Goal: Communication & Community: Answer question/provide support

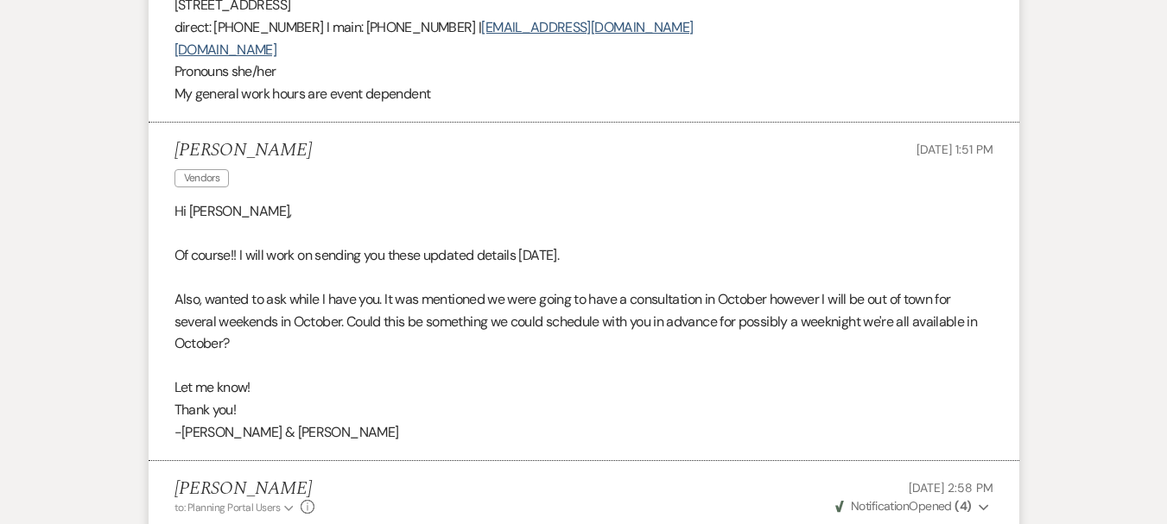
scroll to position [2362, 0]
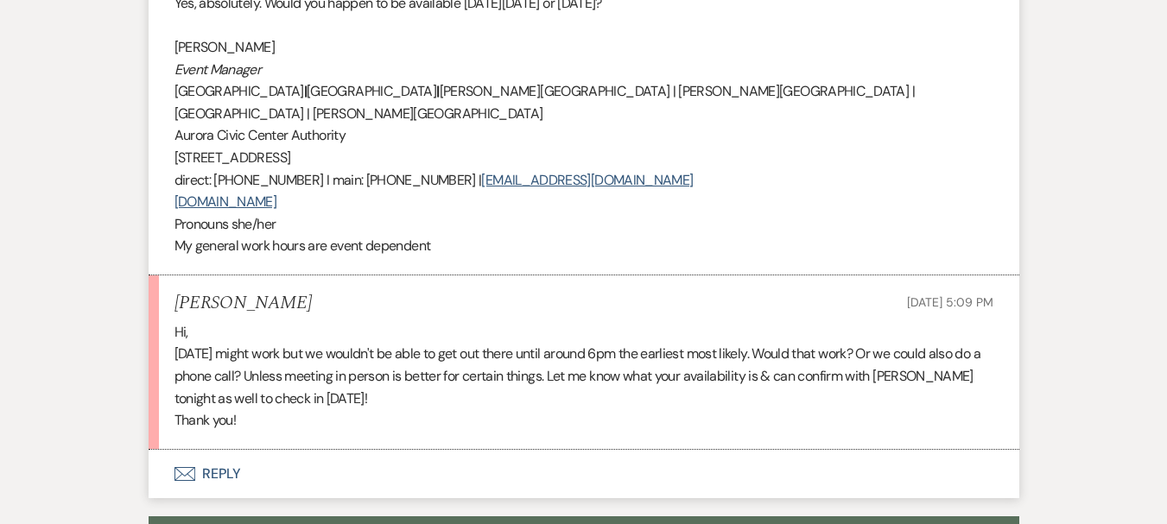
click at [190, 467] on use "button" at bounding box center [184, 474] width 21 height 14
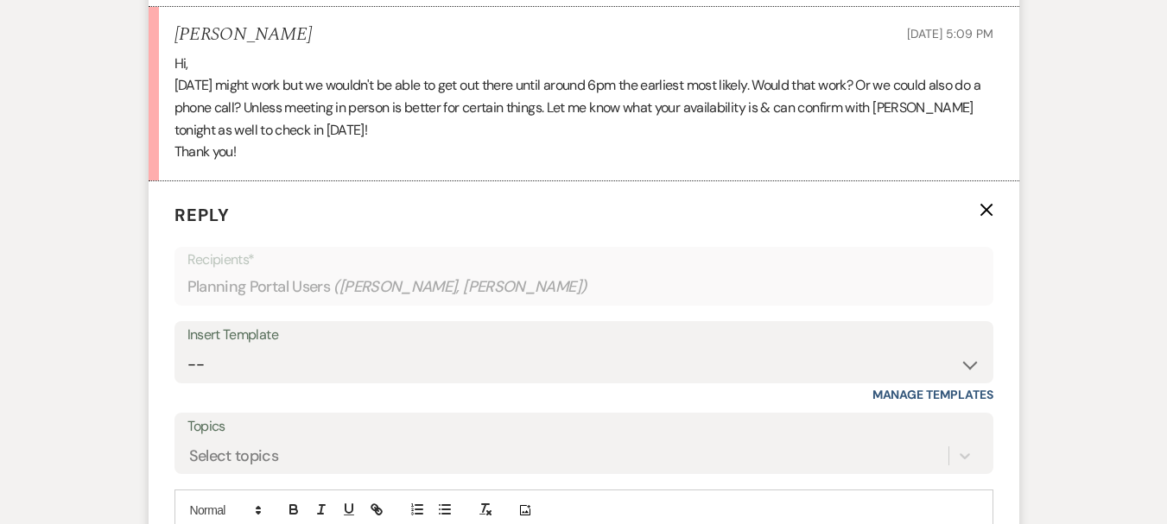
scroll to position [2684, 0]
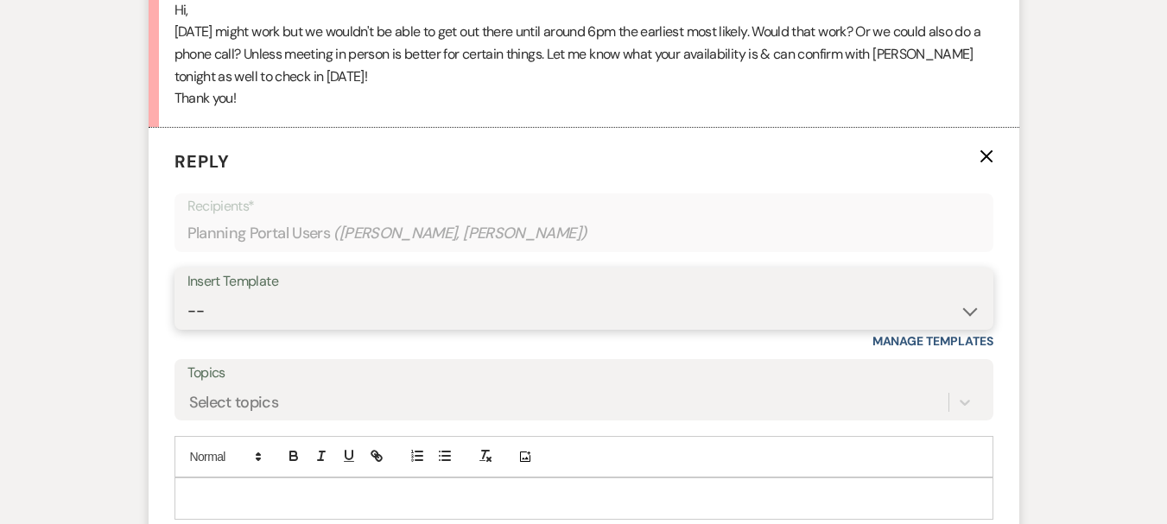
click at [263, 295] on select "-- Weven Planning Portal Introduction (Booked Events) 6 Month Consultation 9 Mo…" at bounding box center [583, 312] width 793 height 34
select select "4089"
click at [187, 295] on select "-- Weven Planning Portal Introduction (Booked Events) 6 Month Consultation 9 Mo…" at bounding box center [583, 312] width 793 height 34
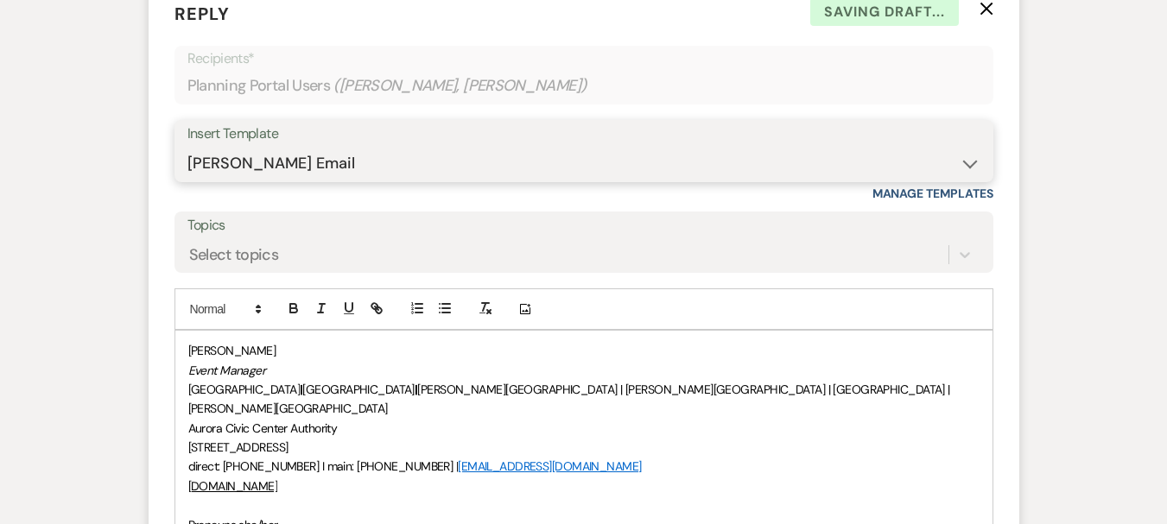
scroll to position [2833, 0]
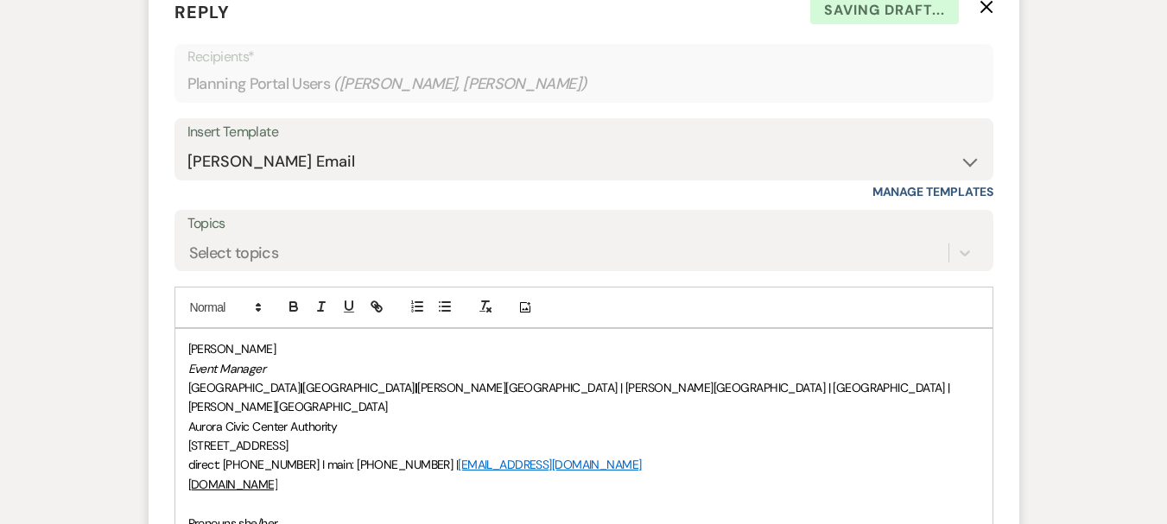
click at [187, 461] on div "[PERSON_NAME] Event Manager [GEOGRAPHIC_DATA] | [GEOGRAPHIC_DATA] | [PERSON_NAM…" at bounding box center [583, 445] width 817 height 233
click at [188, 339] on p "[PERSON_NAME]" at bounding box center [583, 348] width 791 height 19
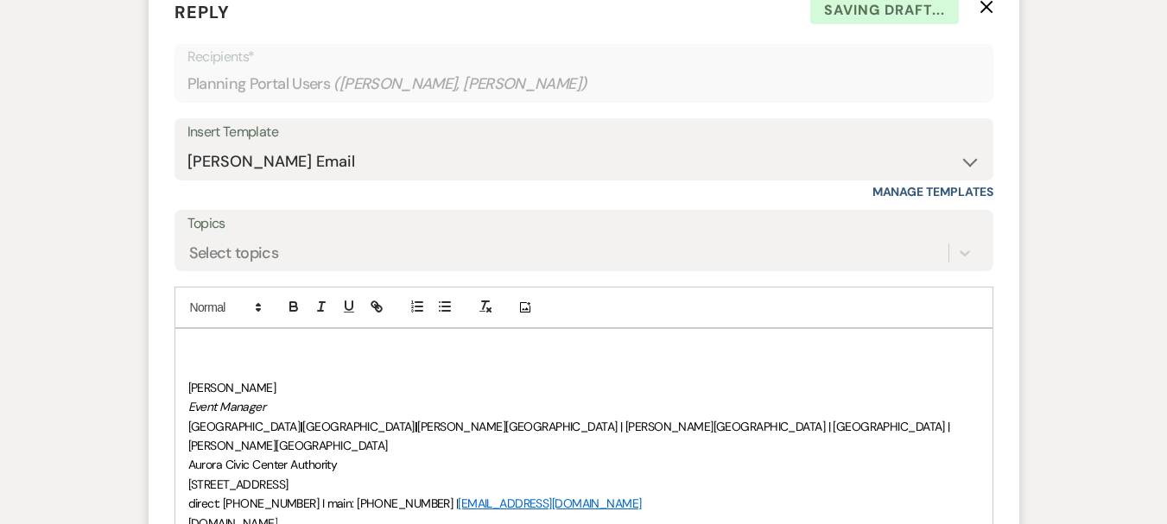
click at [188, 339] on p at bounding box center [583, 348] width 791 height 19
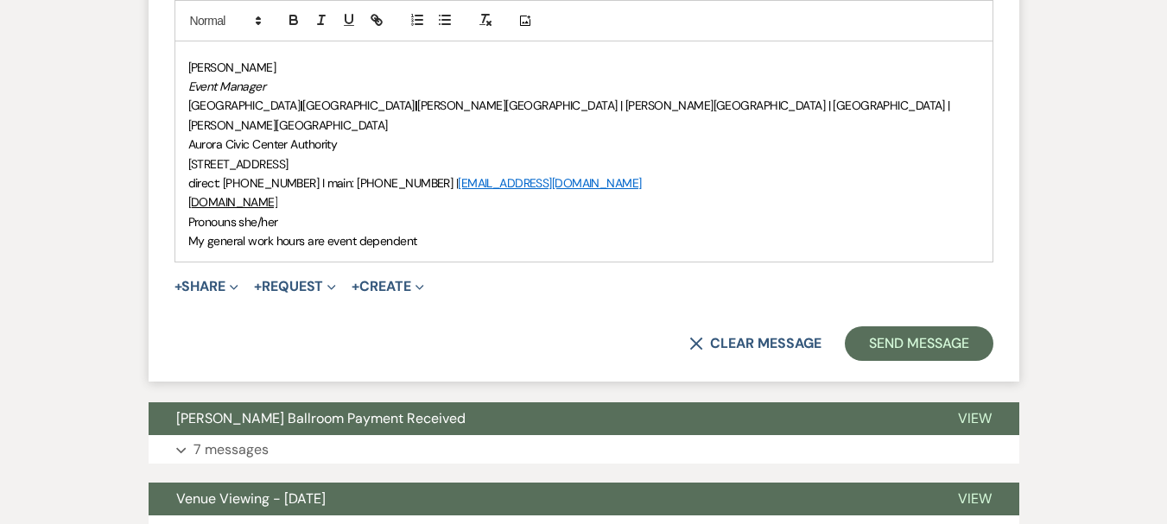
scroll to position [3194, 0]
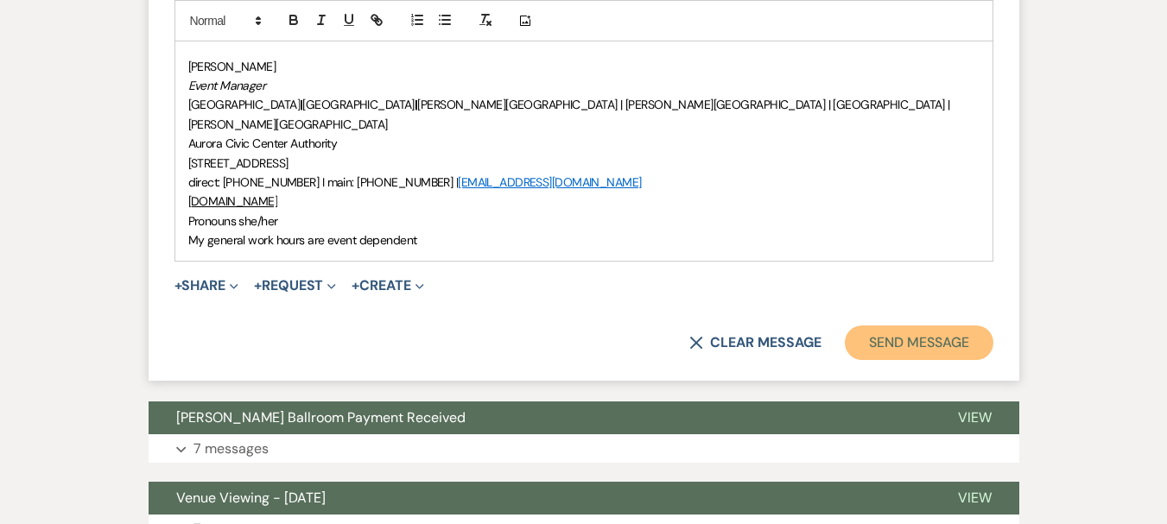
click at [958, 326] on button "Send Message" at bounding box center [919, 343] width 148 height 35
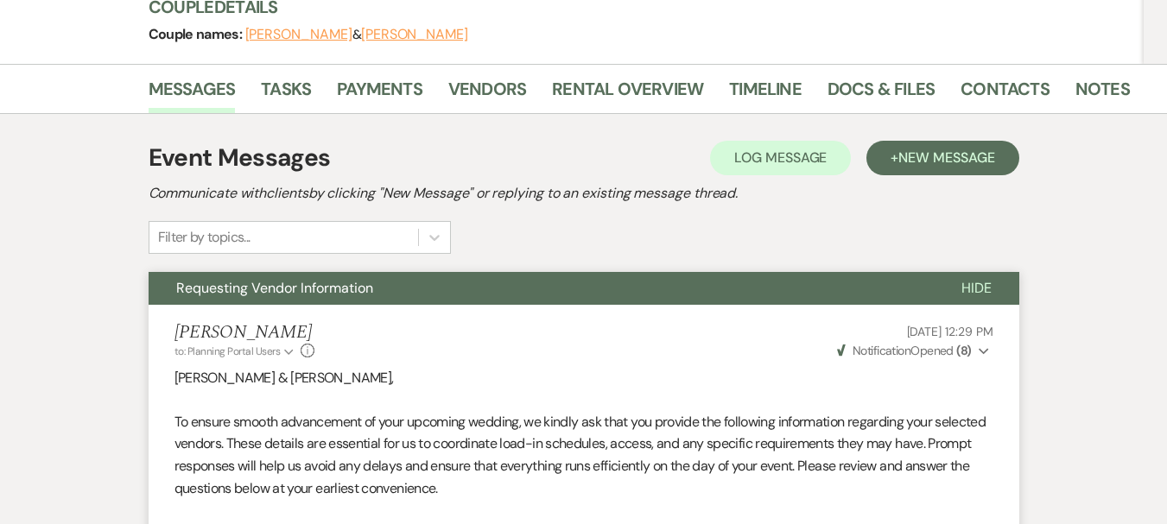
scroll to position [0, 0]
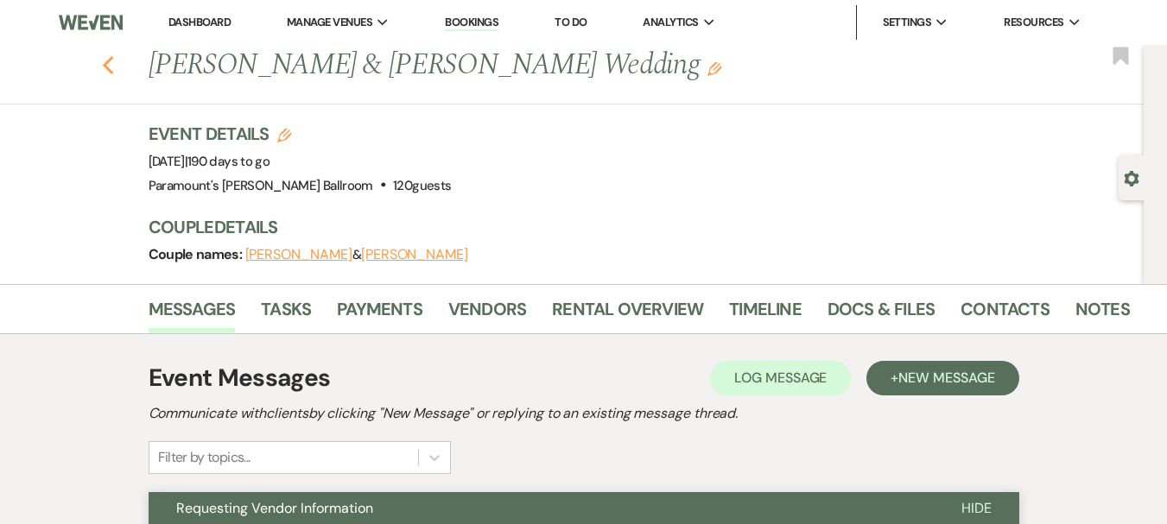
click at [113, 60] on icon "Previous" at bounding box center [108, 65] width 13 height 21
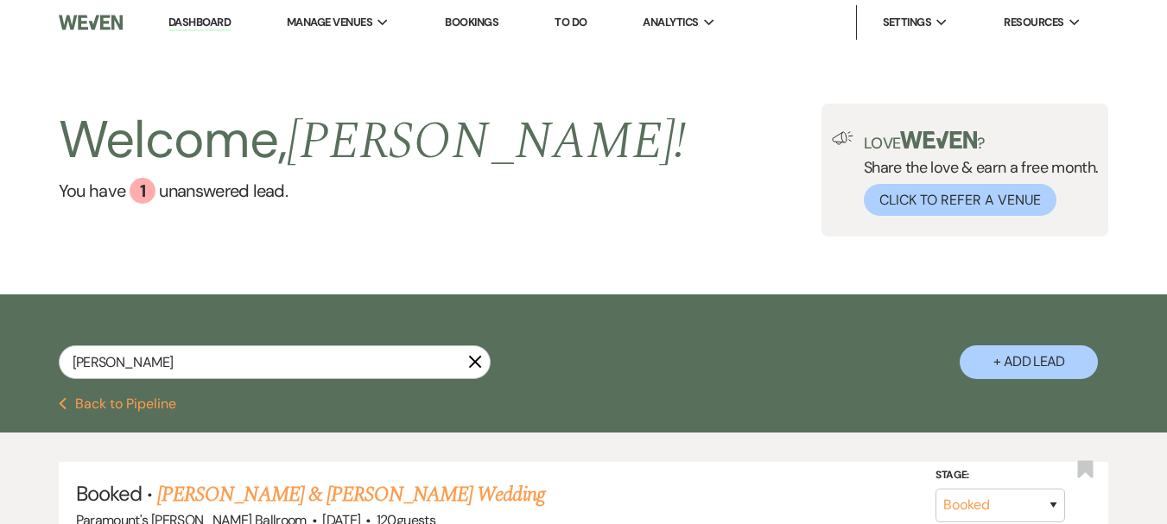
click at [88, 397] on button "Previous Back to Pipeline" at bounding box center [118, 404] width 118 height 14
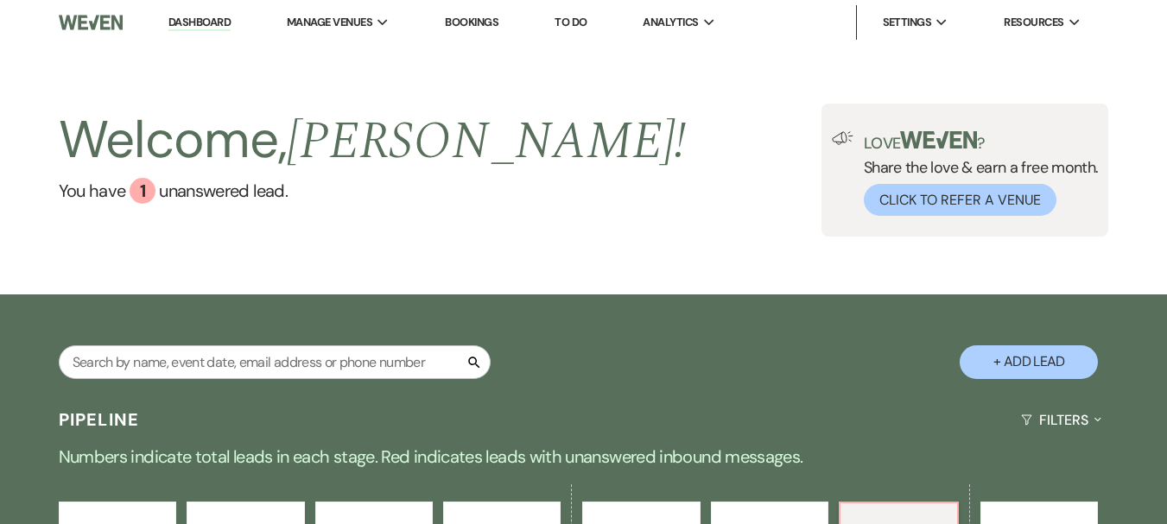
scroll to position [616, 0]
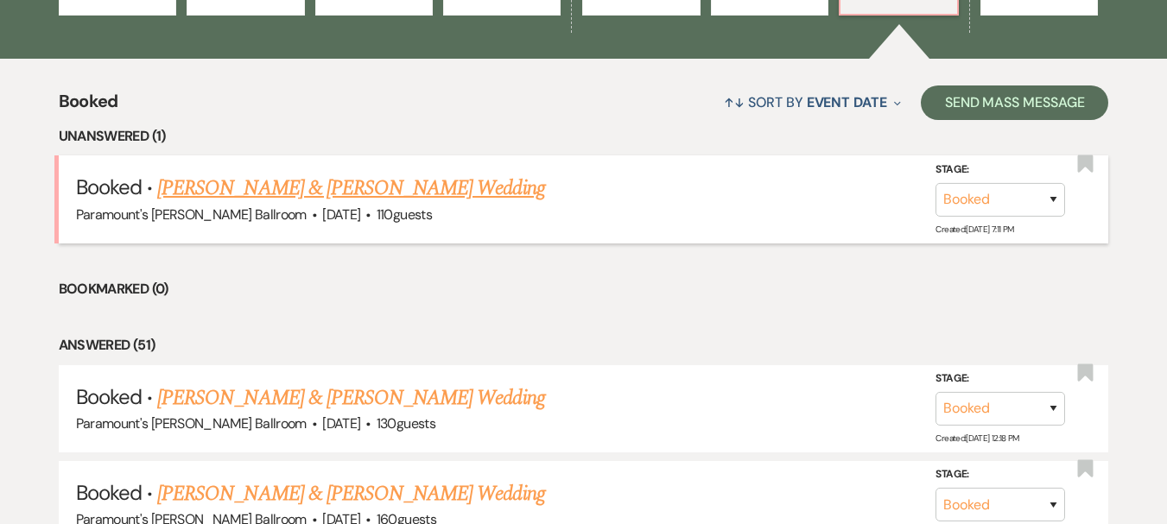
click at [321, 193] on link "[PERSON_NAME] & [PERSON_NAME] Wedding" at bounding box center [350, 188] width 387 height 31
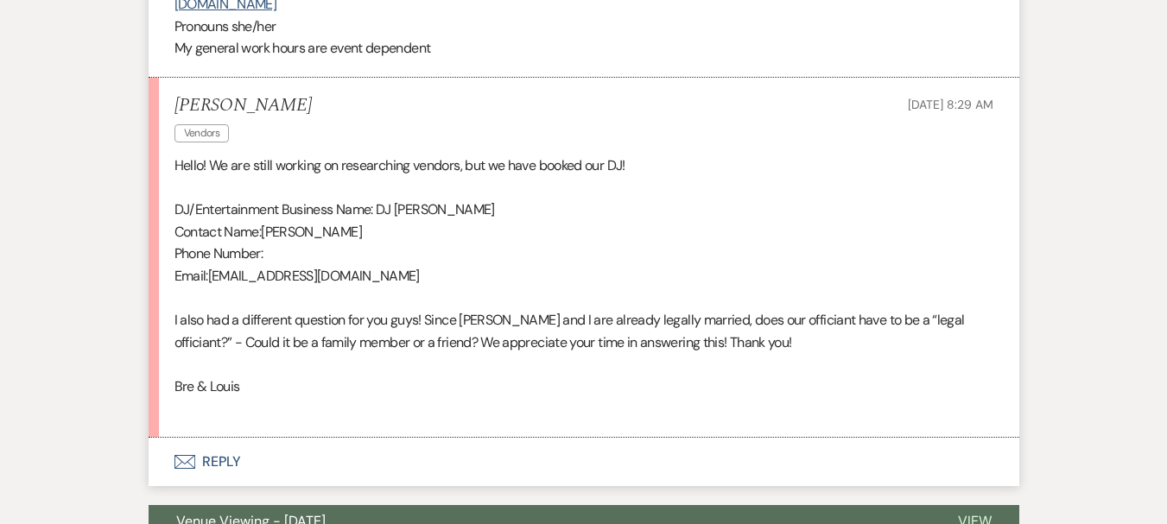
scroll to position [2764, 0]
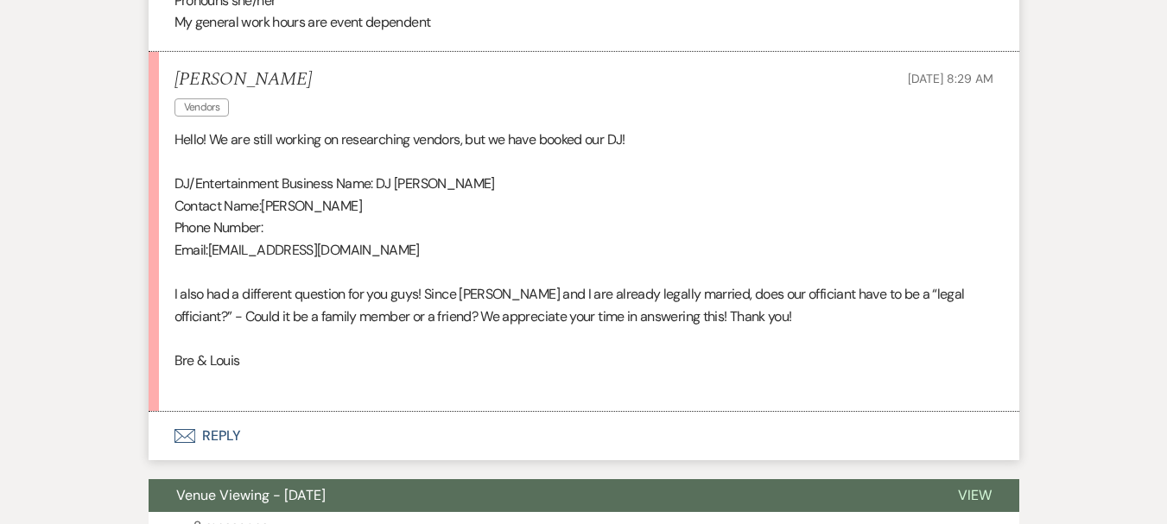
click at [199, 416] on button "Envelope Reply" at bounding box center [584, 436] width 871 height 48
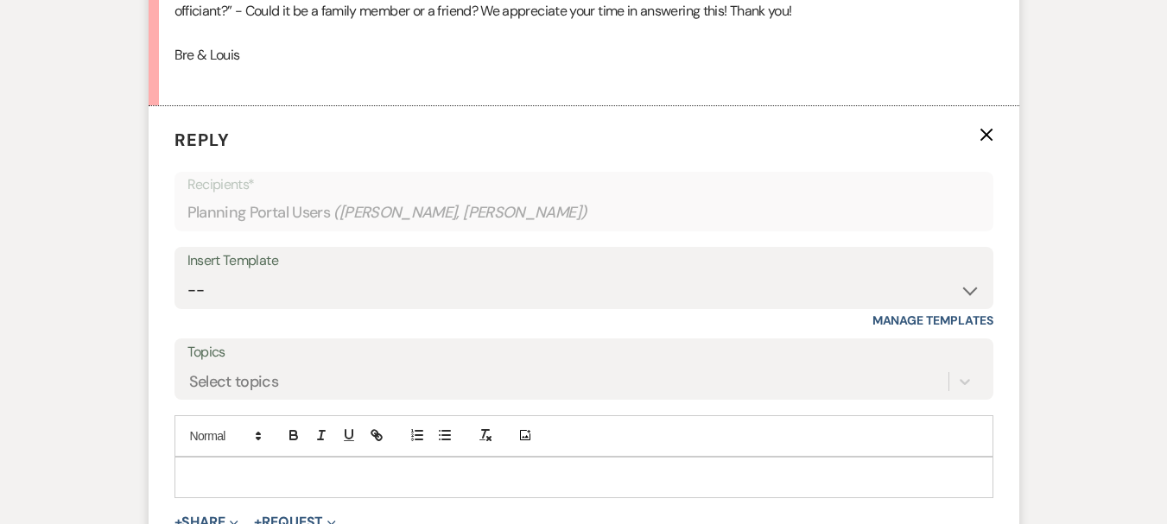
scroll to position [3071, 0]
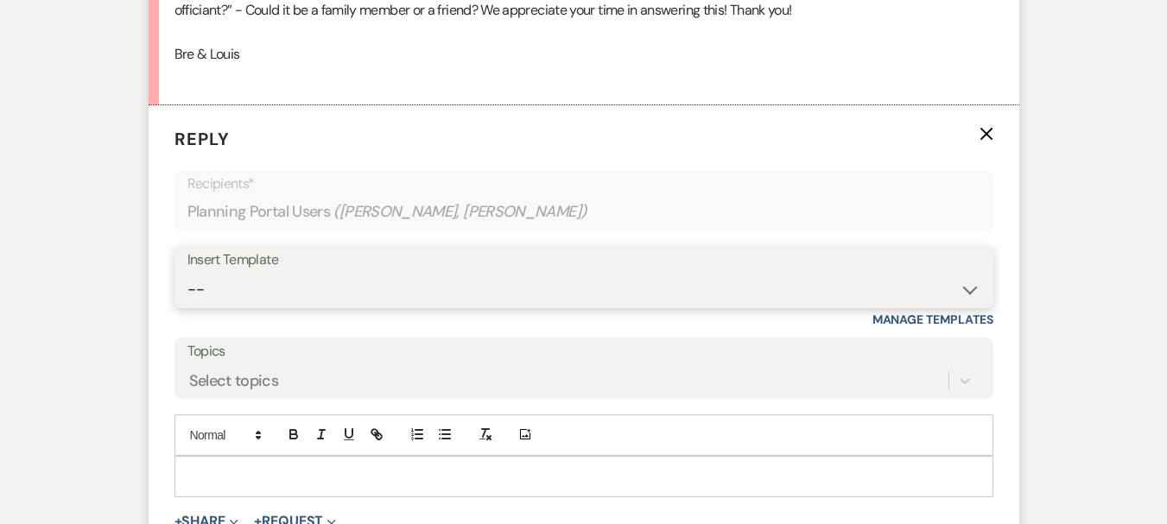
click at [270, 279] on select "-- Weven Planning Portal Introduction (Booked Events) 6 Month Consultation 9 Mo…" at bounding box center [583, 290] width 793 height 34
select select "4089"
click at [187, 273] on select "-- Weven Planning Portal Introduction (Booked Events) 6 Month Consultation 9 Mo…" at bounding box center [583, 290] width 793 height 34
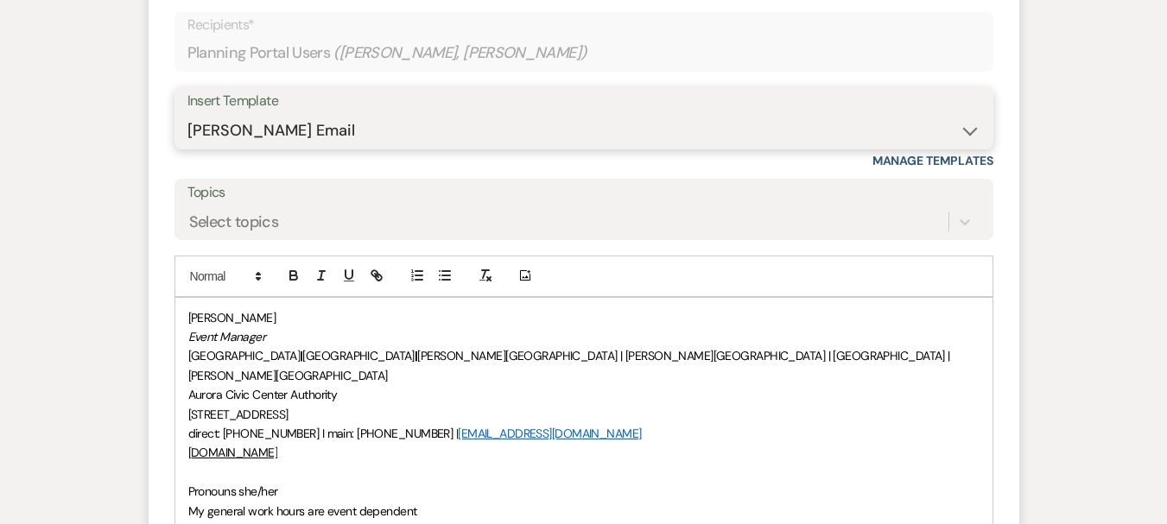
scroll to position [3244, 0]
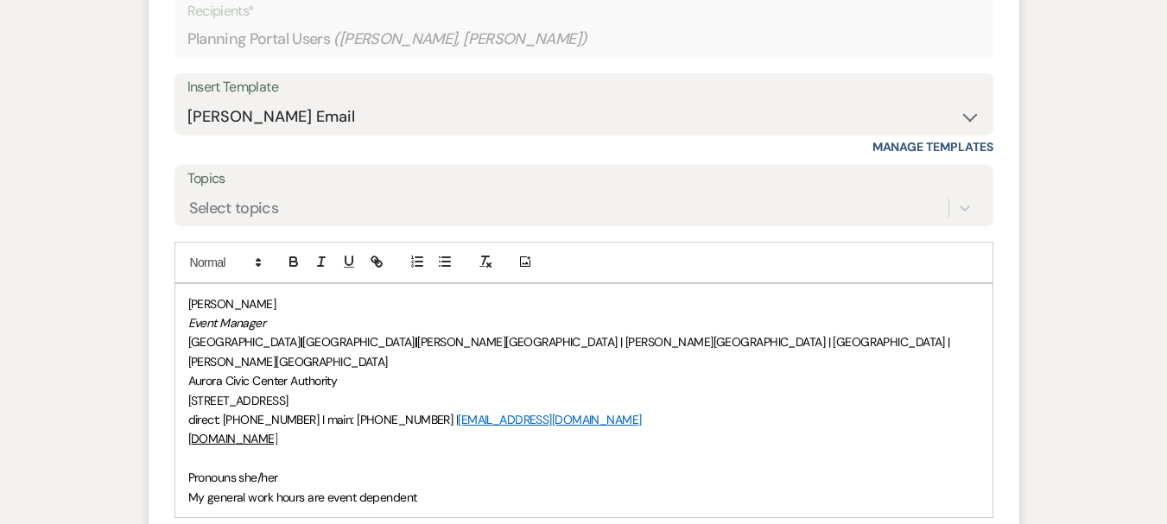
click at [181, 436] on div "[PERSON_NAME] Event Manager [GEOGRAPHIC_DATA] | [GEOGRAPHIC_DATA] | [PERSON_NAM…" at bounding box center [583, 400] width 817 height 233
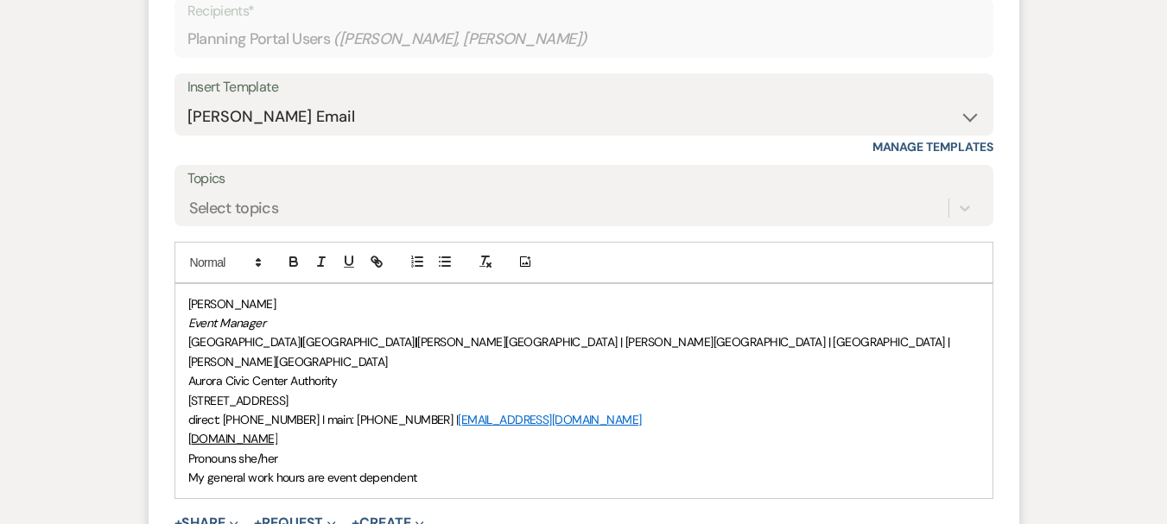
click at [185, 284] on div "[PERSON_NAME] Event Manager [GEOGRAPHIC_DATA] | [GEOGRAPHIC_DATA] | [PERSON_NAM…" at bounding box center [583, 391] width 817 height 214
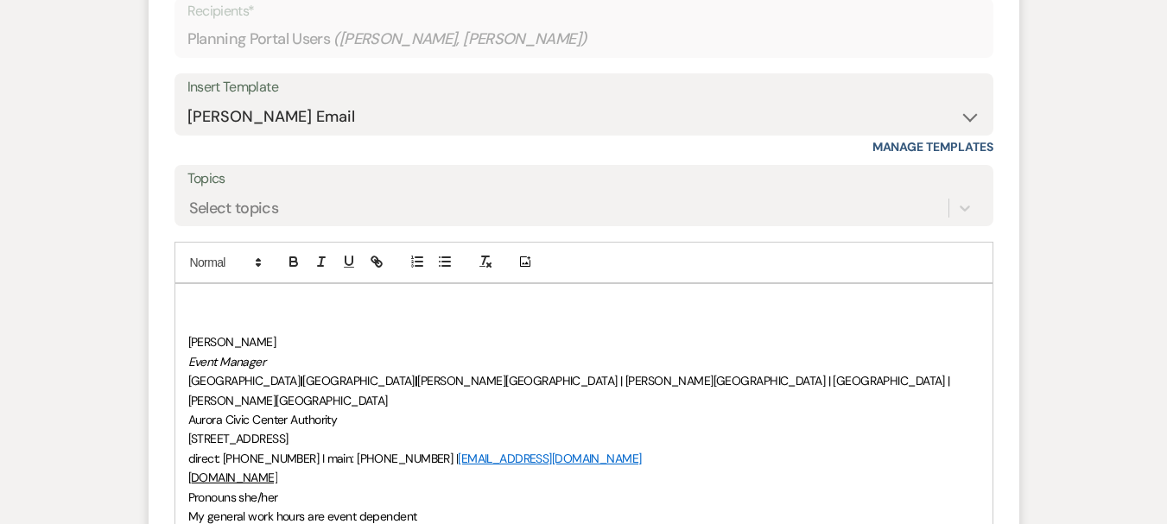
click at [189, 295] on p at bounding box center [583, 304] width 791 height 19
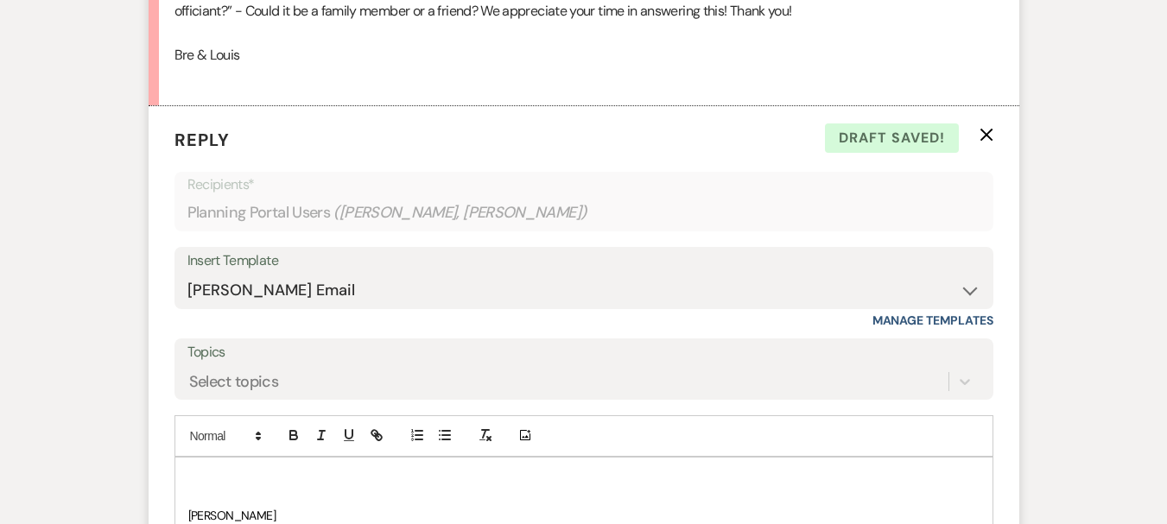
scroll to position [3071, 0]
click at [189, 467] on p "Thank you for sending over your DJ info!" at bounding box center [583, 476] width 791 height 19
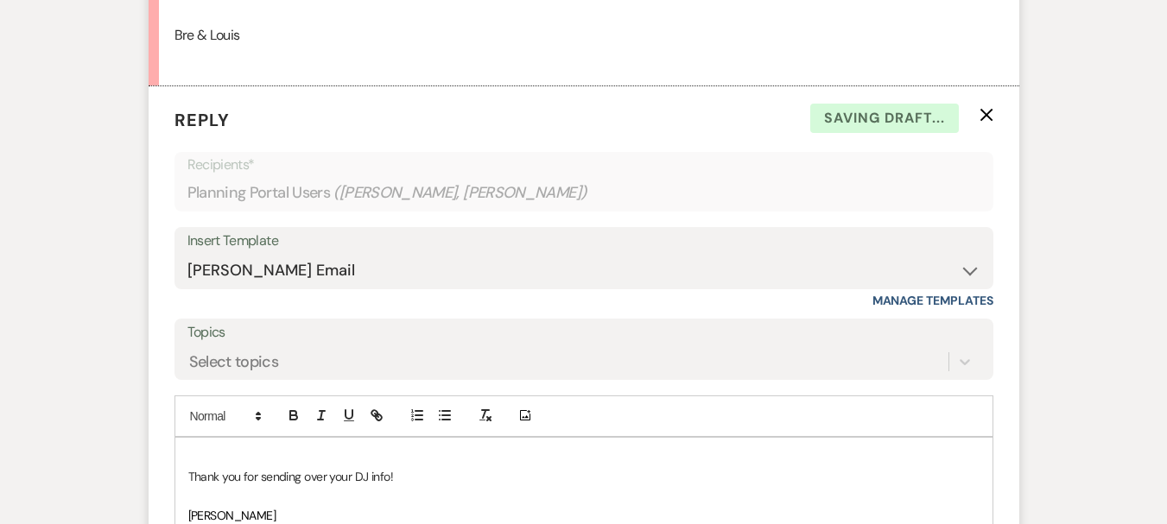
scroll to position [3110, 0]
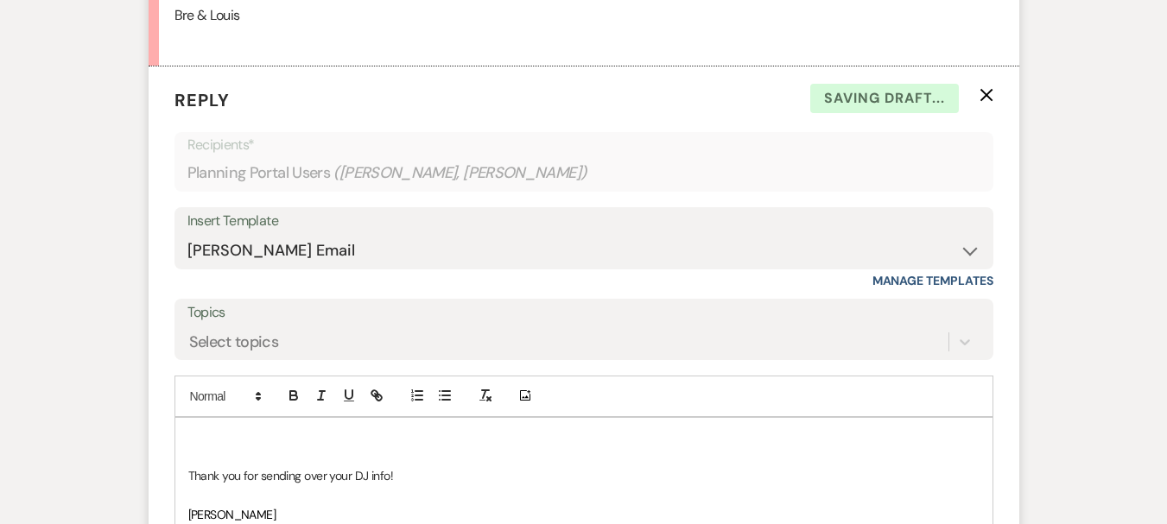
click at [193, 428] on p at bounding box center [583, 437] width 791 height 19
click at [405, 466] on p "Thank you for sending over your DJ info!" at bounding box center [583, 475] width 791 height 19
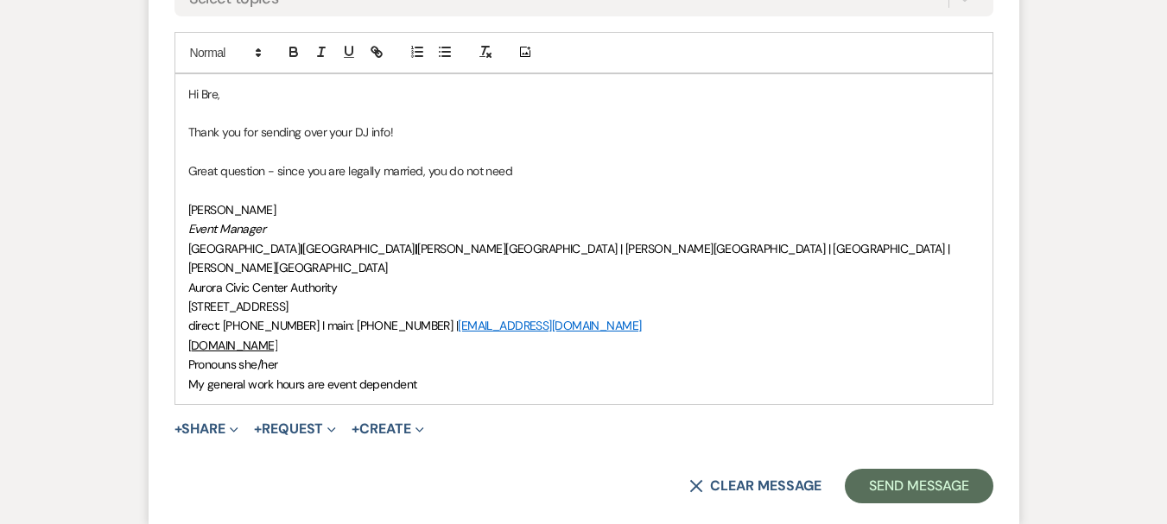
scroll to position [3455, 0]
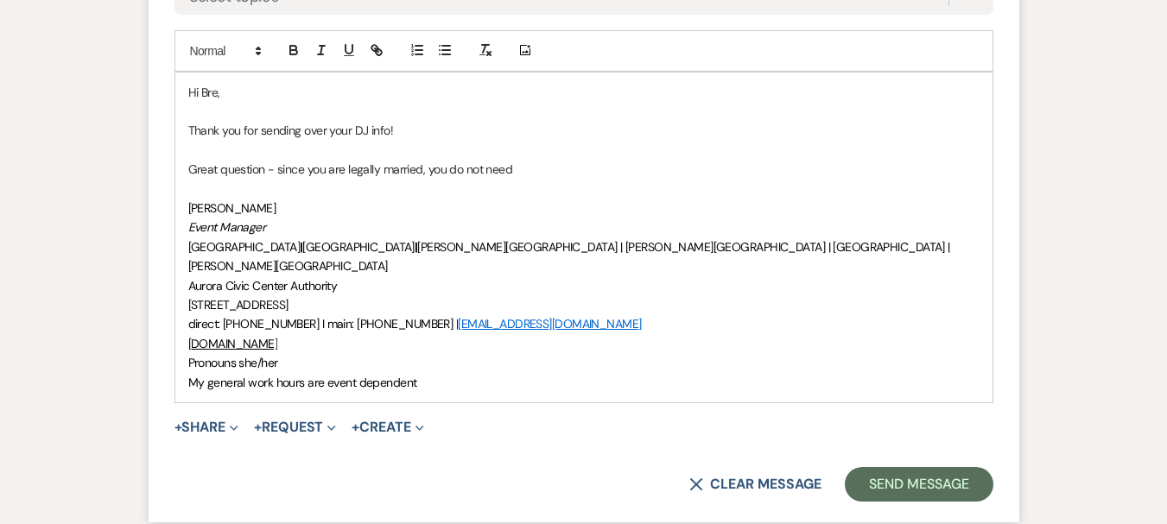
drag, startPoint x: 472, startPoint y: 148, endPoint x: 428, endPoint y: 147, distance: 44.1
click at [428, 160] on p "Great question - since you are legally married, you do not need" at bounding box center [583, 169] width 791 height 19
click at [463, 160] on p "Great question - since you are legally married, a family or friend" at bounding box center [583, 169] width 791 height 19
click at [583, 160] on p "Great question - since you are legally married, a family member or friend" at bounding box center [583, 169] width 791 height 19
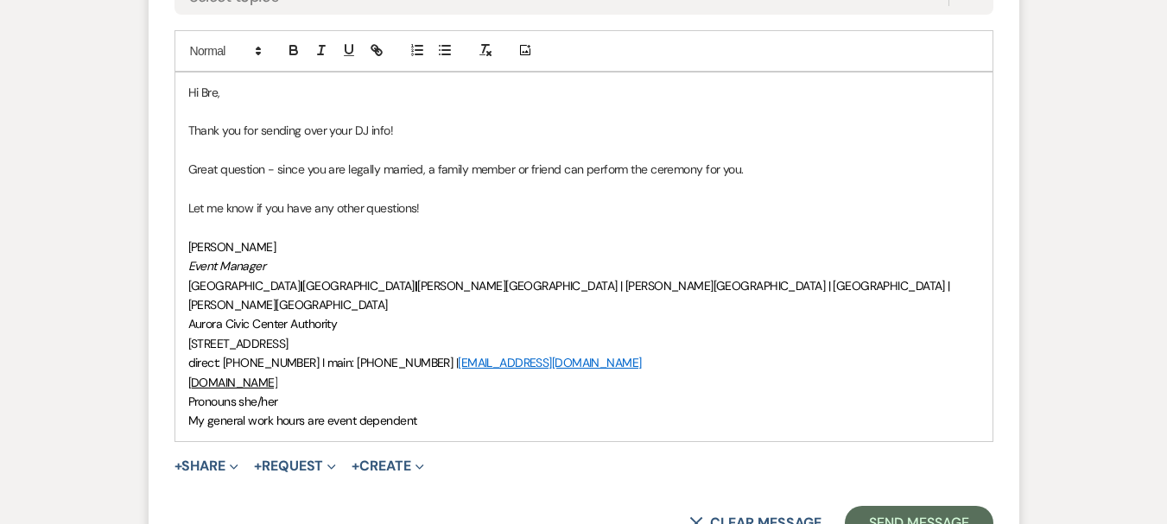
click at [487, 180] on p at bounding box center [583, 189] width 791 height 19
click at [816, 160] on p "Great question - since you are legally married, a family member or friend can p…" at bounding box center [583, 169] width 791 height 19
click at [579, 199] on p "Let me know if you have any other questions!" at bounding box center [583, 208] width 791 height 19
click at [898, 506] on button "Send Message" at bounding box center [919, 523] width 148 height 35
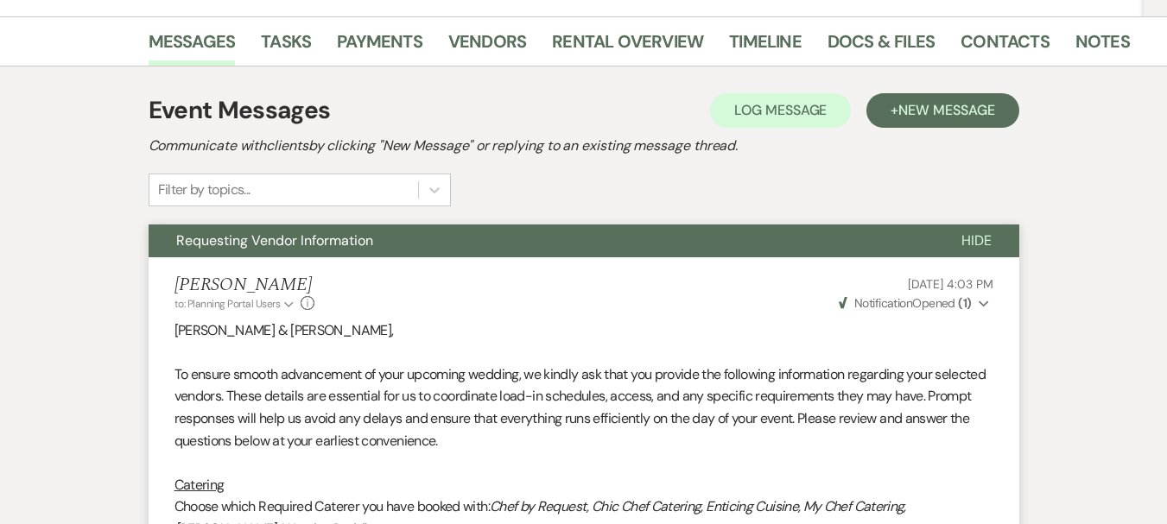
scroll to position [254, 0]
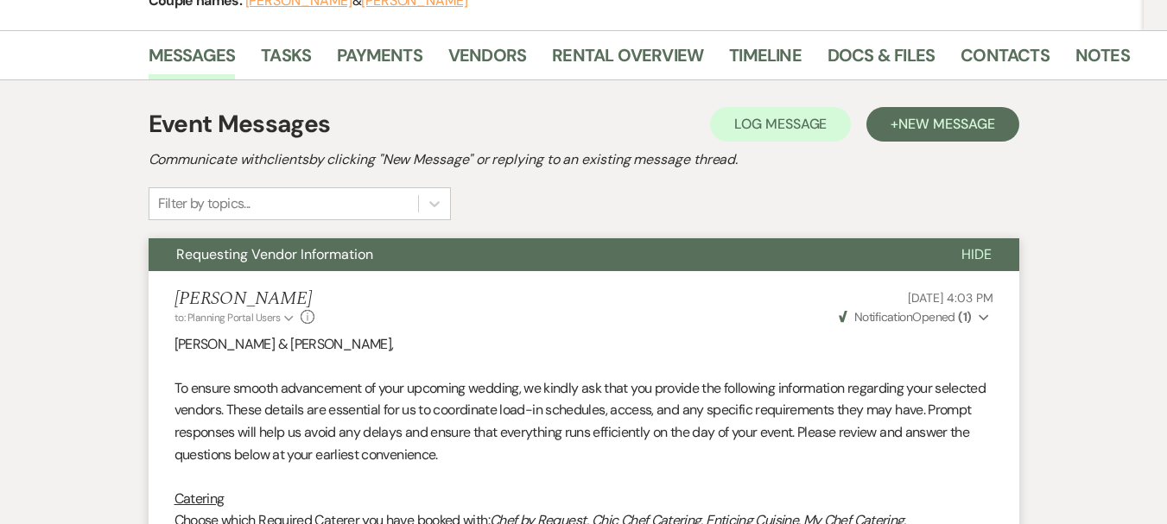
click at [213, 266] on button "Requesting Vendor Information" at bounding box center [541, 254] width 785 height 33
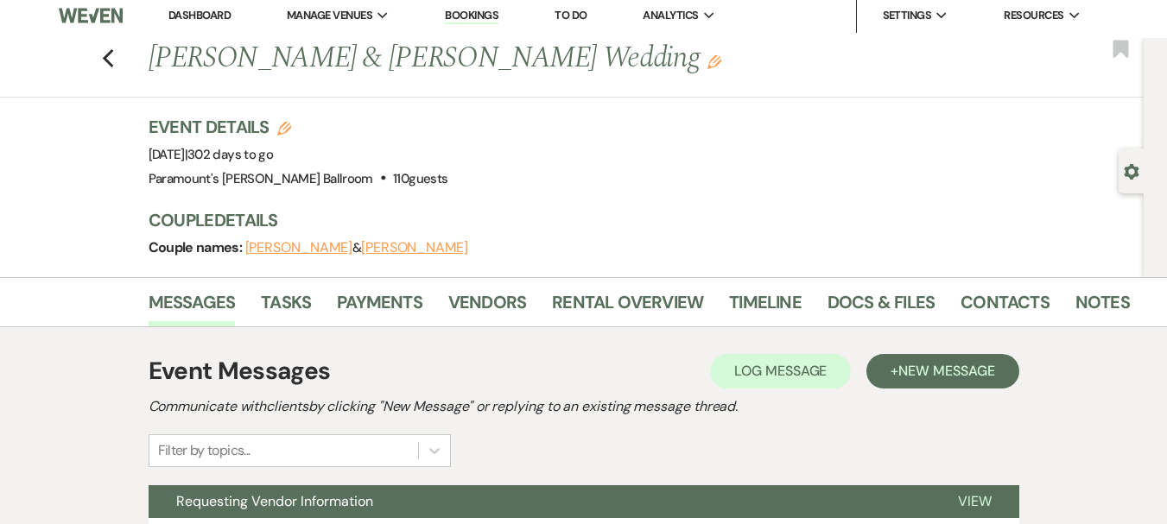
scroll to position [0, 0]
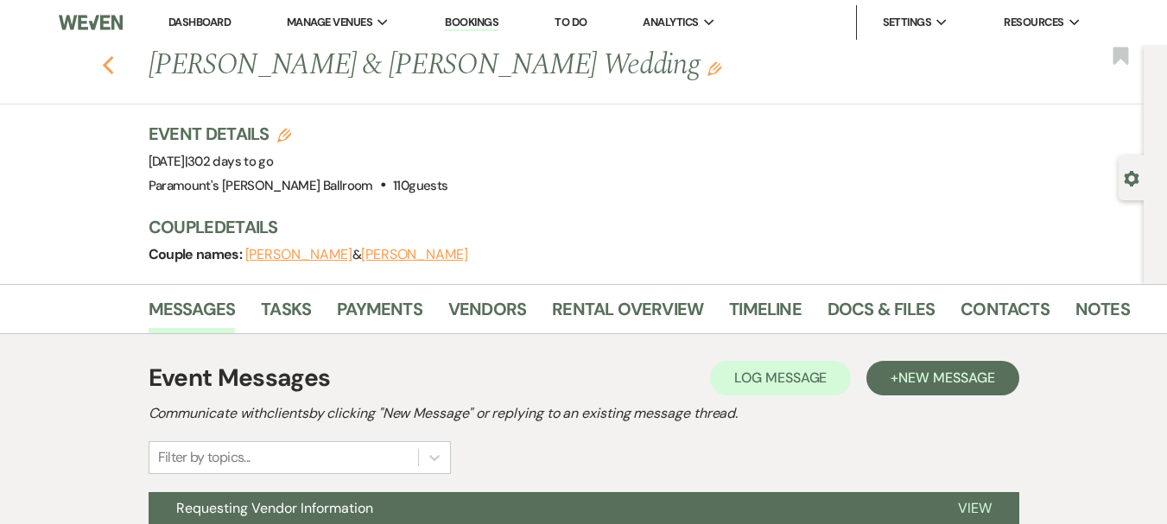
click at [115, 73] on icon "Previous" at bounding box center [108, 65] width 13 height 21
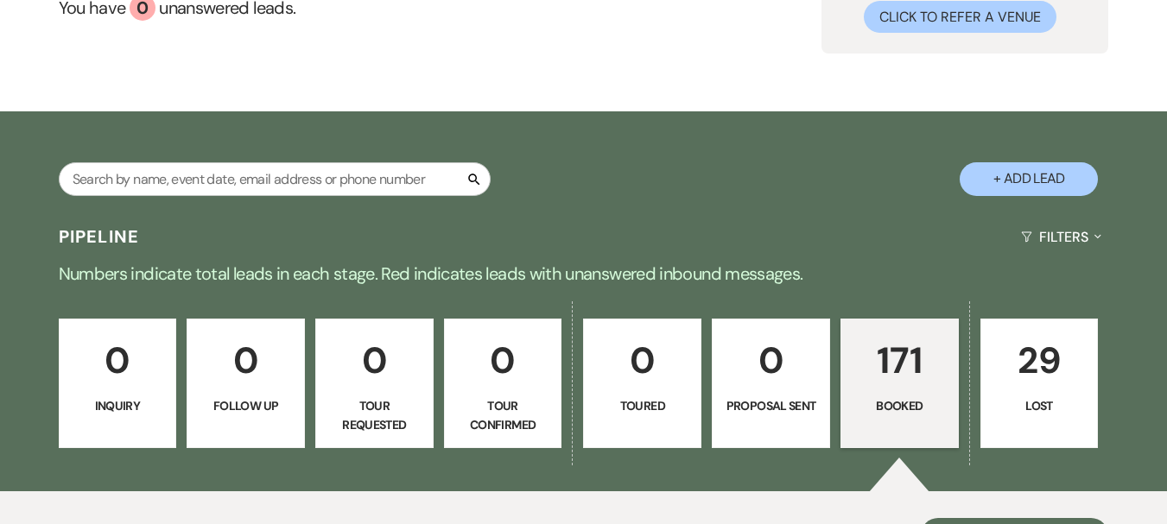
scroll to position [184, 0]
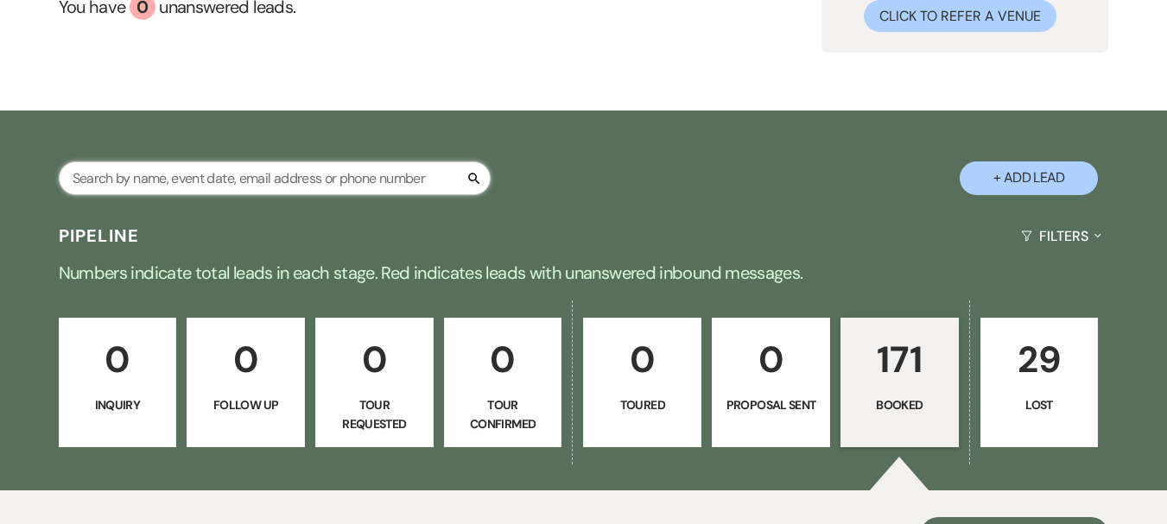
click at [157, 172] on input "text" at bounding box center [275, 179] width 432 height 34
type input "ballines"
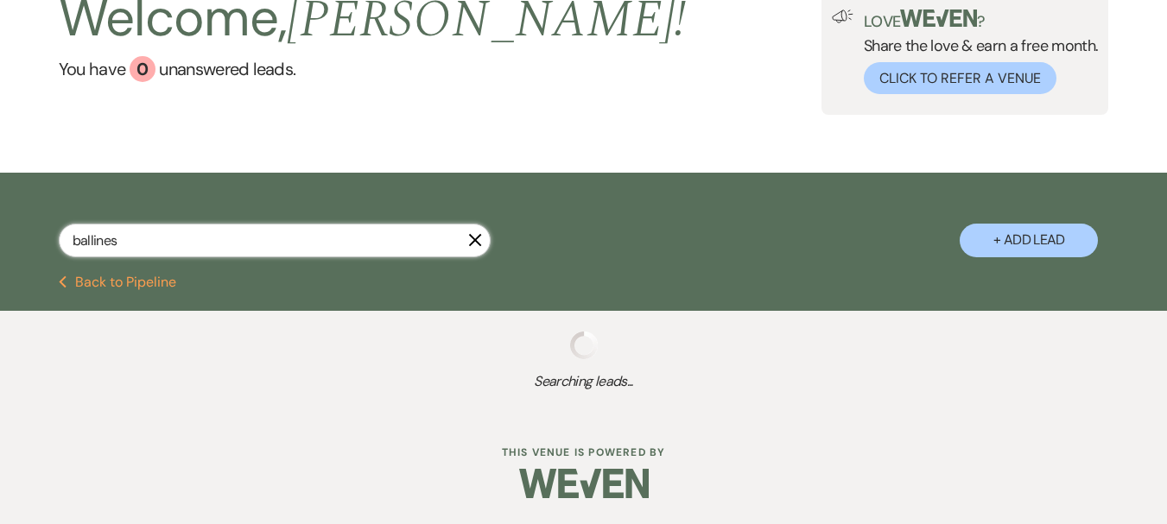
scroll to position [166, 0]
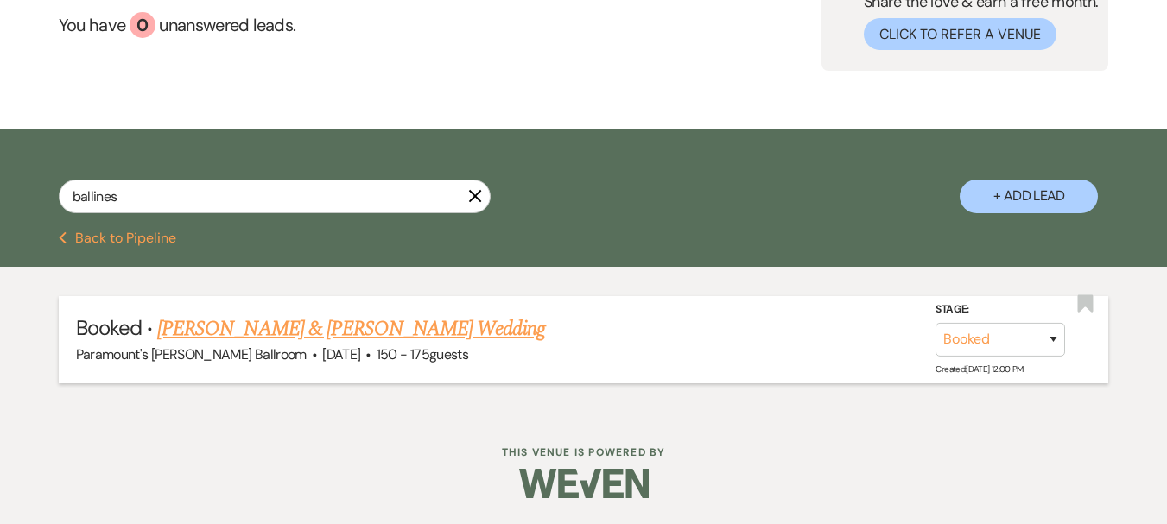
click at [260, 324] on link "[PERSON_NAME] & [PERSON_NAME] Wedding" at bounding box center [350, 329] width 387 height 31
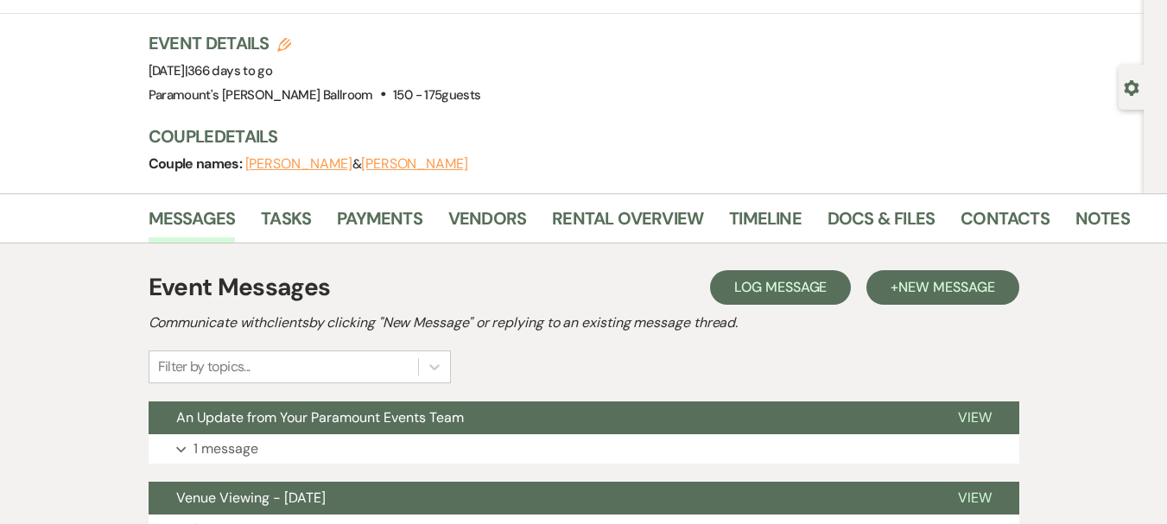
scroll to position [86, 0]
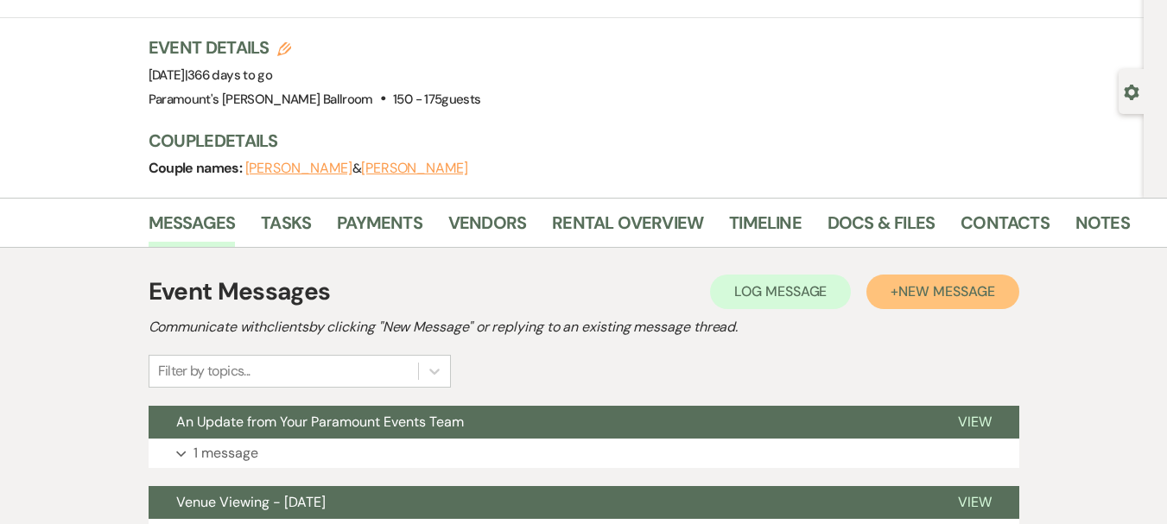
click at [929, 308] on button "+ New Message" at bounding box center [942, 292] width 152 height 35
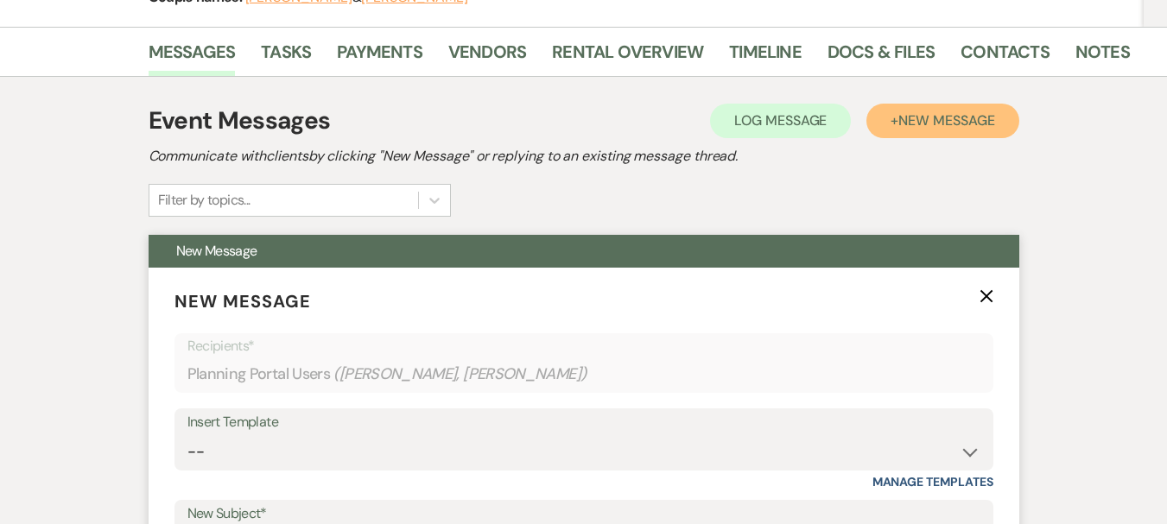
scroll to position [259, 0]
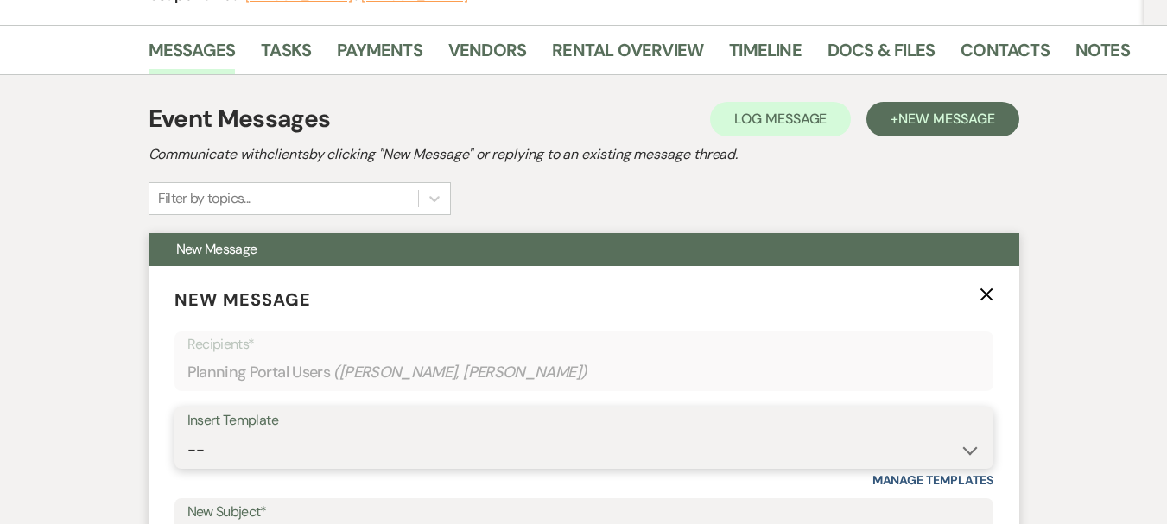
click at [263, 443] on select "-- Weven Planning Portal Introduction (Booked Events) 6 Month Consultation 9 Mo…" at bounding box center [583, 451] width 793 height 34
select select "4089"
click at [187, 434] on select "-- Weven Planning Portal Introduction (Booked Events) 6 Month Consultation 9 Mo…" at bounding box center [583, 451] width 793 height 34
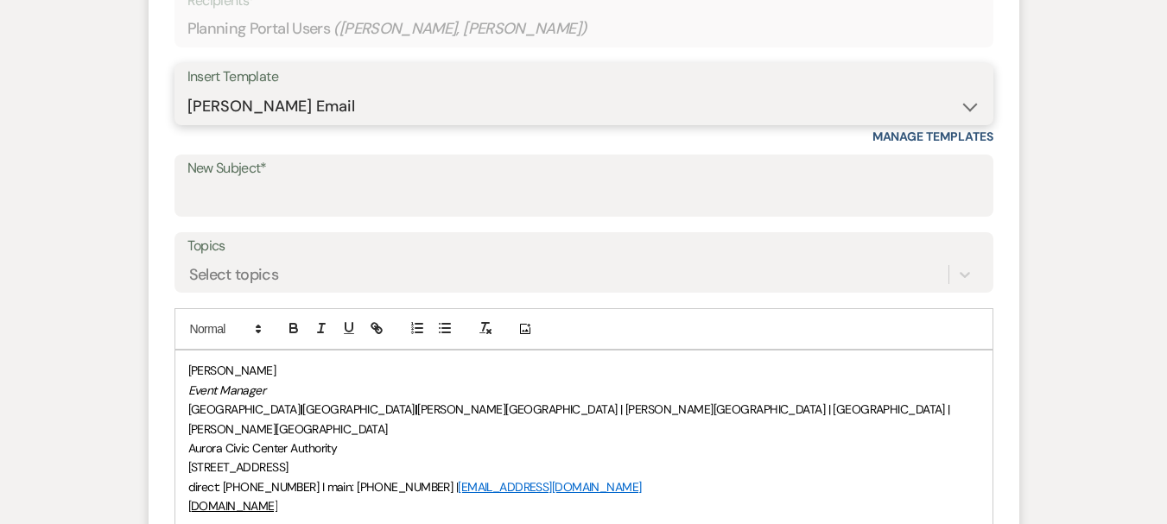
scroll to position [605, 0]
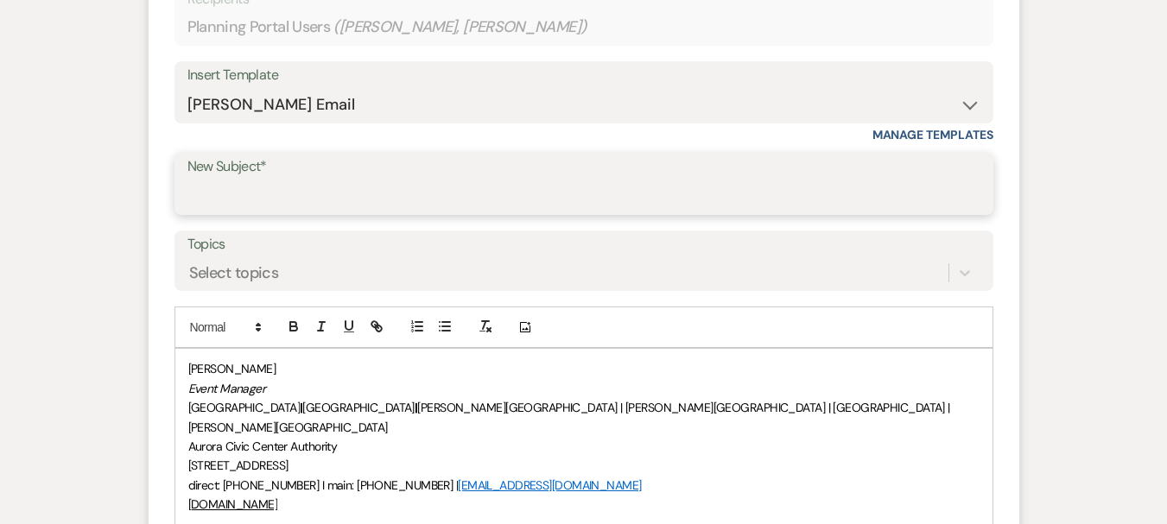
click at [244, 204] on input "New Subject*" at bounding box center [583, 197] width 793 height 34
type input "Requesting Vendor Information"
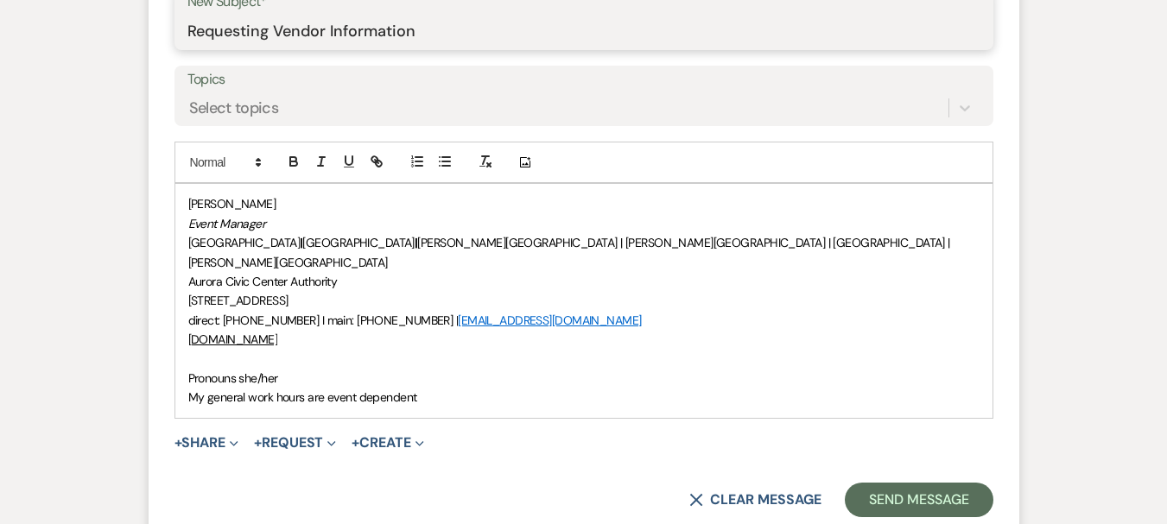
scroll to position [777, 0]
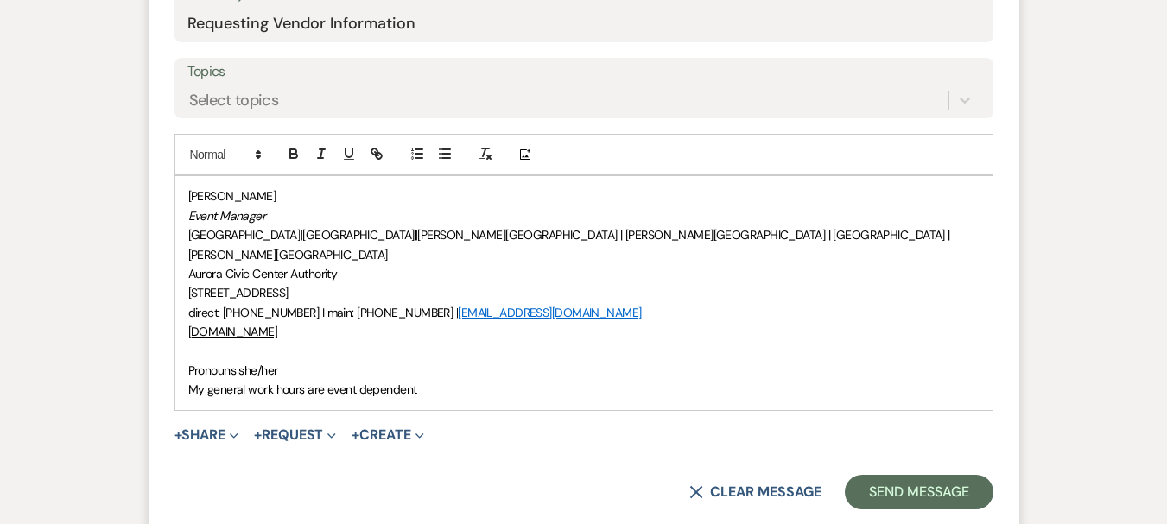
click at [187, 343] on div "[PERSON_NAME] Event Manager [GEOGRAPHIC_DATA] | [GEOGRAPHIC_DATA] | [PERSON_NAM…" at bounding box center [583, 292] width 817 height 233
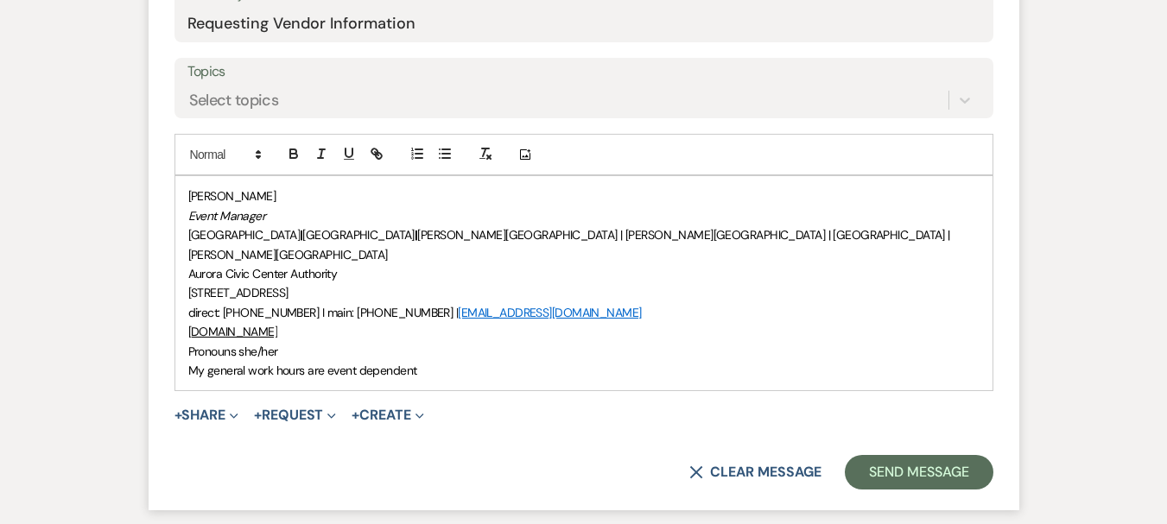
click at [181, 194] on div "[PERSON_NAME] Event Manager [GEOGRAPHIC_DATA] | [GEOGRAPHIC_DATA] | [PERSON_NAM…" at bounding box center [583, 283] width 817 height 214
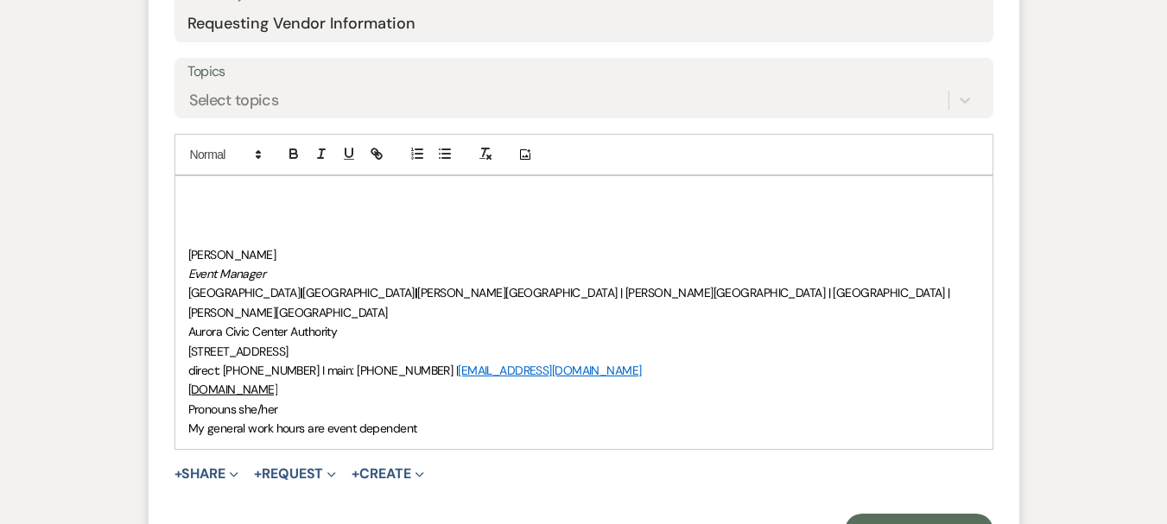
click at [184, 190] on div "﻿ [PERSON_NAME] Event Manager [GEOGRAPHIC_DATA] | [GEOGRAPHIC_DATA] | [PERSON_N…" at bounding box center [583, 312] width 817 height 272
paste div
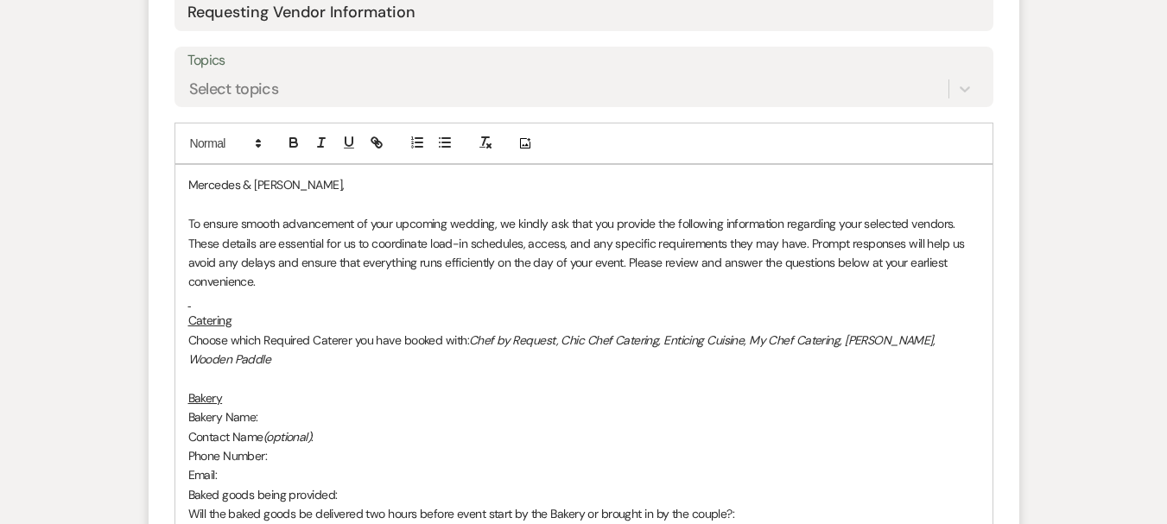
scroll to position [864, 0]
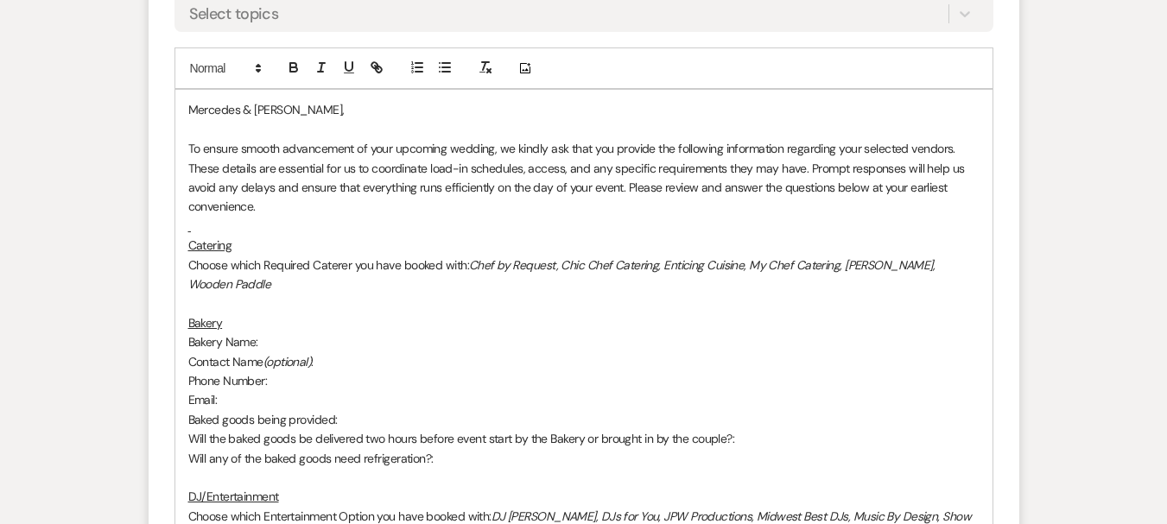
click at [201, 232] on p at bounding box center [583, 226] width 791 height 19
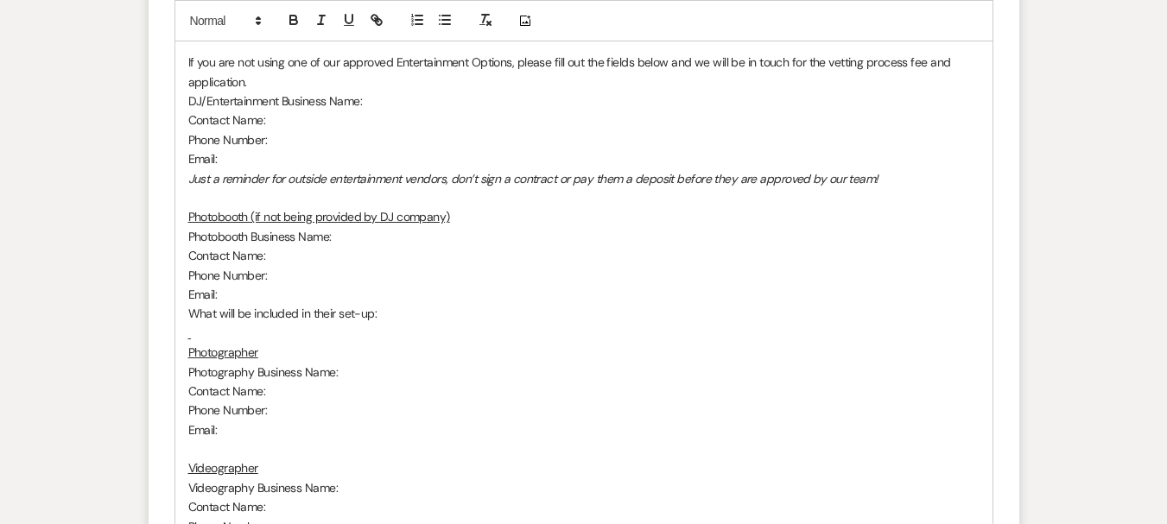
scroll to position [1469, 0]
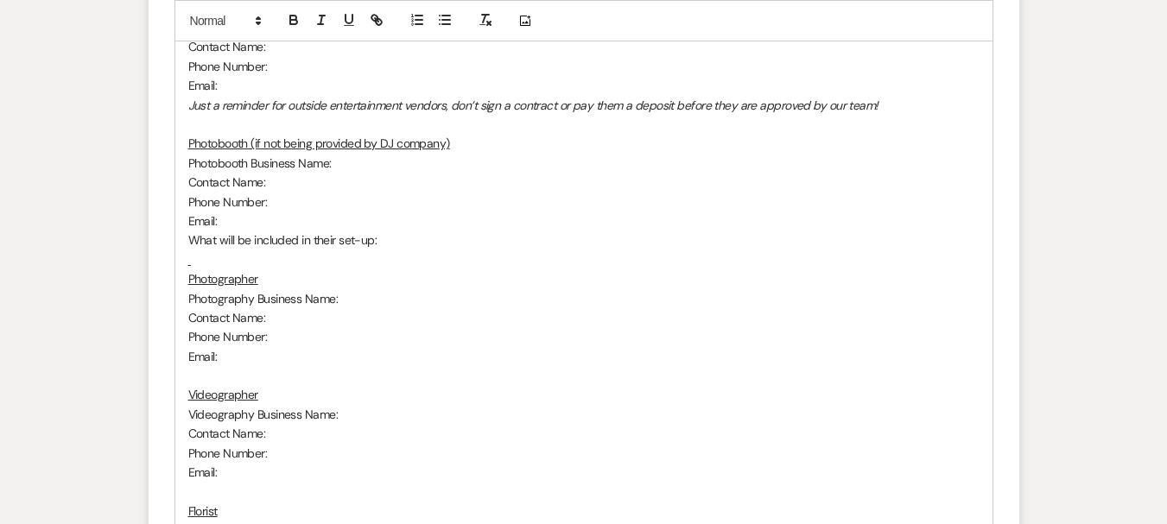
click at [202, 251] on p at bounding box center [583, 260] width 791 height 19
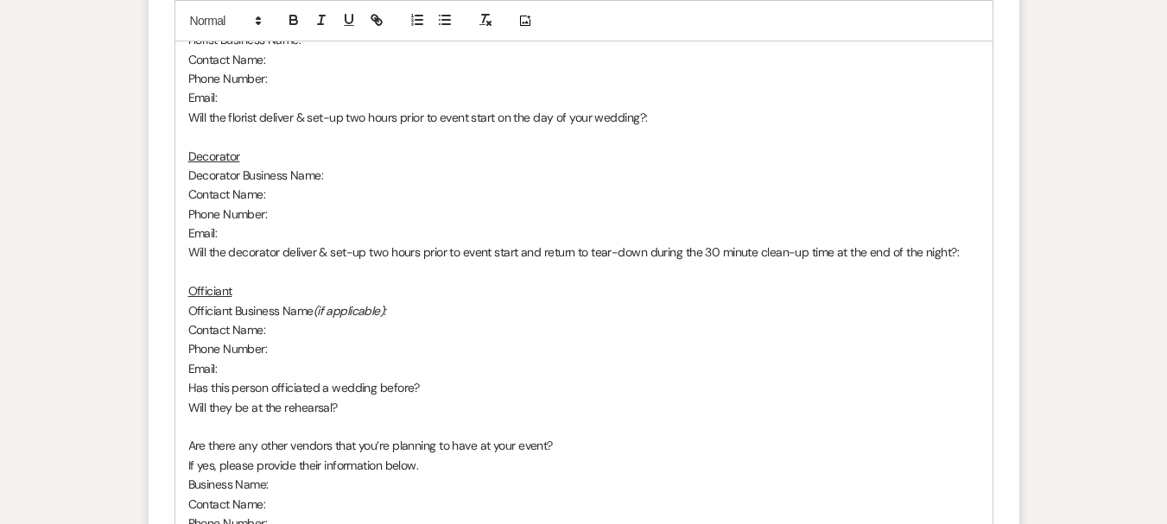
scroll to position [1987, 0]
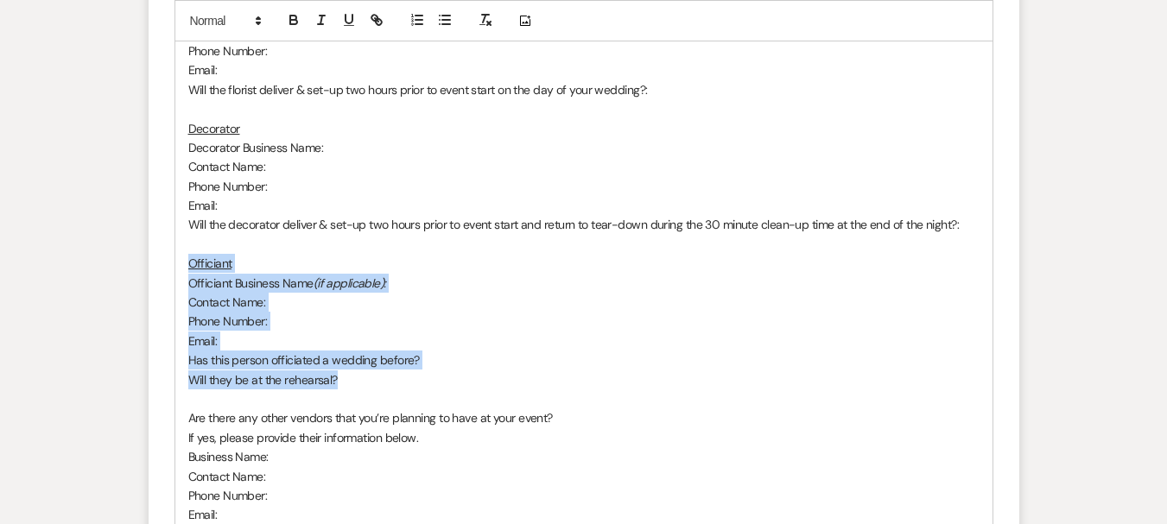
drag, startPoint x: 186, startPoint y: 240, endPoint x: 360, endPoint y: 352, distance: 207.5
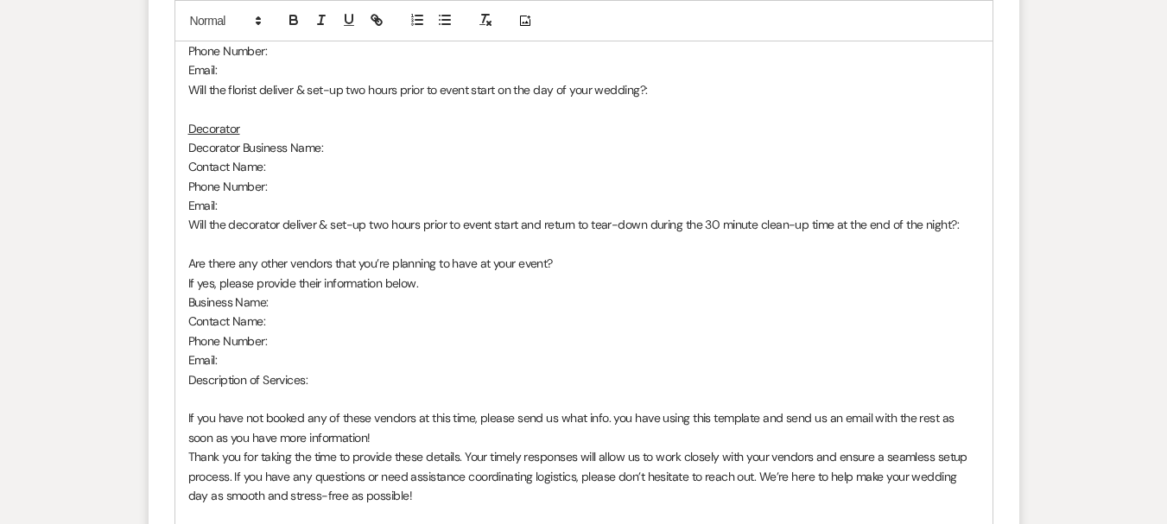
click at [233, 235] on p at bounding box center [583, 244] width 791 height 19
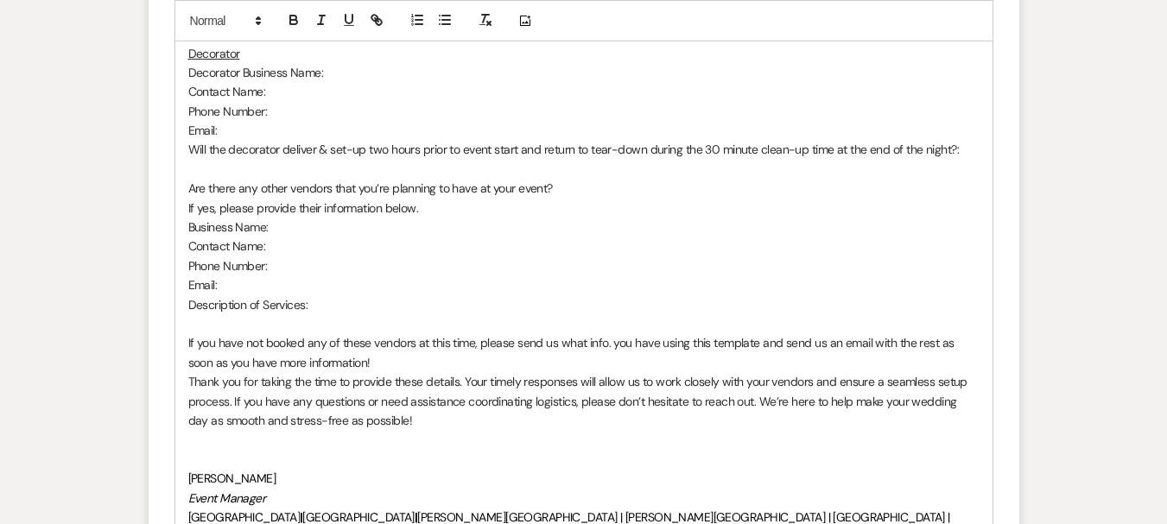
scroll to position [2160, 0]
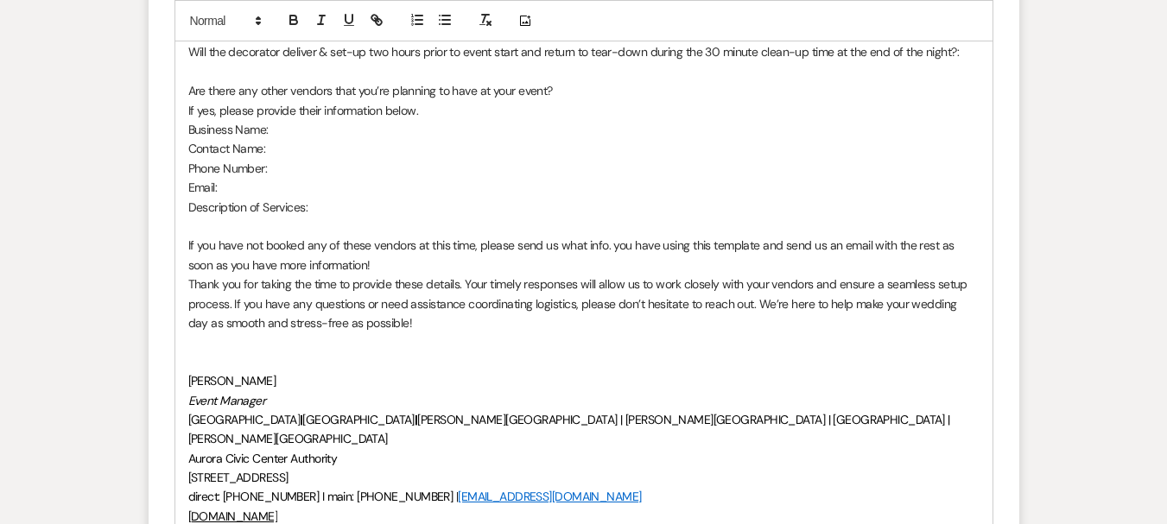
click at [365, 245] on p "If you have not booked any of these vendors at this time, please send us what i…" at bounding box center [583, 255] width 791 height 39
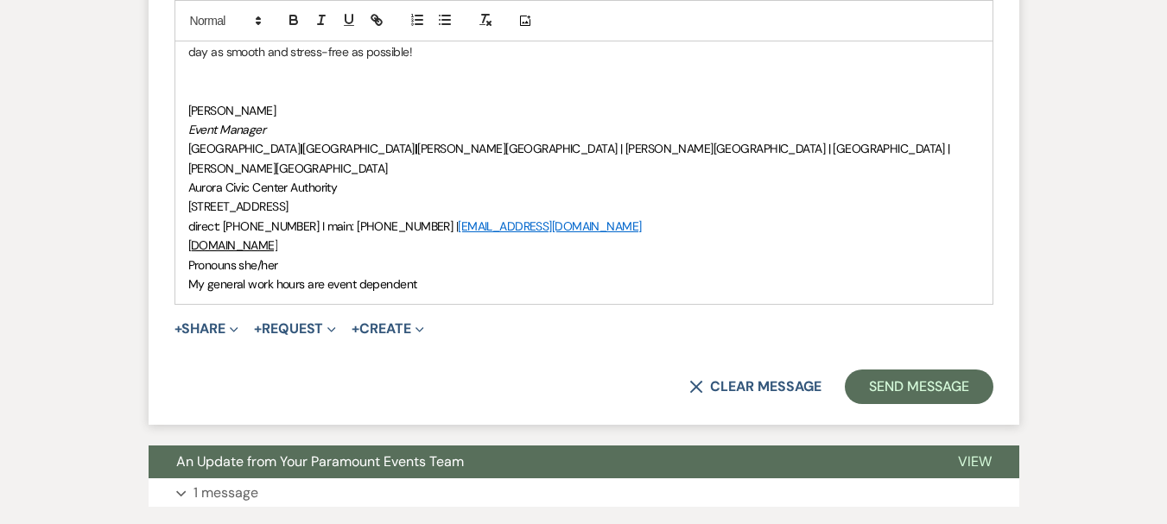
scroll to position [2419, 0]
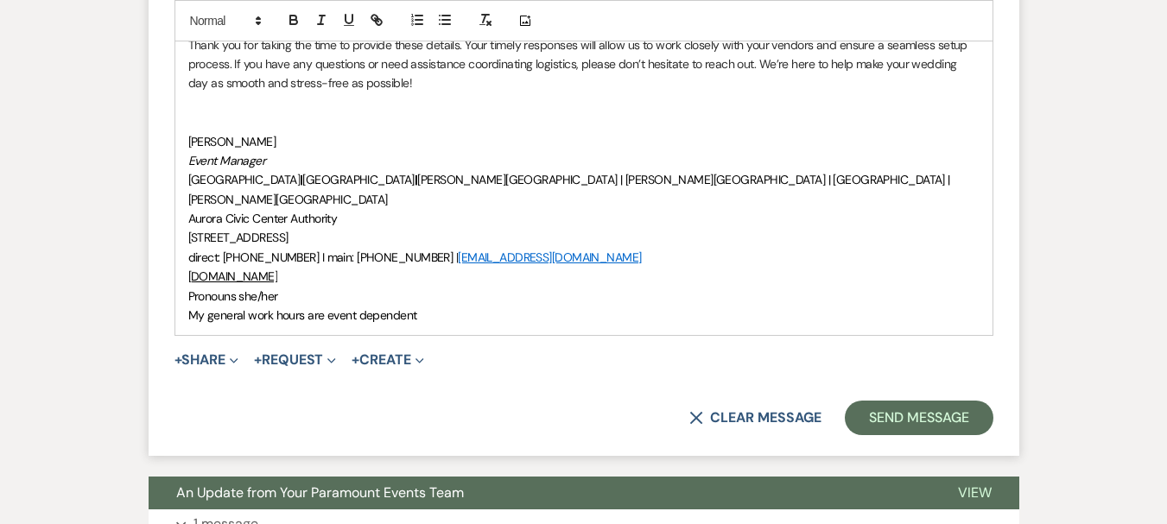
click at [245, 112] on p at bounding box center [583, 121] width 791 height 19
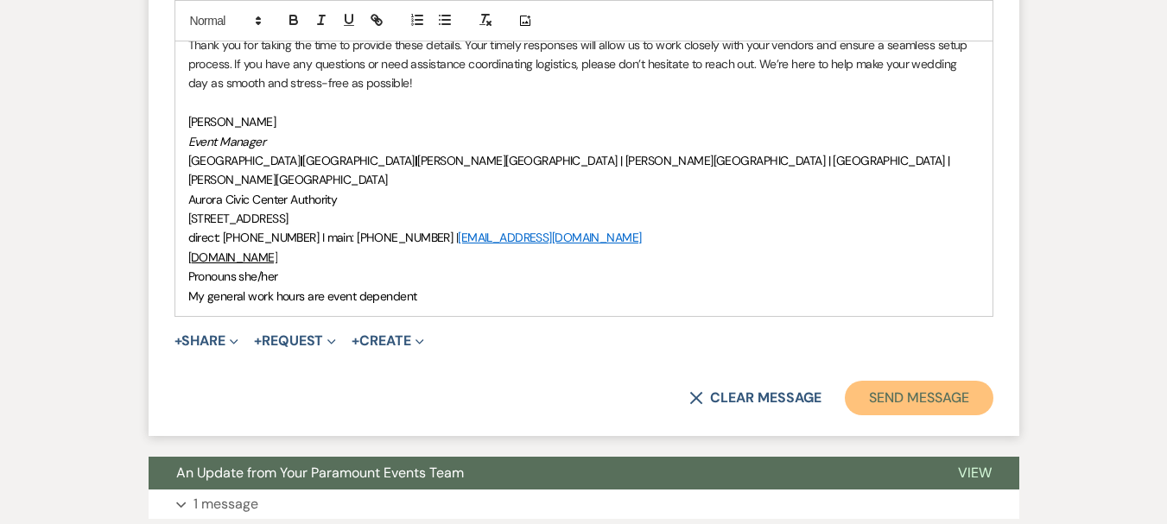
click at [901, 381] on button "Send Message" at bounding box center [919, 398] width 148 height 35
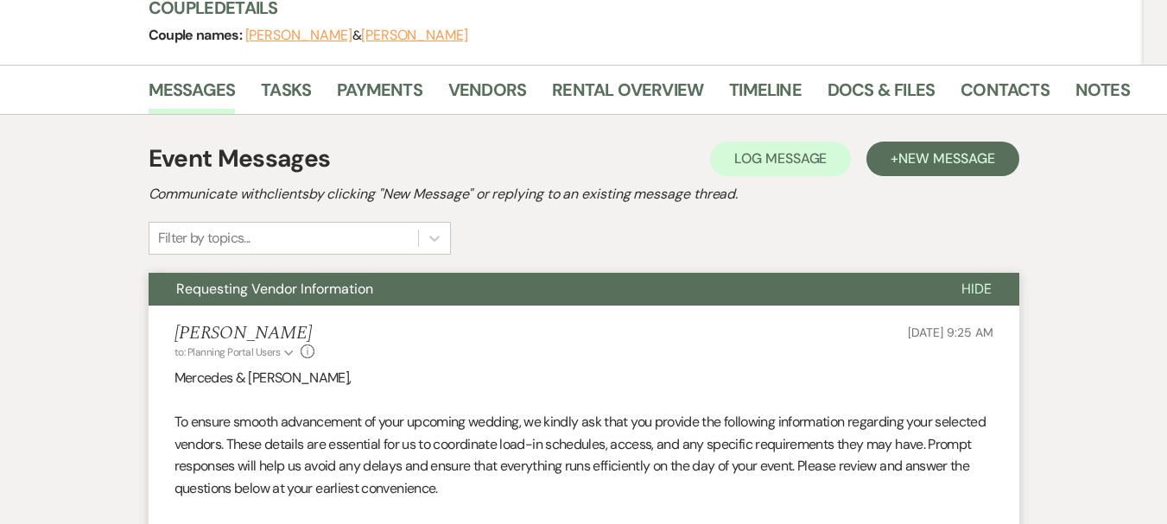
scroll to position [0, 0]
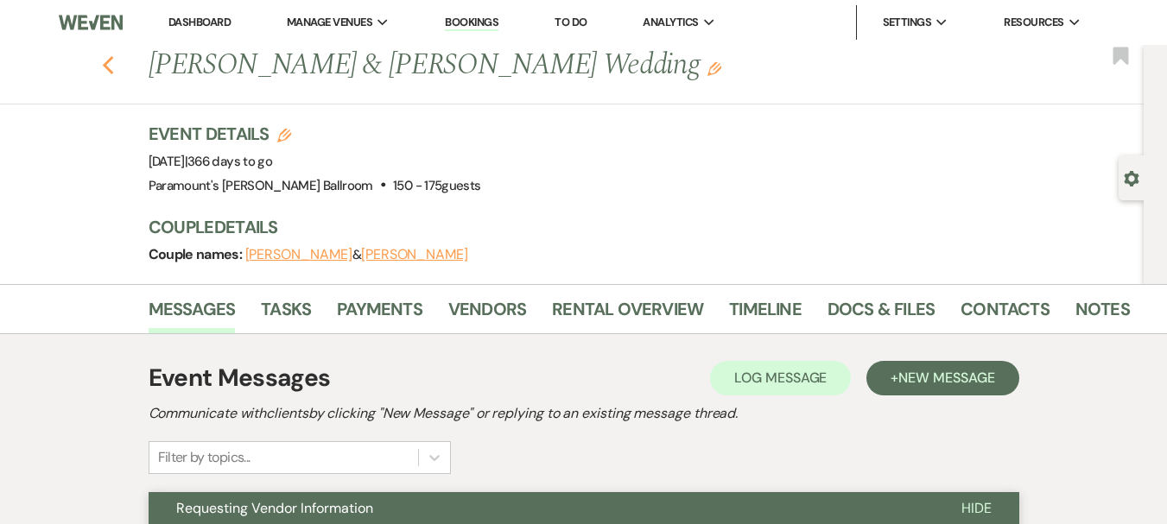
click at [115, 67] on icon "Previous" at bounding box center [108, 65] width 13 height 21
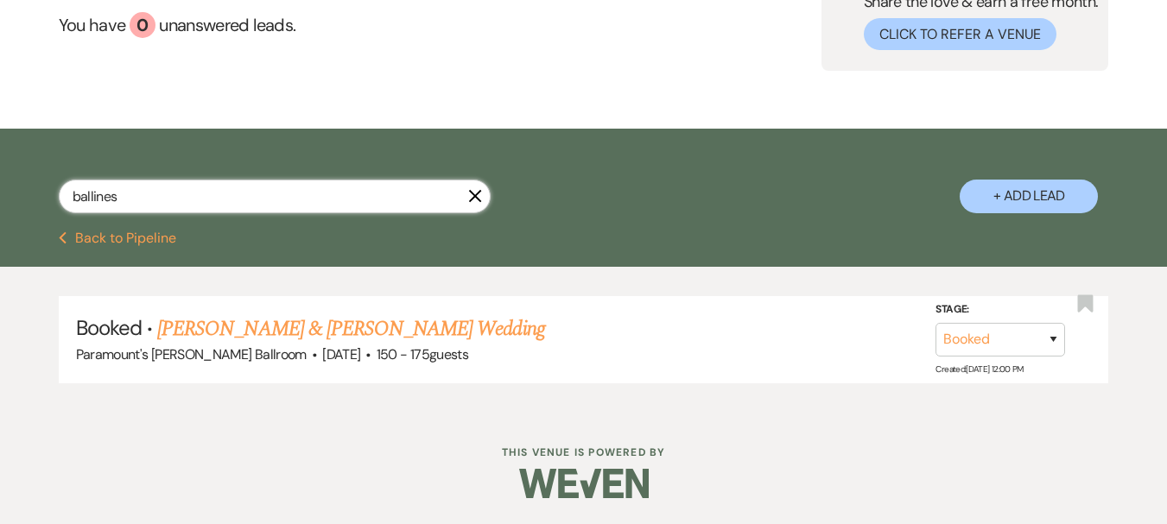
click at [0, 181] on div "ballines X + Add Lead" at bounding box center [583, 182] width 1167 height 90
type input "[PERSON_NAME]"
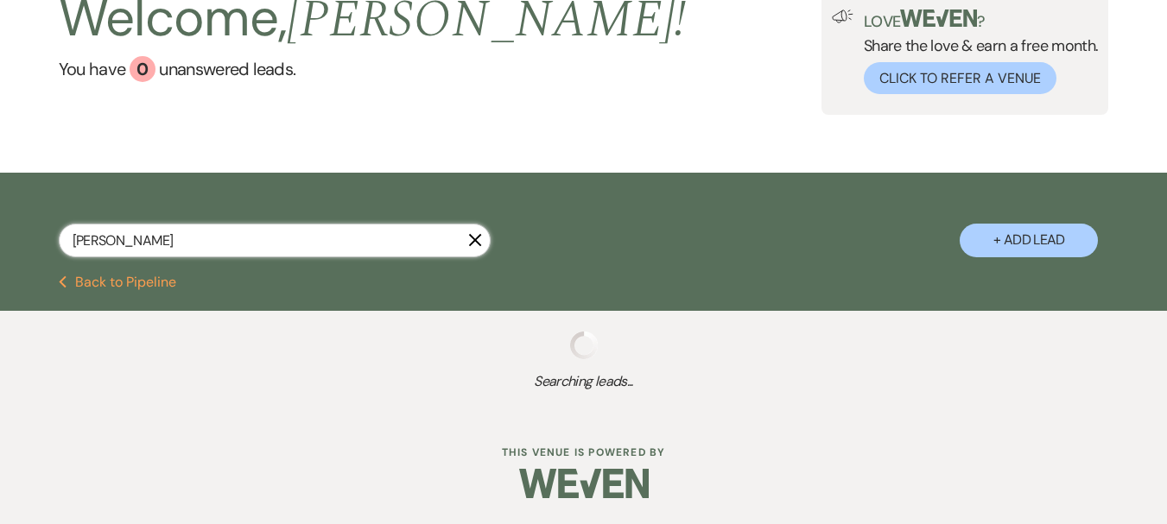
scroll to position [166, 0]
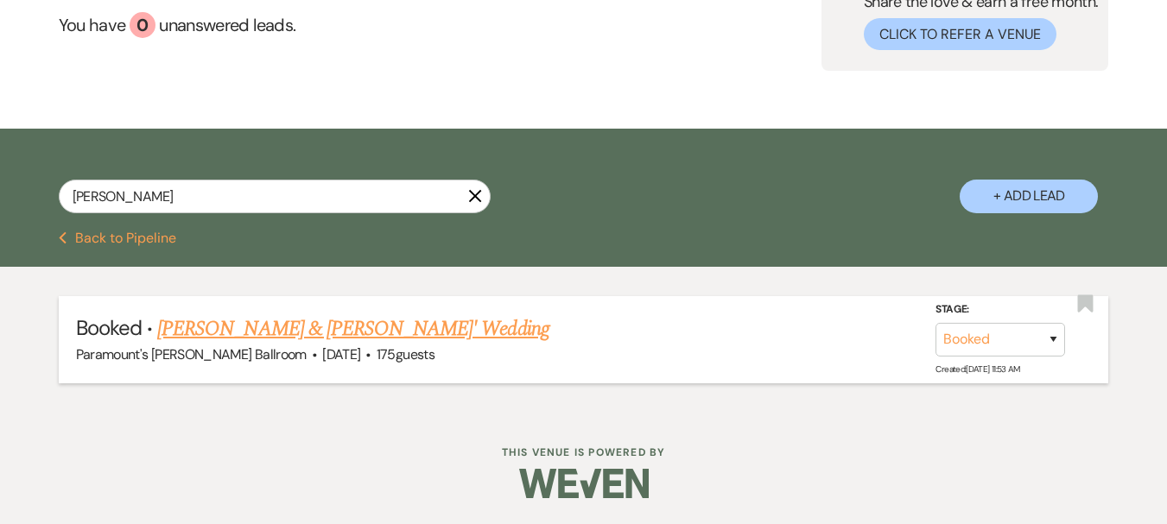
click at [252, 322] on link "[PERSON_NAME] & [PERSON_NAME]' Wedding" at bounding box center [353, 329] width 392 height 31
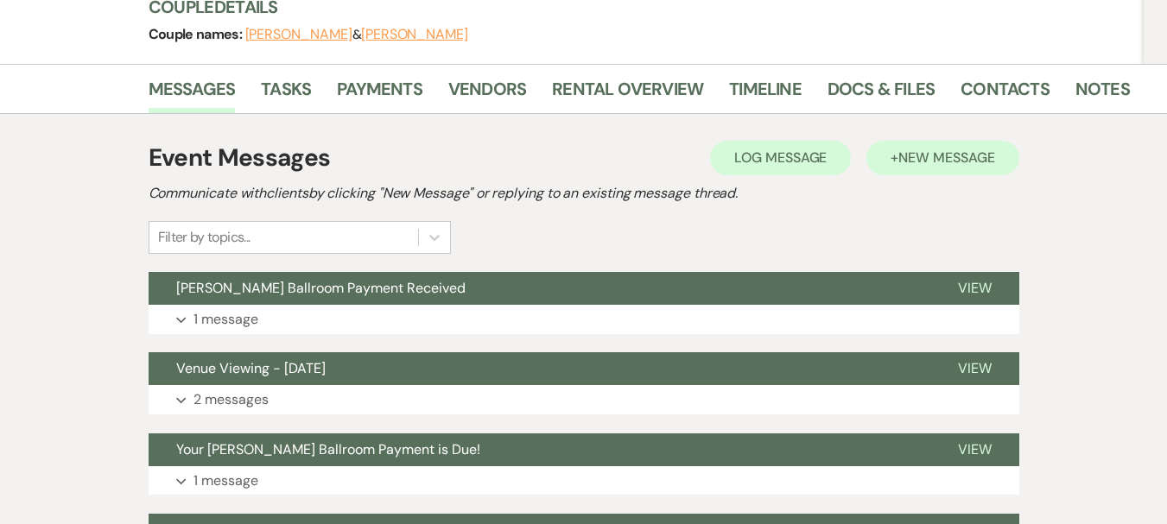
scroll to position [86, 0]
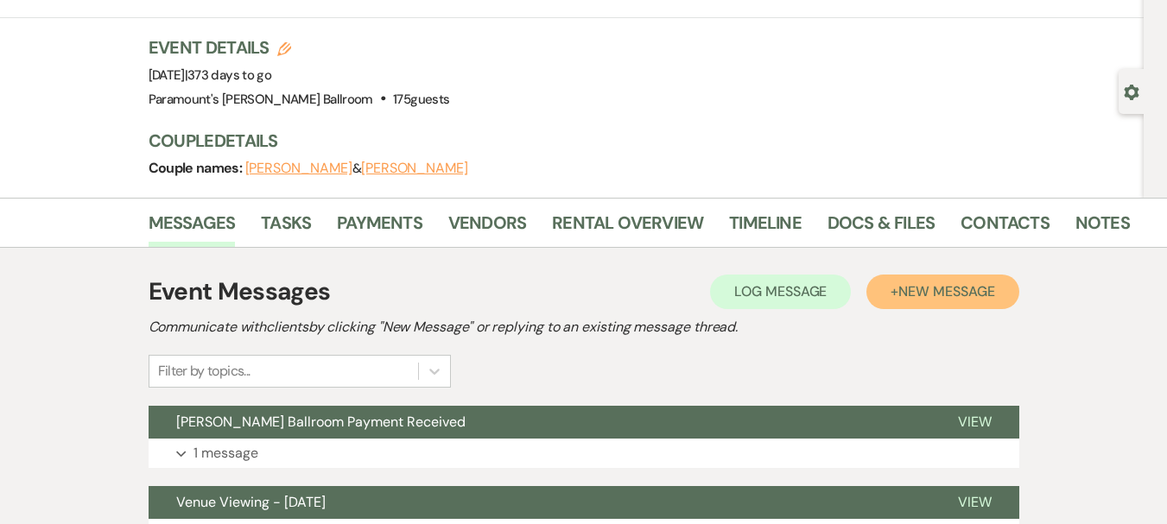
click at [919, 307] on button "+ New Message" at bounding box center [942, 292] width 152 height 35
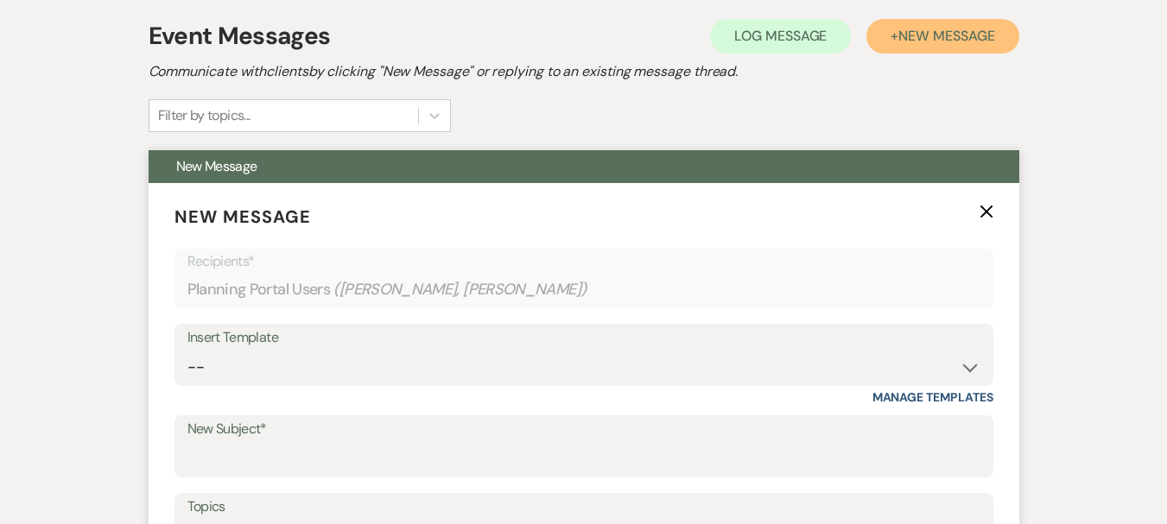
scroll to position [346, 0]
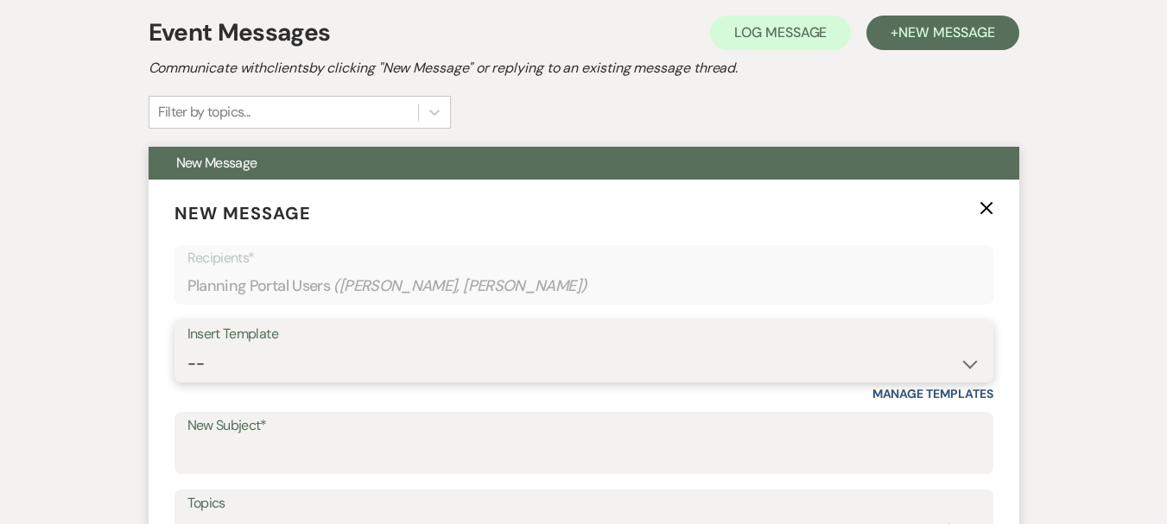
click at [284, 351] on select "-- Weven Planning Portal Introduction (Booked Events) 6 Month Consultation 9 Mo…" at bounding box center [583, 364] width 793 height 34
select select "4089"
click at [187, 347] on select "-- Weven Planning Portal Introduction (Booked Events) 6 Month Consultation 9 Mo…" at bounding box center [583, 364] width 793 height 34
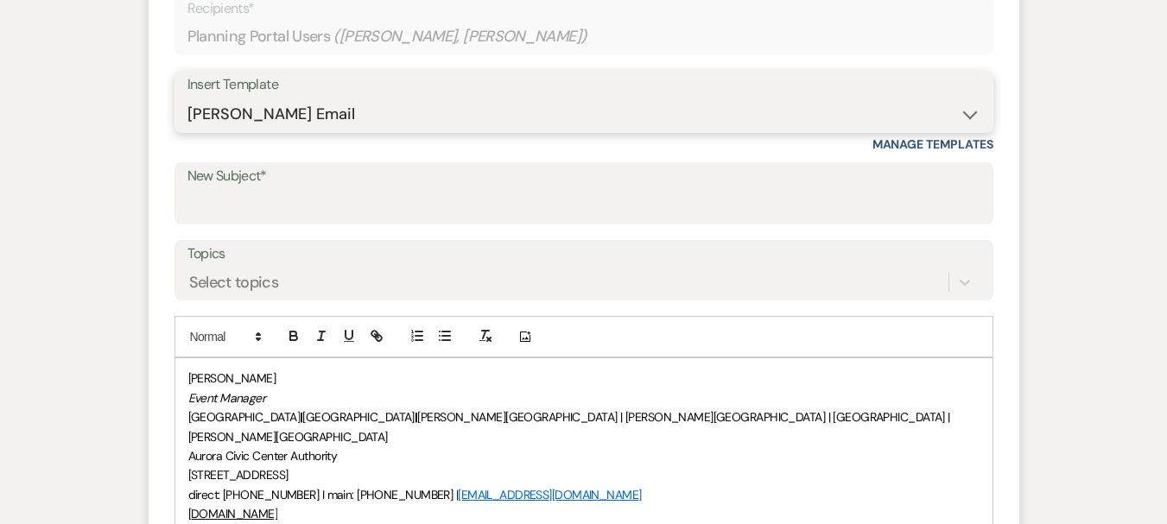
scroll to position [605, 0]
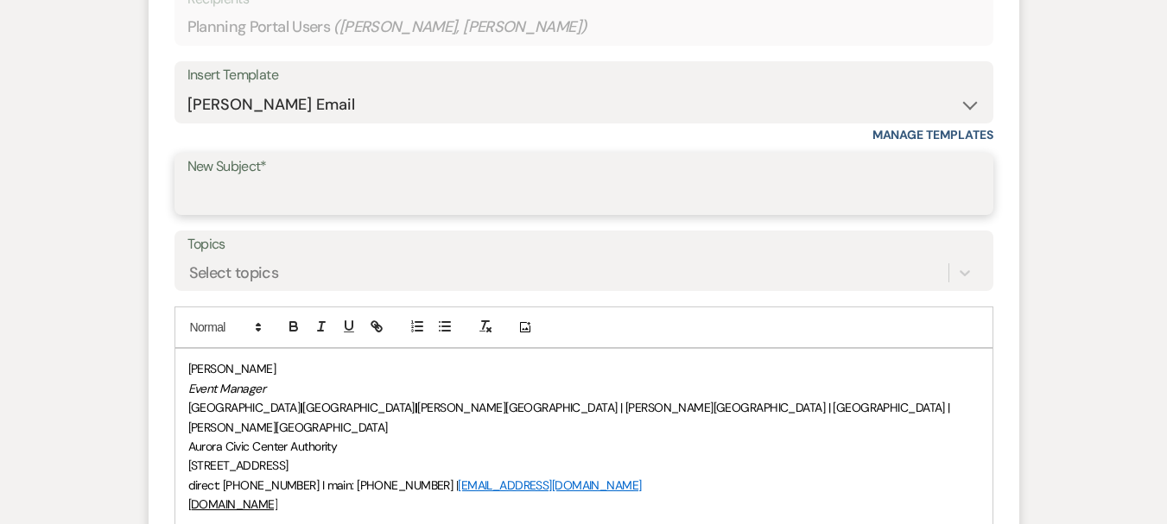
click at [251, 192] on input "New Subject*" at bounding box center [583, 197] width 793 height 34
type input "Requesting Vendor Information"
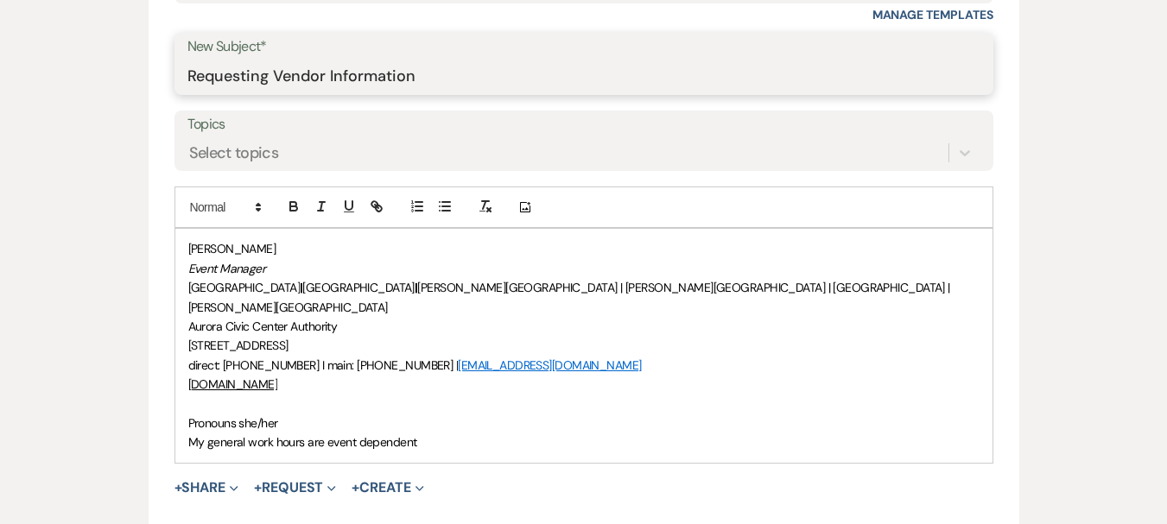
scroll to position [950, 0]
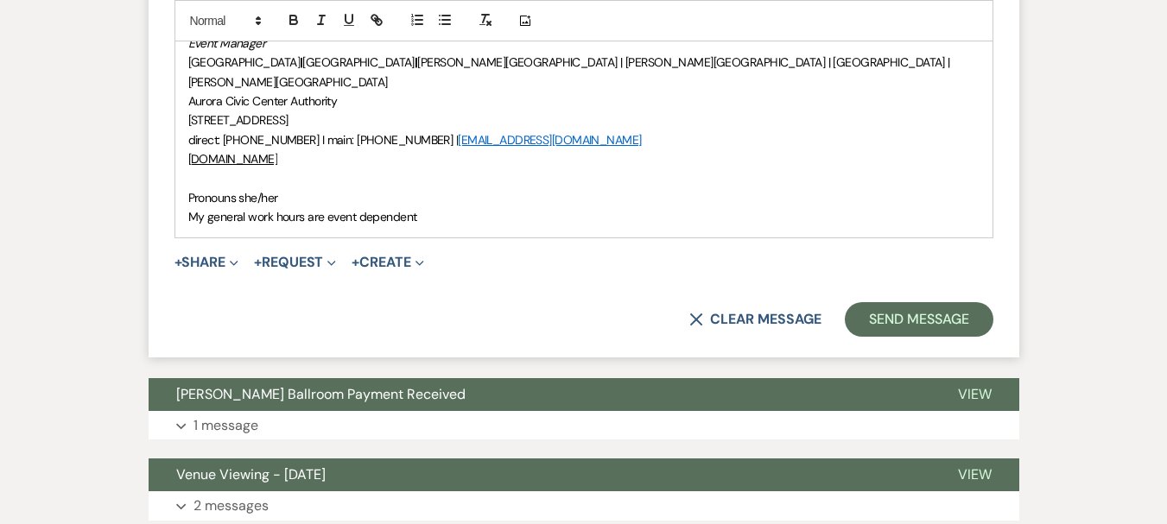
click at [181, 177] on div "[PERSON_NAME] Event Manager [GEOGRAPHIC_DATA] | [GEOGRAPHIC_DATA] | [PERSON_NAM…" at bounding box center [583, 119] width 817 height 233
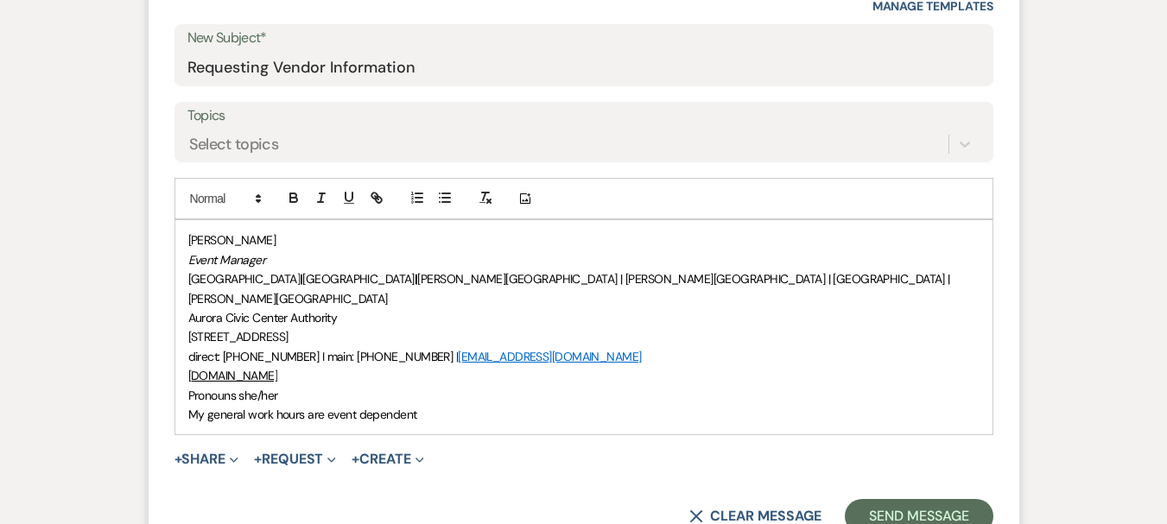
scroll to position [691, 0]
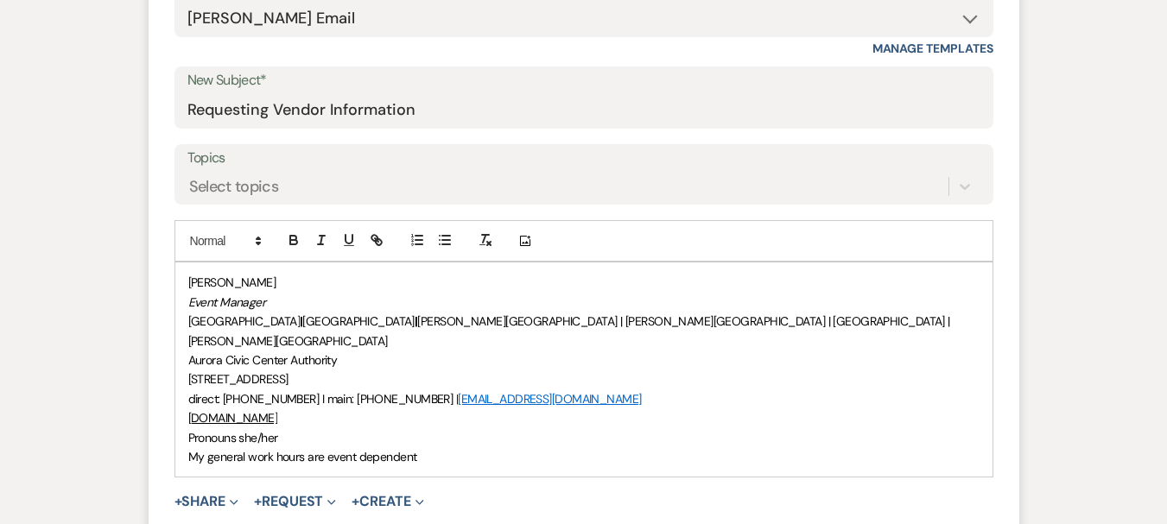
click at [188, 280] on span "[PERSON_NAME]" at bounding box center [232, 283] width 88 height 16
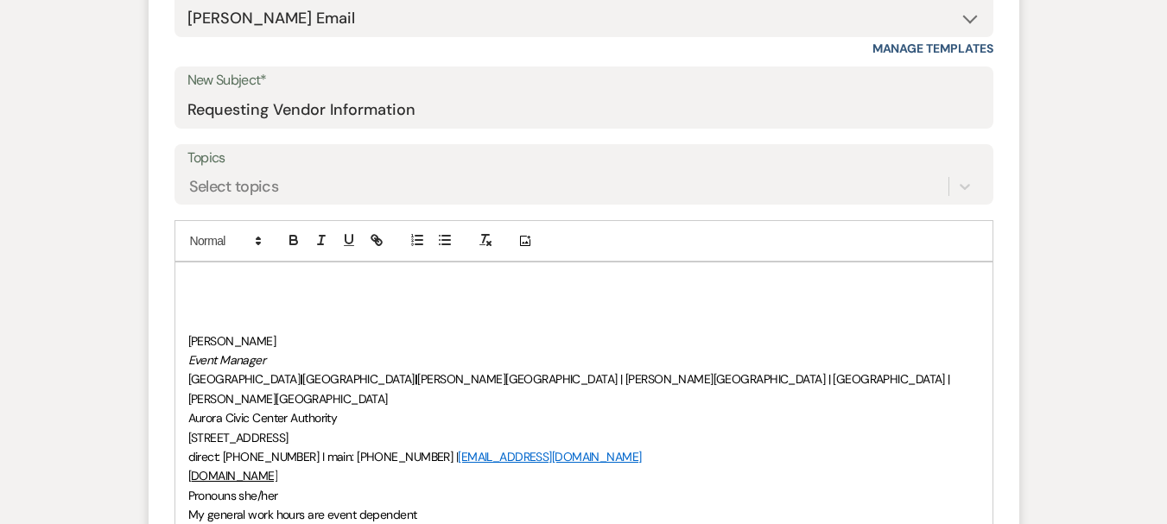
click at [189, 269] on div "﻿ [PERSON_NAME] Event Manager [GEOGRAPHIC_DATA] | [GEOGRAPHIC_DATA] | [PERSON_N…" at bounding box center [583, 399] width 817 height 272
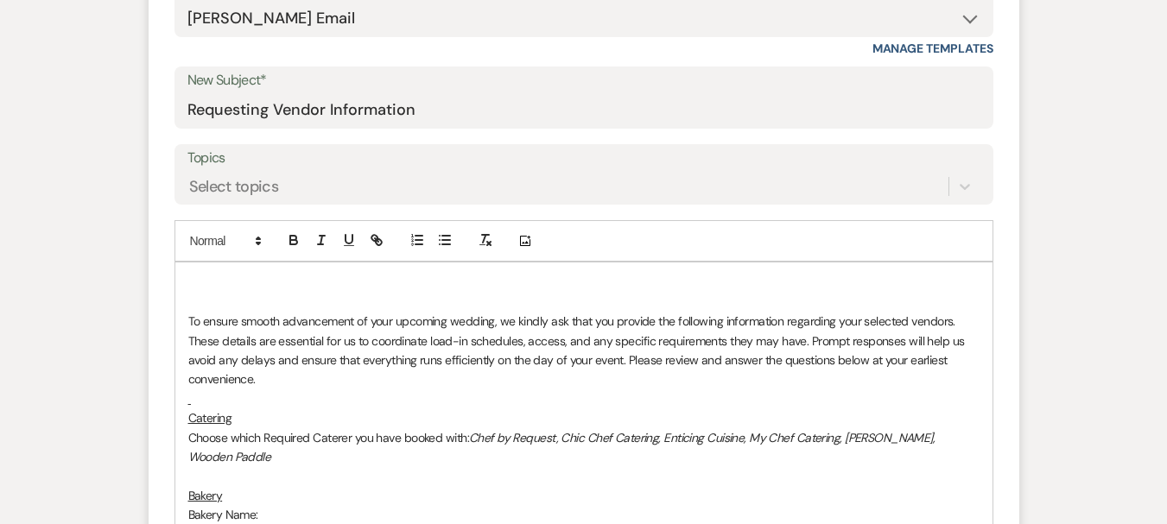
click at [199, 279] on p at bounding box center [583, 282] width 791 height 19
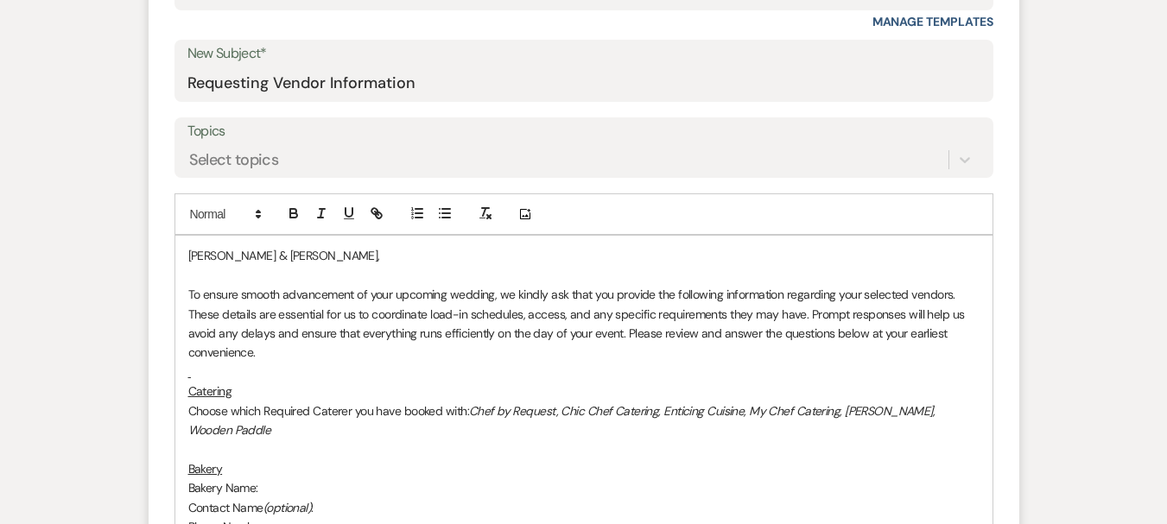
scroll to position [864, 0]
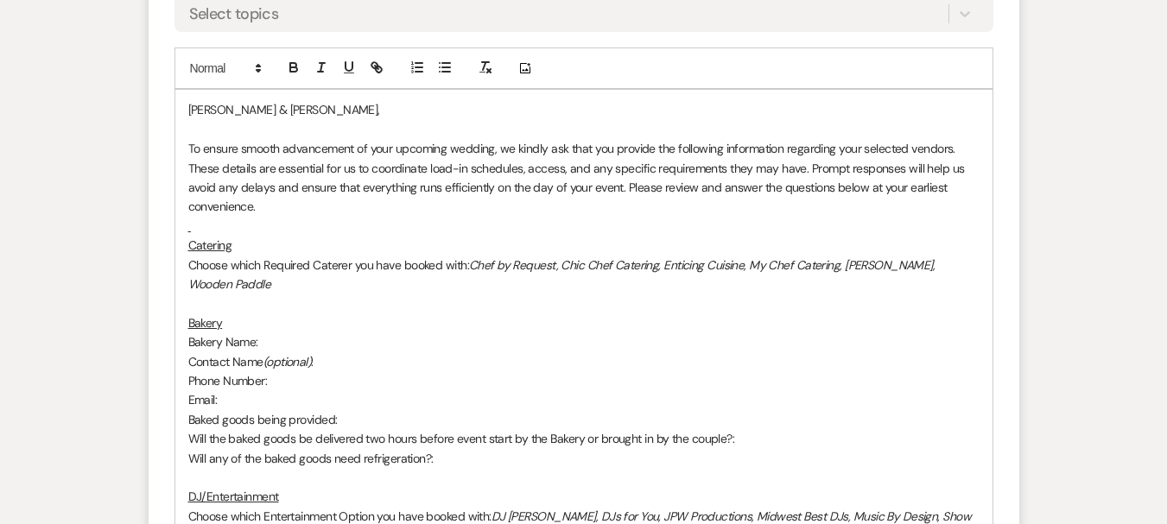
click at [205, 226] on p at bounding box center [583, 226] width 791 height 19
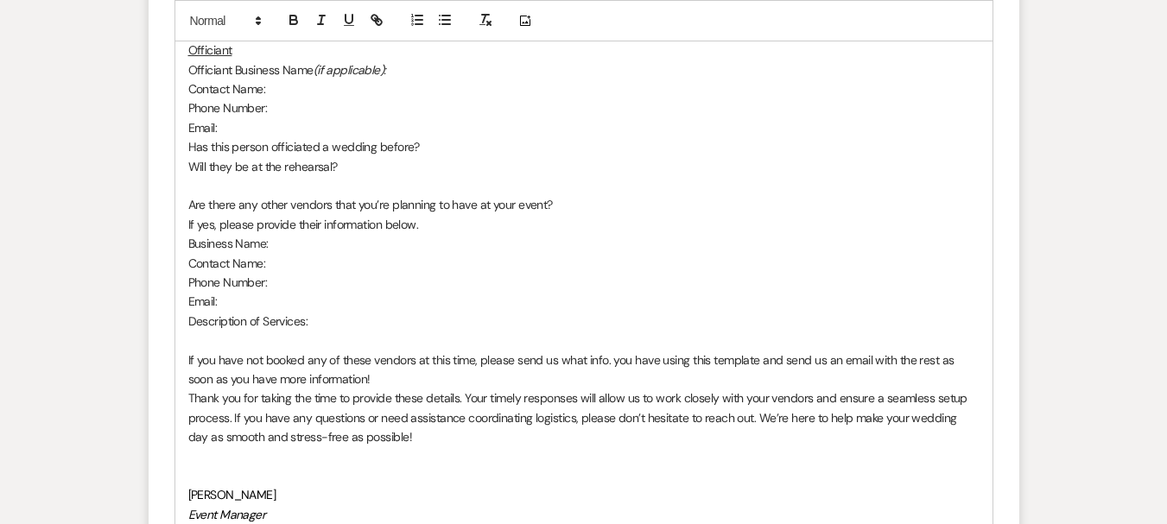
scroll to position [2246, 0]
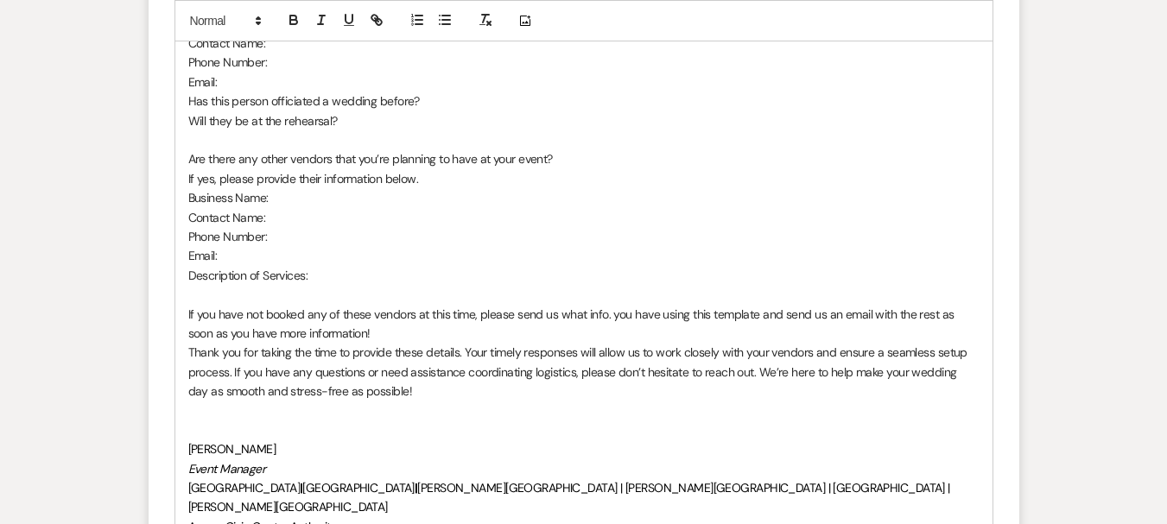
click at [372, 319] on p "If you have not booked any of these vendors at this time, please send us what i…" at bounding box center [583, 324] width 791 height 39
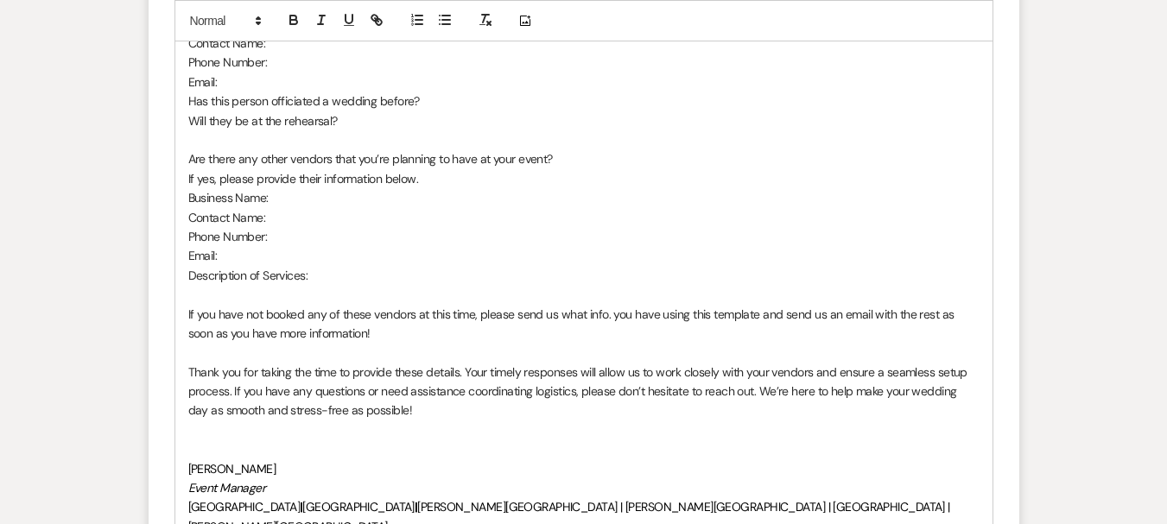
click at [289, 440] on p at bounding box center [583, 449] width 791 height 19
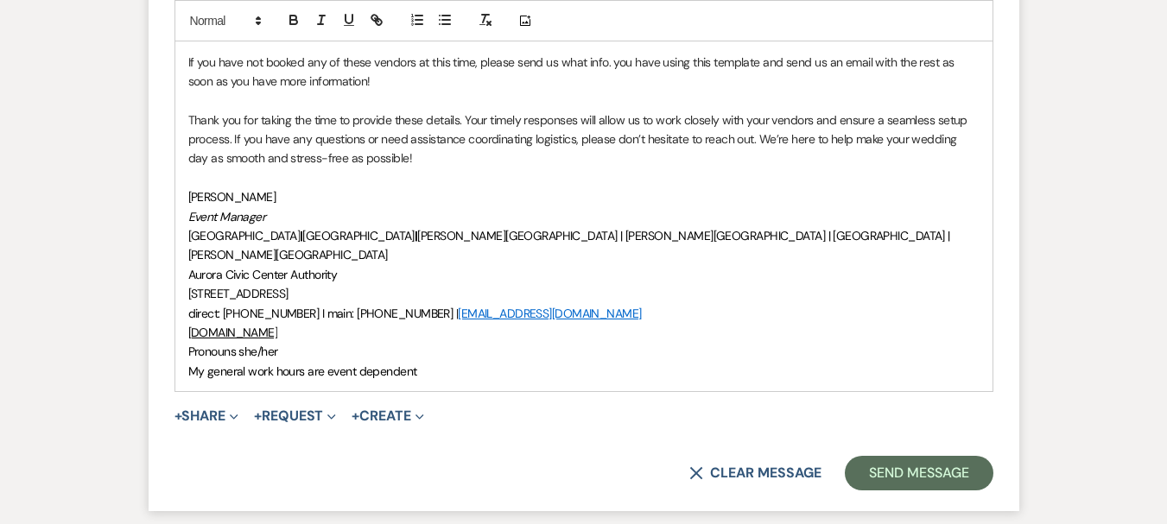
scroll to position [2505, 0]
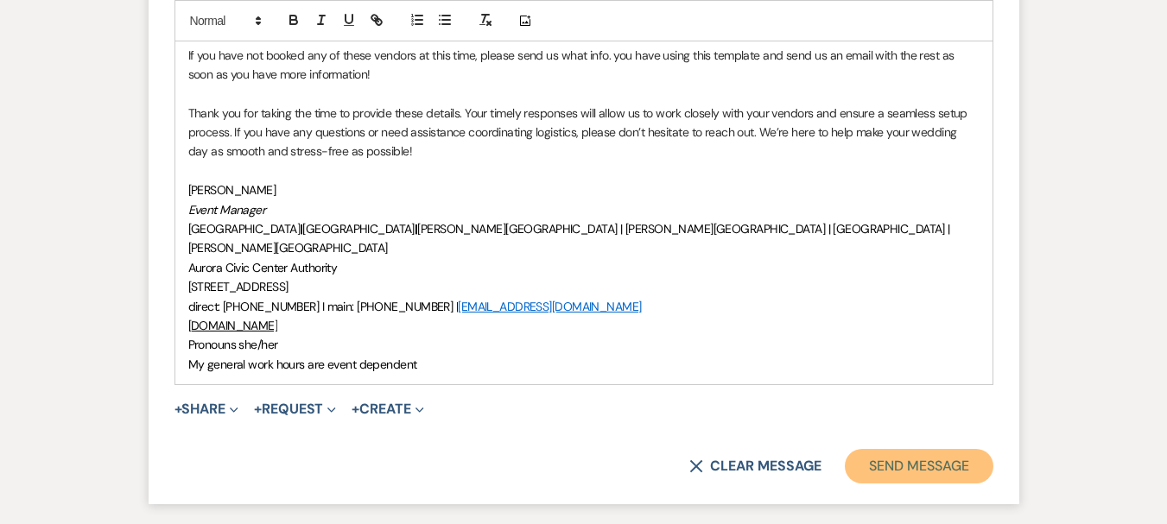
click at [948, 449] on button "Send Message" at bounding box center [919, 466] width 148 height 35
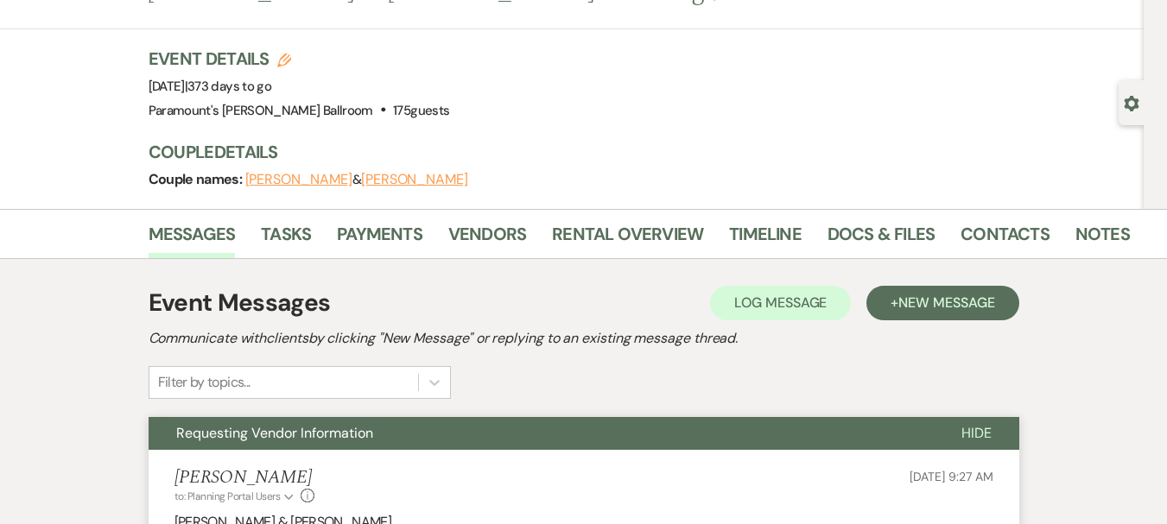
scroll to position [0, 0]
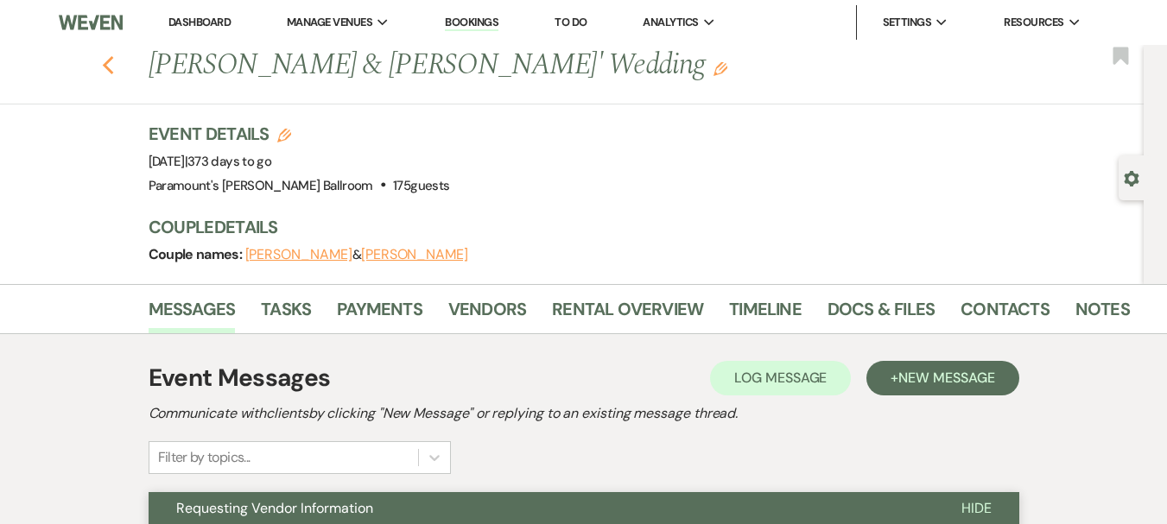
click at [115, 64] on icon "Previous" at bounding box center [108, 65] width 13 height 21
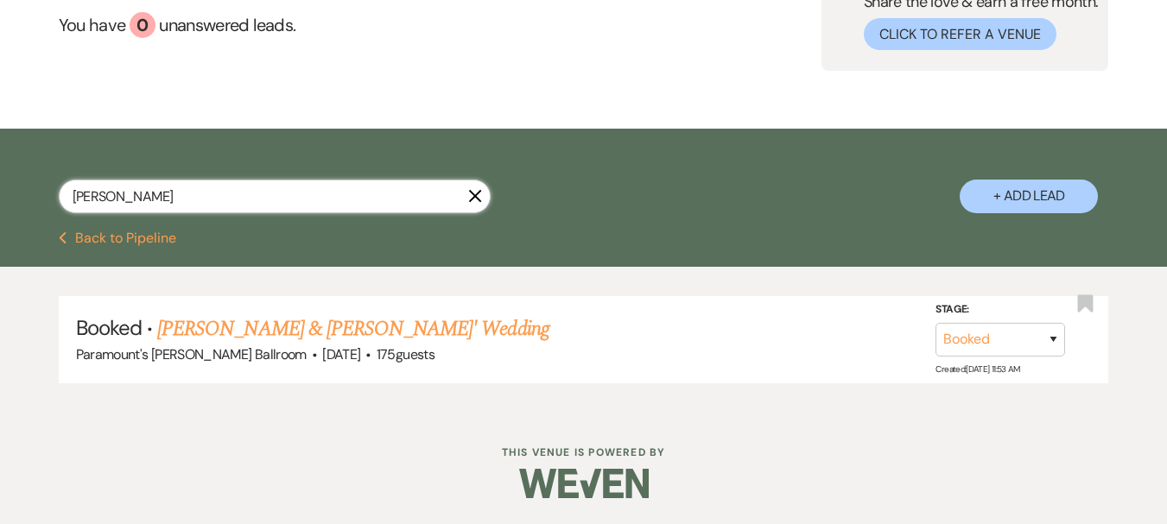
drag, startPoint x: 142, startPoint y: 203, endPoint x: 35, endPoint y: 205, distance: 107.1
click at [35, 205] on div "[PERSON_NAME] X + Add Lead" at bounding box center [583, 182] width 1167 height 90
type input "nedlo"
click at [262, 326] on link "[PERSON_NAME] & [PERSON_NAME] Wedding" at bounding box center [350, 329] width 387 height 31
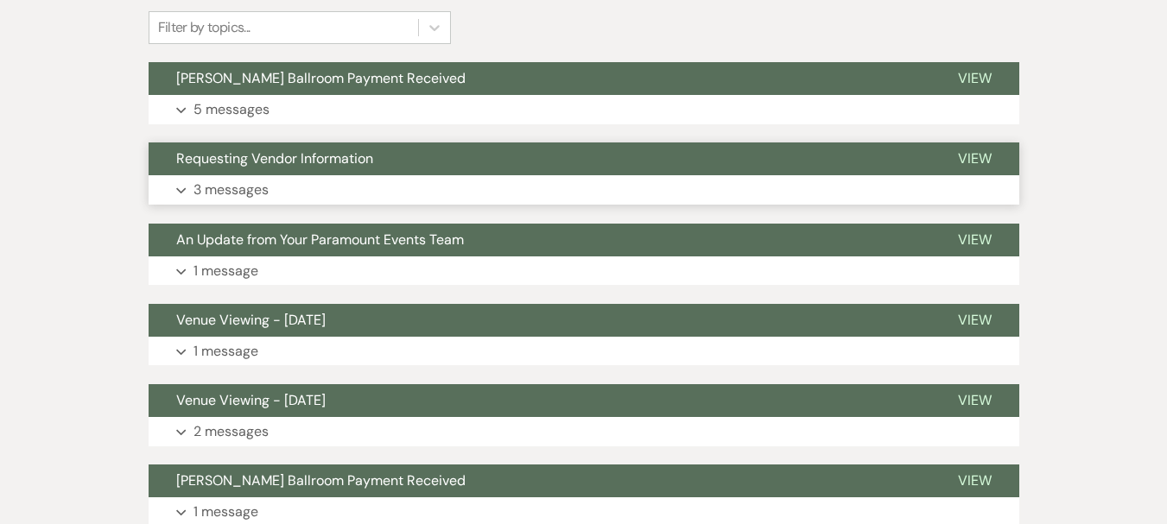
scroll to position [432, 0]
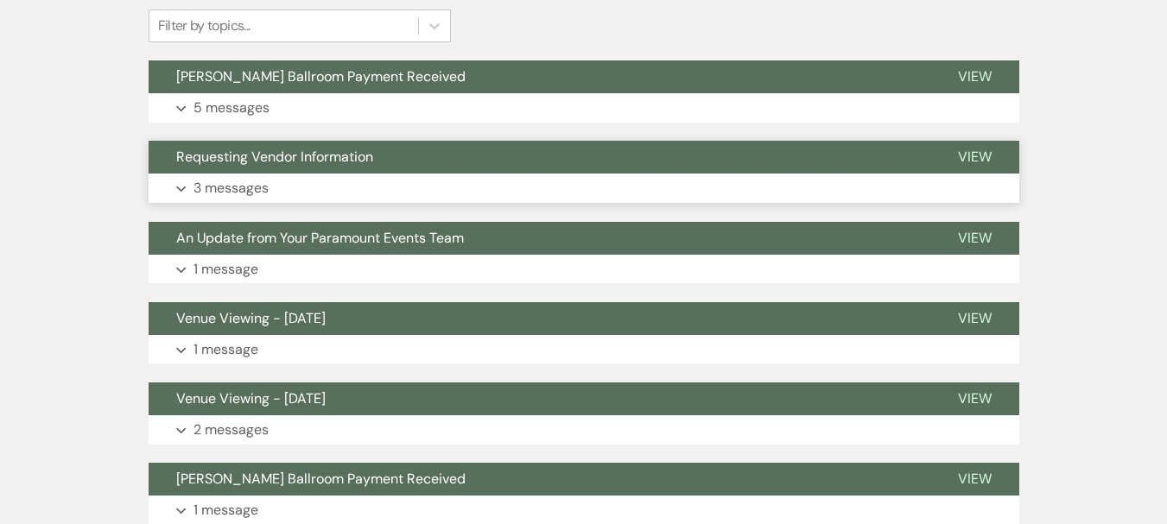
click at [236, 150] on span "Requesting Vendor Information" at bounding box center [274, 157] width 197 height 18
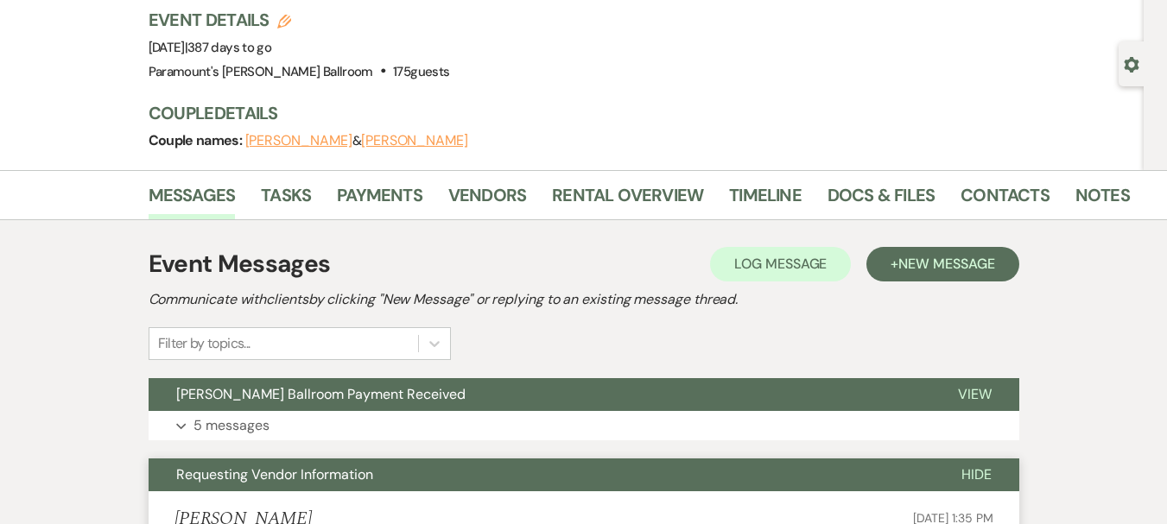
scroll to position [86, 0]
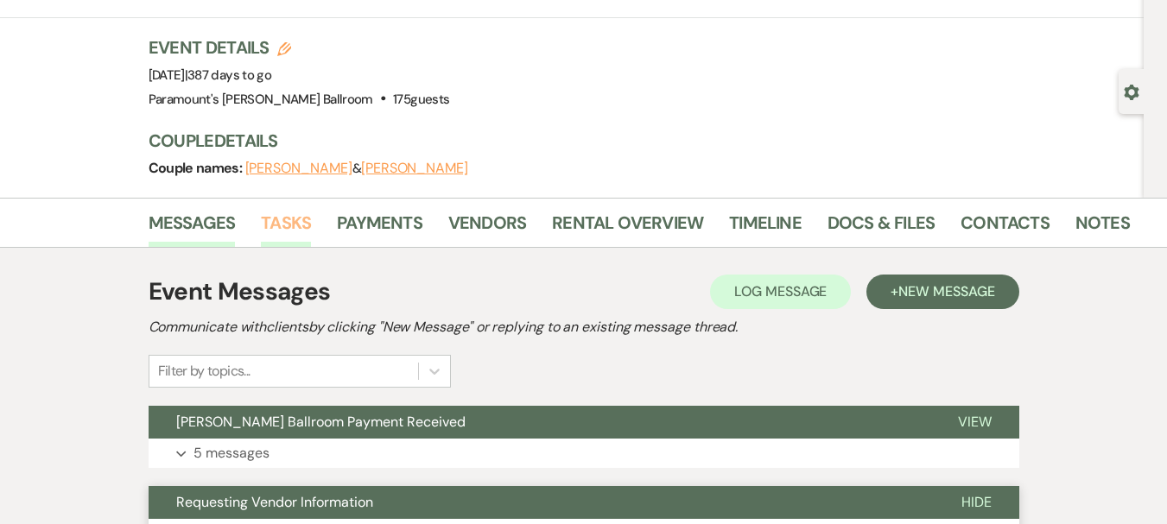
click at [295, 226] on link "Tasks" at bounding box center [286, 228] width 50 height 38
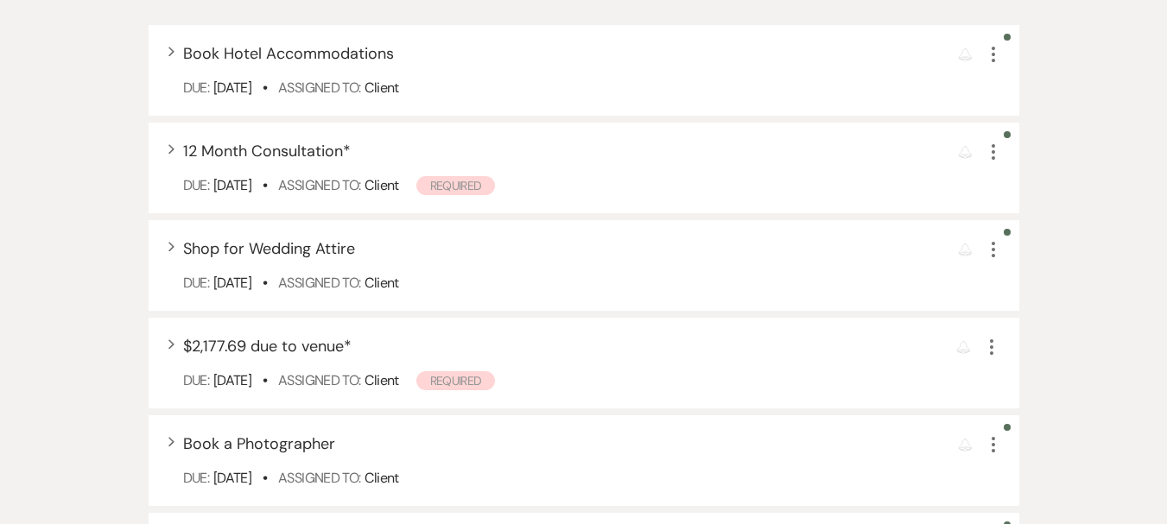
scroll to position [777, 0]
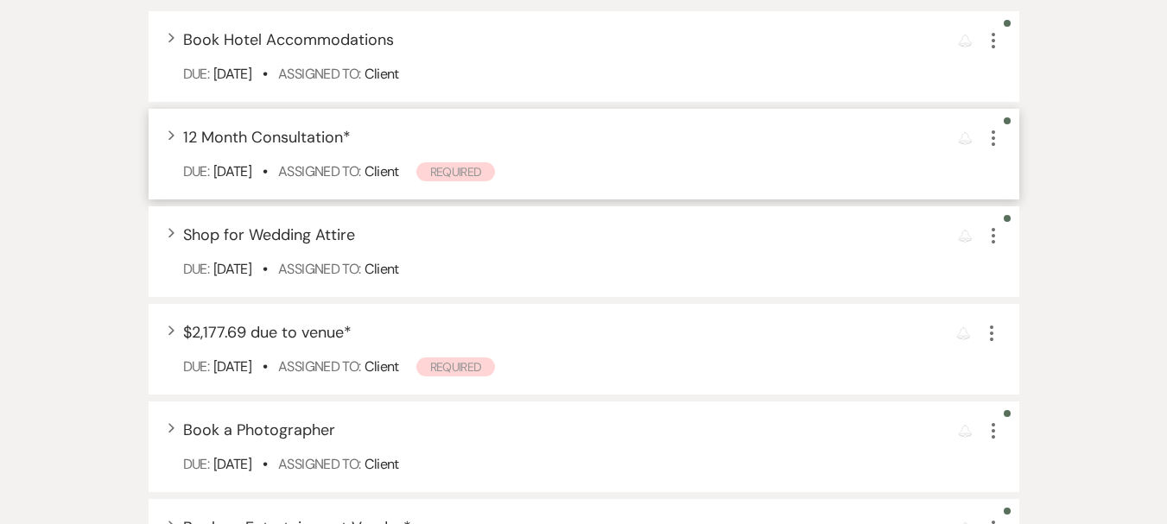
click at [262, 144] on span "12 Month Consultation *" at bounding box center [267, 137] width 168 height 21
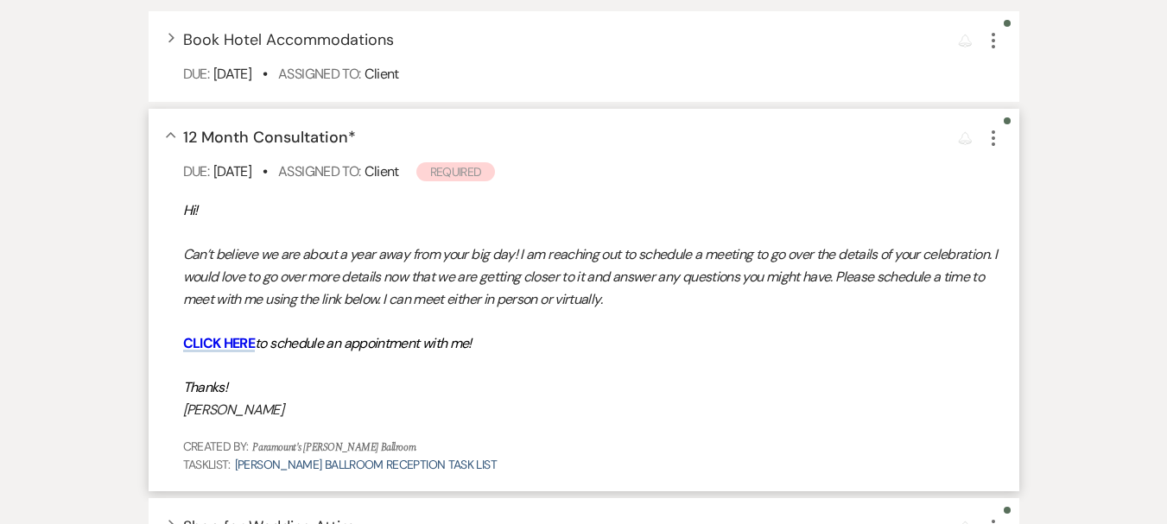
click at [999, 136] on icon "More" at bounding box center [993, 138] width 21 height 21
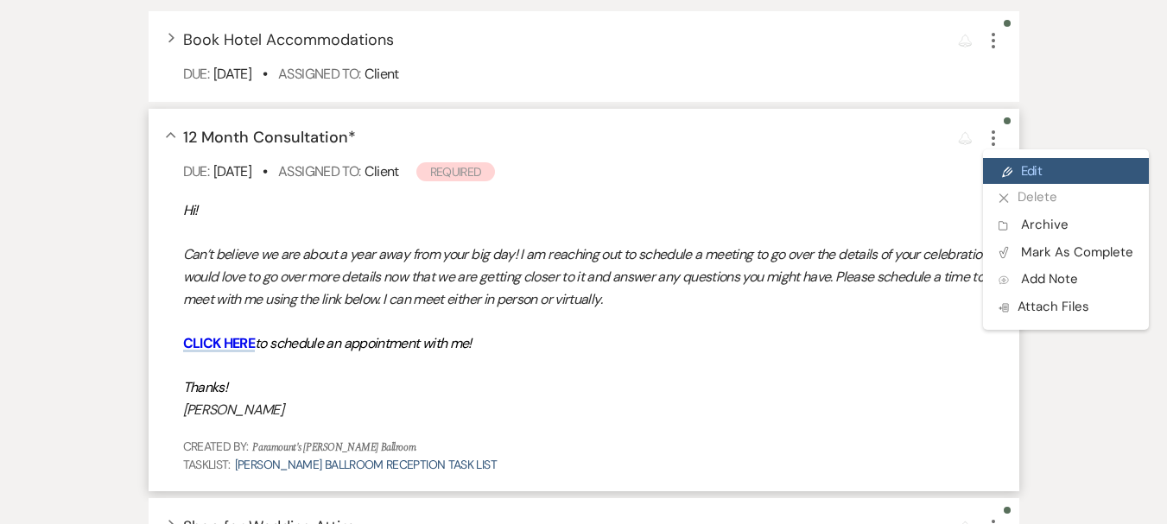
click at [1018, 163] on link "Pencil Edit" at bounding box center [1066, 171] width 166 height 26
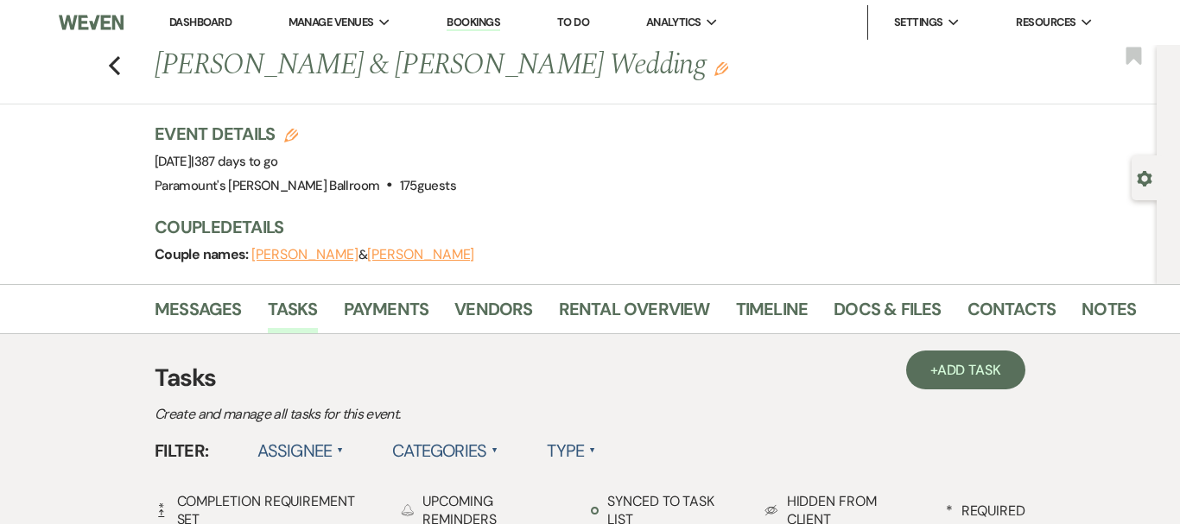
select select "true"
select select "planningToolsAccount"
select select "both"
select select "weeks"
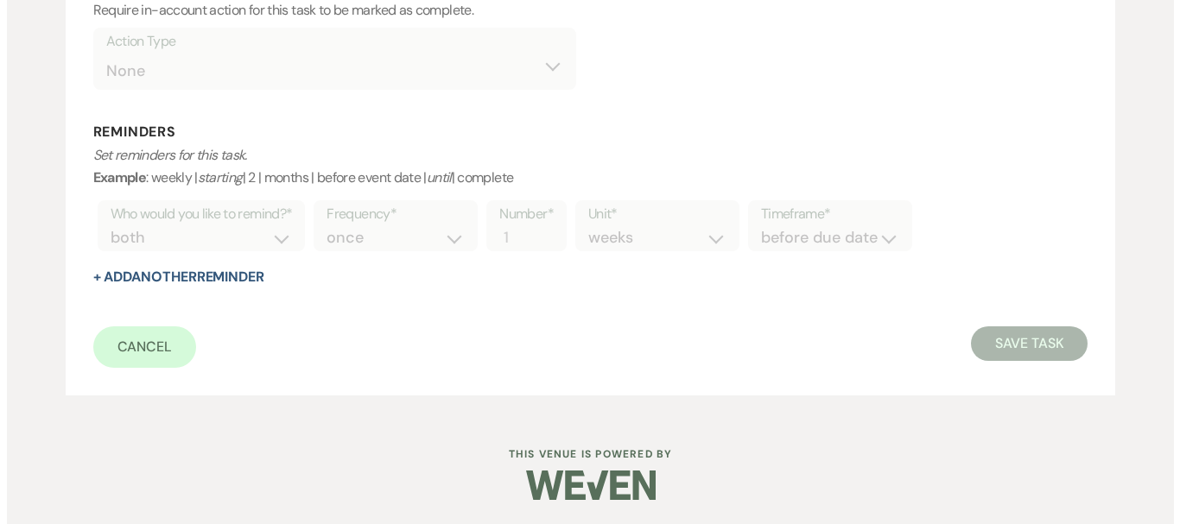
scroll to position [826, 0]
click at [227, 278] on button "+ Add Another Reminder" at bounding box center [171, 276] width 171 height 14
select select "client"
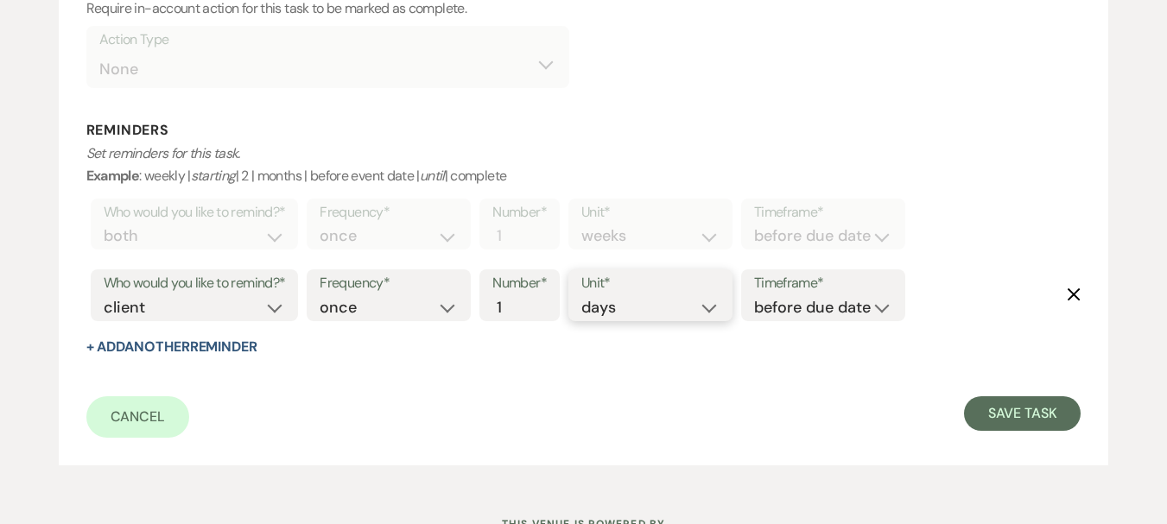
click at [699, 311] on select "days weeks months" at bounding box center [650, 307] width 138 height 23
select select "weeks"
click at [585, 296] on select "days weeks months" at bounding box center [650, 307] width 138 height 23
click at [815, 295] on label "Timeframe*" at bounding box center [823, 283] width 138 height 25
click at [815, 308] on select "before due date after due date on due date on custom date" at bounding box center [823, 307] width 138 height 23
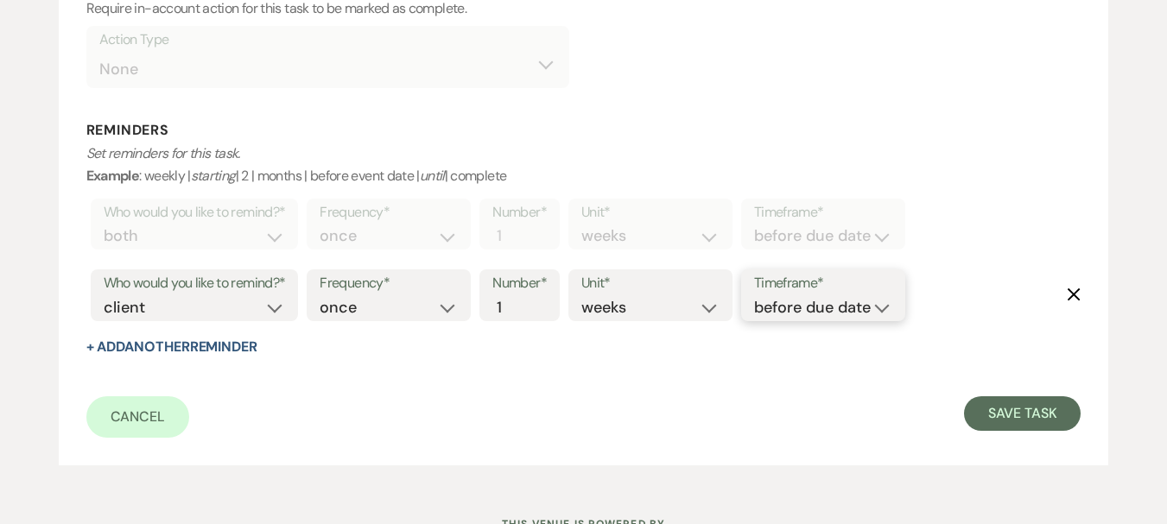
select select "afterDueDate"
click at [758, 296] on select "before due date after due date on due date on custom date" at bounding box center [823, 307] width 138 height 23
click at [1023, 422] on button "Save Task" at bounding box center [1022, 413] width 117 height 35
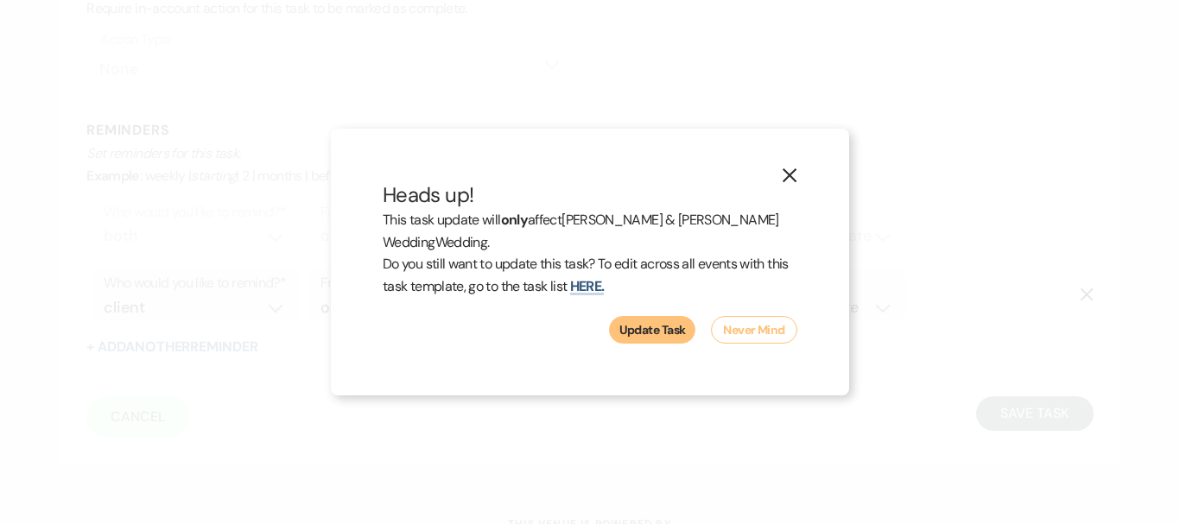
click at [650, 327] on button "Update Task" at bounding box center [652, 330] width 86 height 28
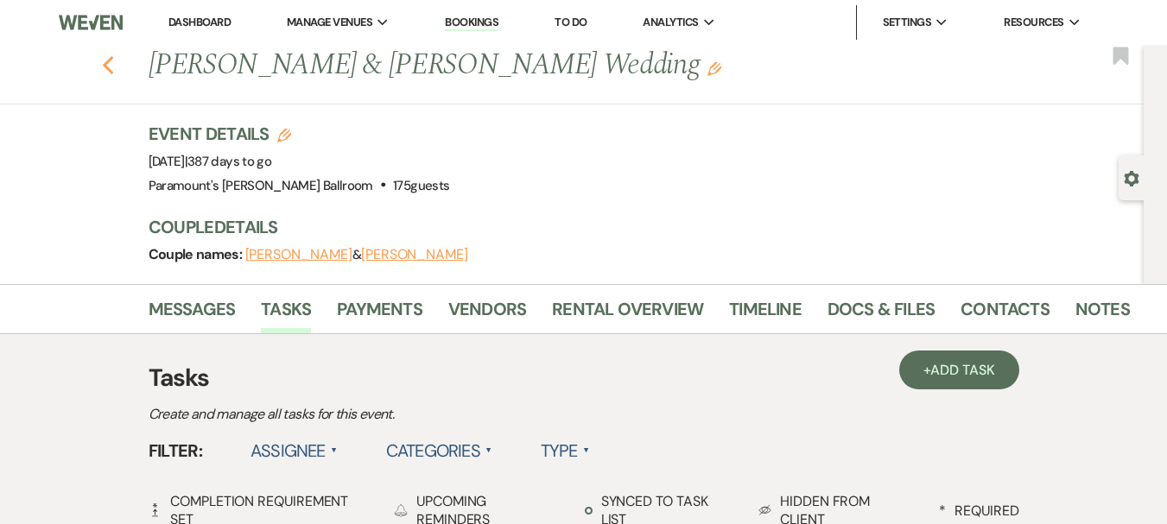
click at [114, 67] on icon "Previous" at bounding box center [108, 65] width 13 height 21
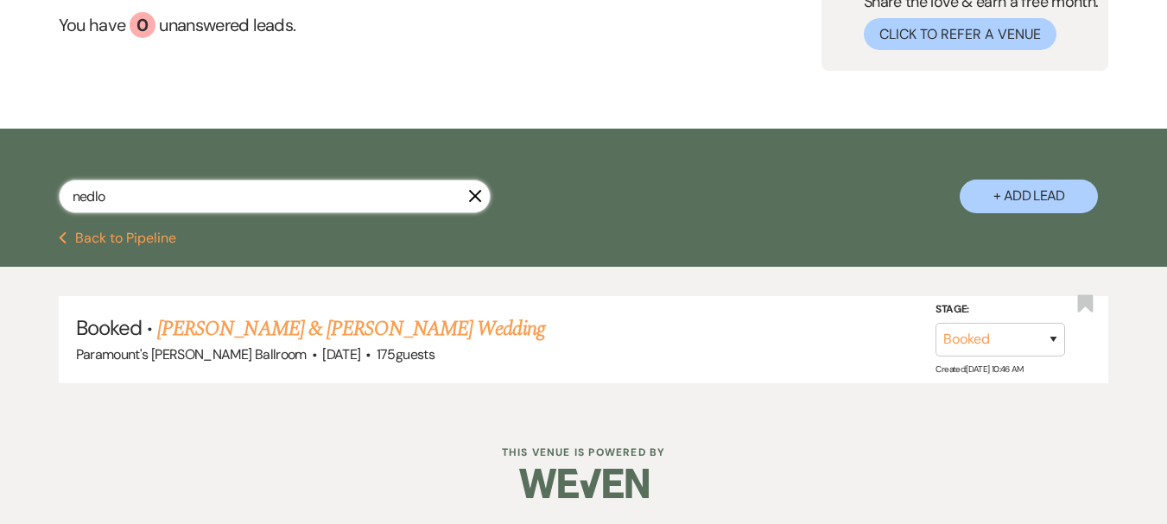
drag, startPoint x: 178, startPoint y: 203, endPoint x: 52, endPoint y: 199, distance: 126.2
click at [52, 199] on div "nedlo X + Add Lead" at bounding box center [583, 182] width 1167 height 90
type input "karsten"
click at [282, 321] on link "[PERSON_NAME] & [PERSON_NAME] Wedding" at bounding box center [350, 329] width 387 height 31
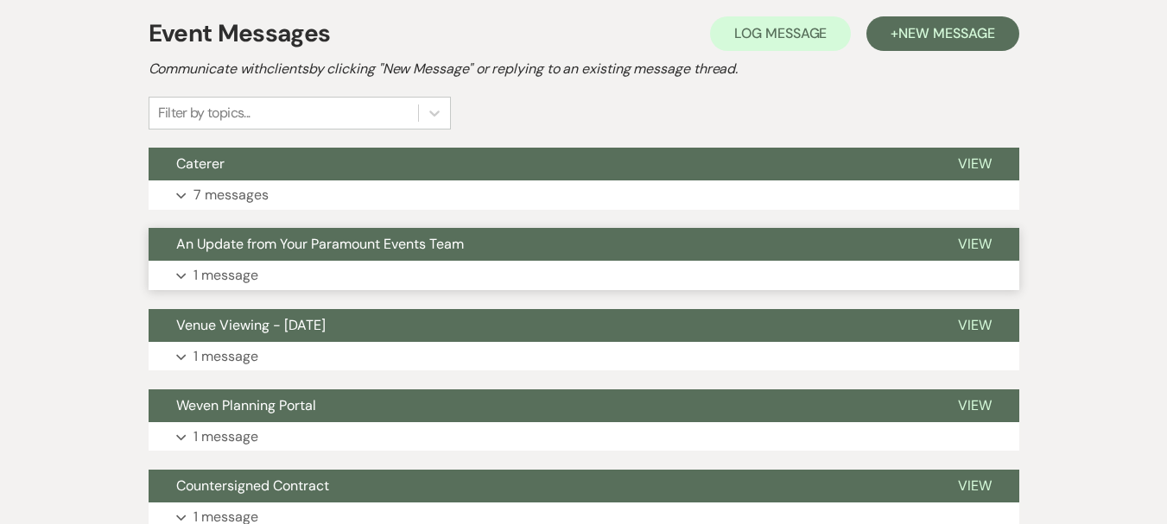
scroll to position [346, 0]
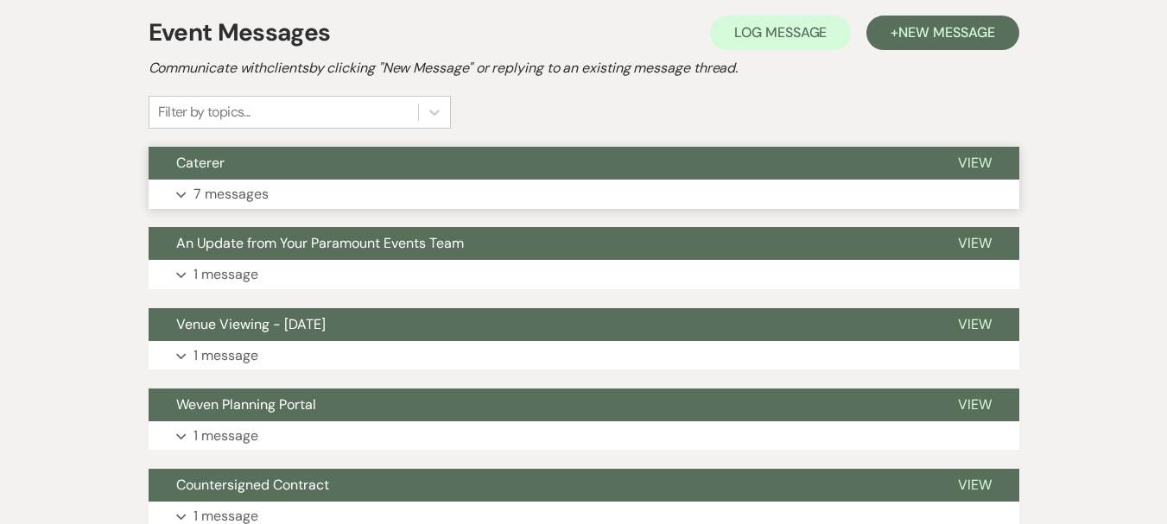
click at [225, 161] on button "Caterer" at bounding box center [540, 163] width 782 height 33
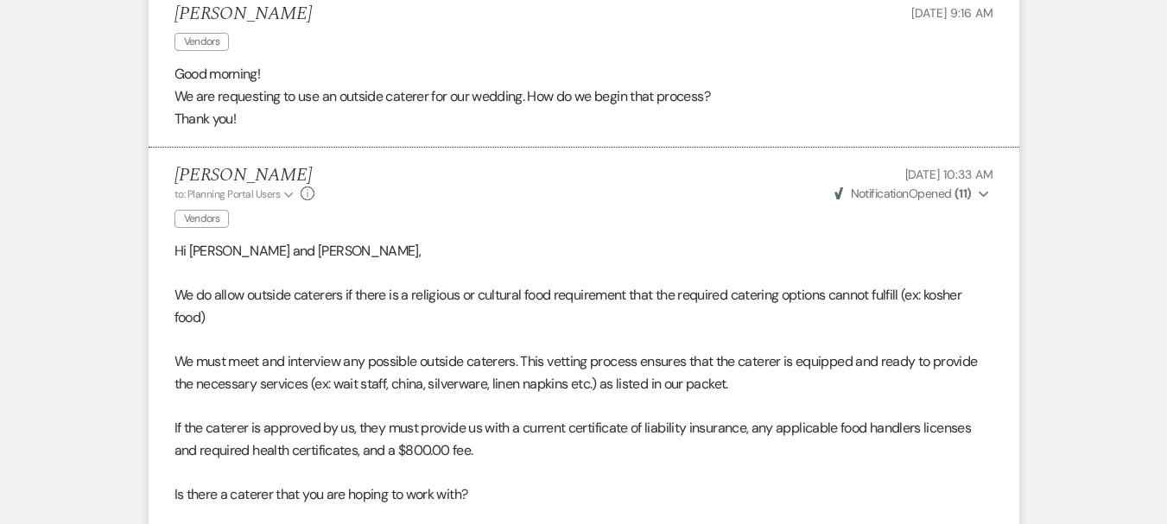
scroll to position [0, 0]
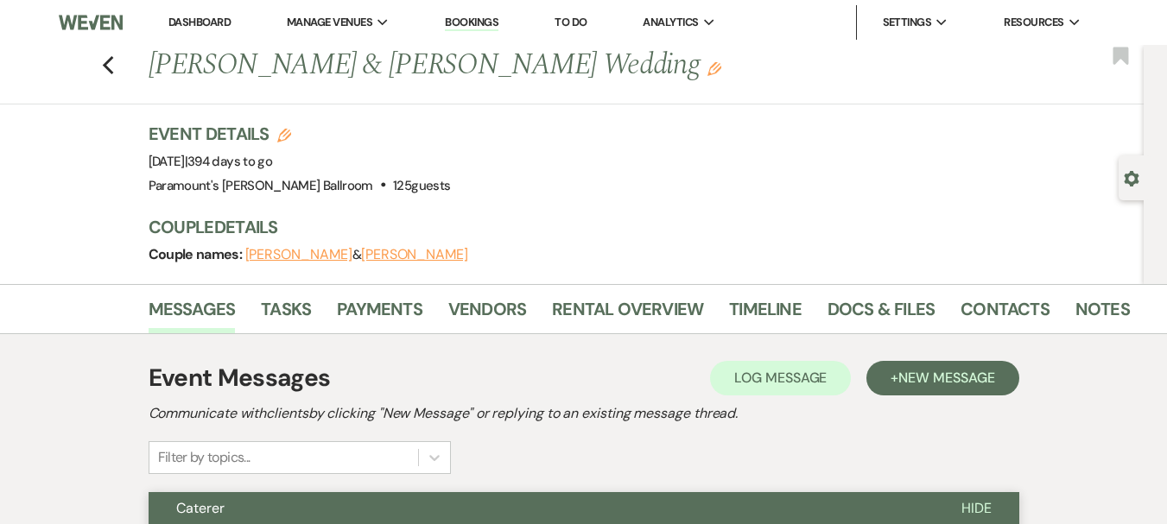
click at [207, 510] on span "Caterer" at bounding box center [200, 508] width 48 height 18
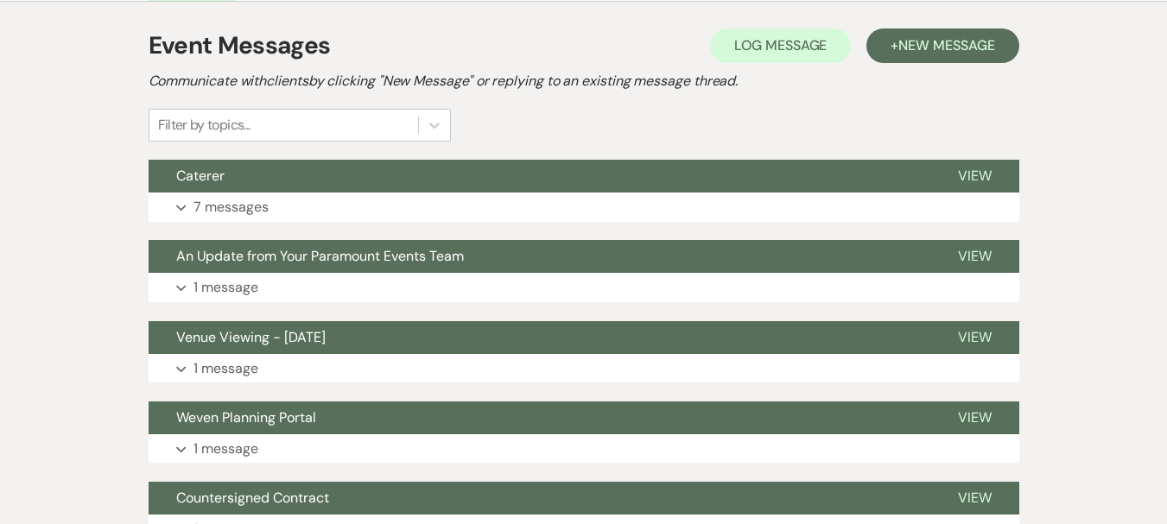
scroll to position [213, 0]
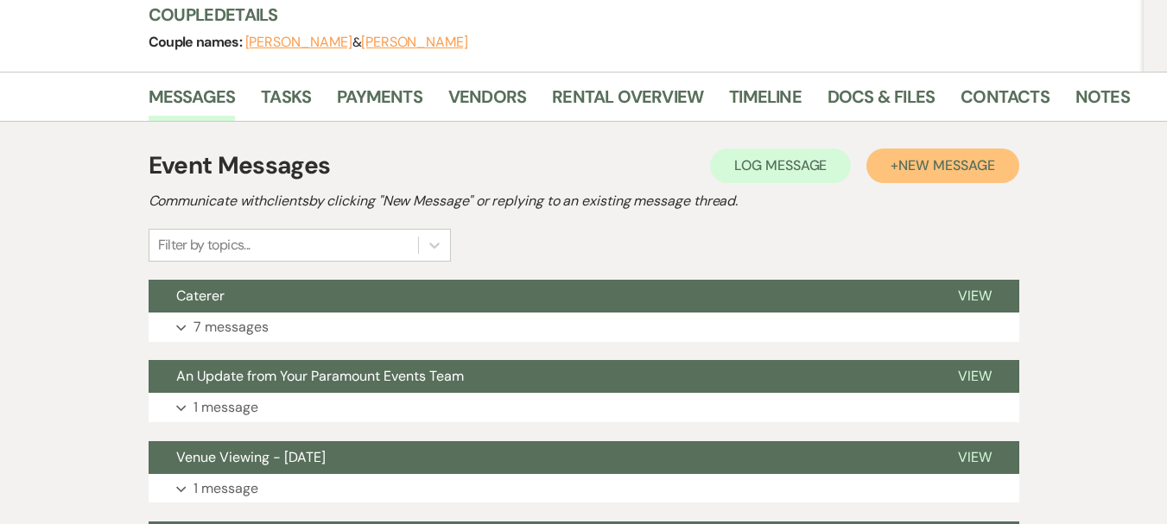
click at [962, 164] on span "New Message" at bounding box center [946, 165] width 96 height 18
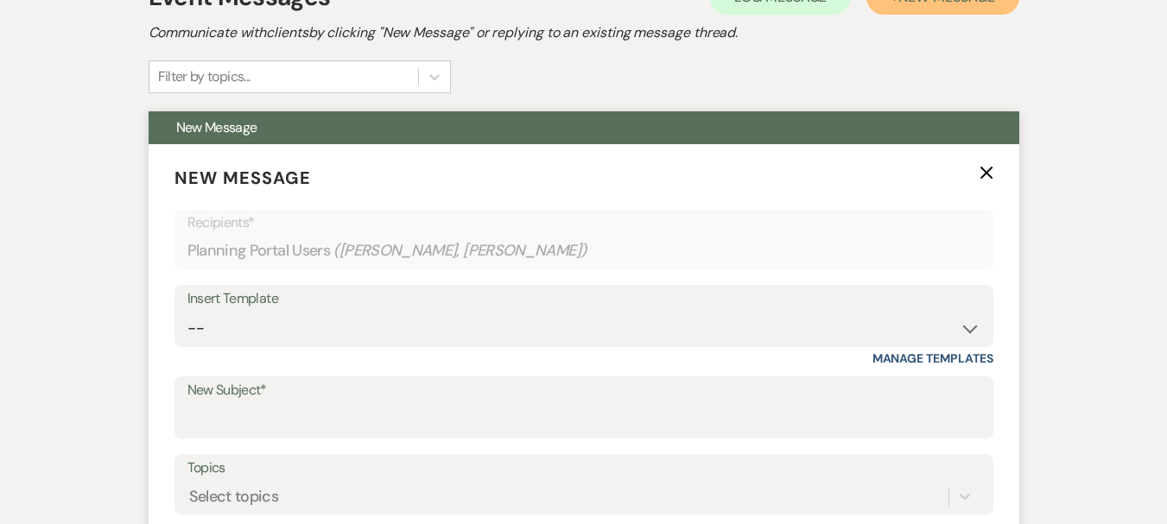
scroll to position [385, 0]
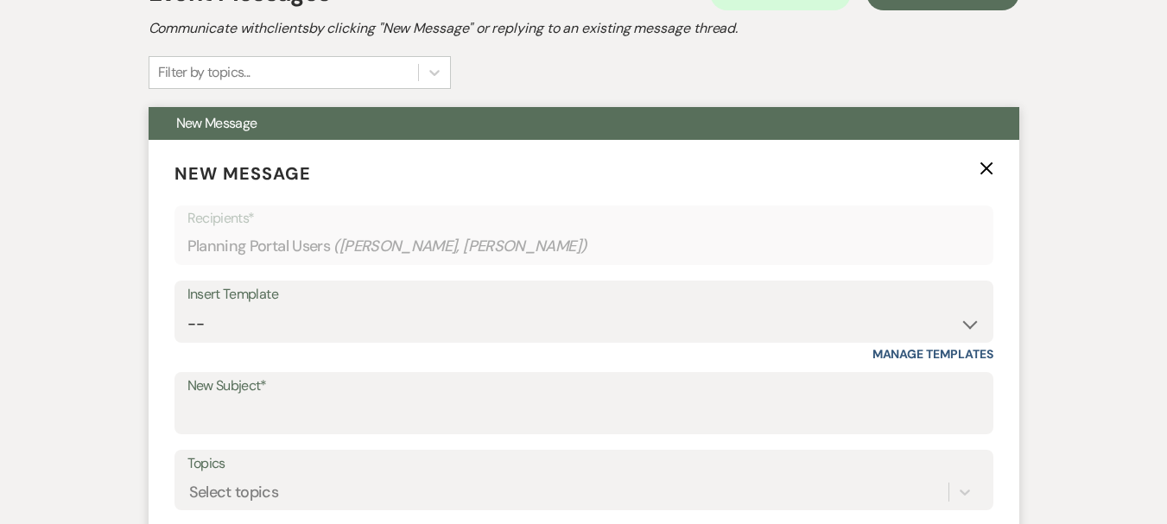
click at [235, 299] on div "Insert Template" at bounding box center [583, 294] width 793 height 25
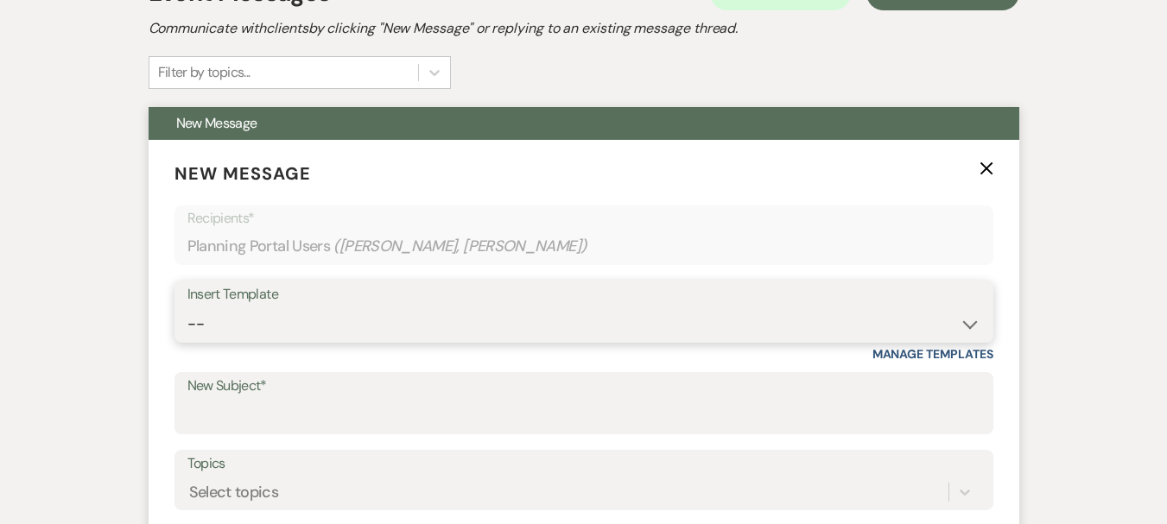
click at [243, 325] on select "-- Weven Planning Portal Introduction (Booked Events) 6 Month Consultation 9 Mo…" at bounding box center [583, 325] width 793 height 34
select select "4089"
click at [187, 308] on select "-- Weven Planning Portal Introduction (Booked Events) 6 Month Consultation 9 Mo…" at bounding box center [583, 325] width 793 height 34
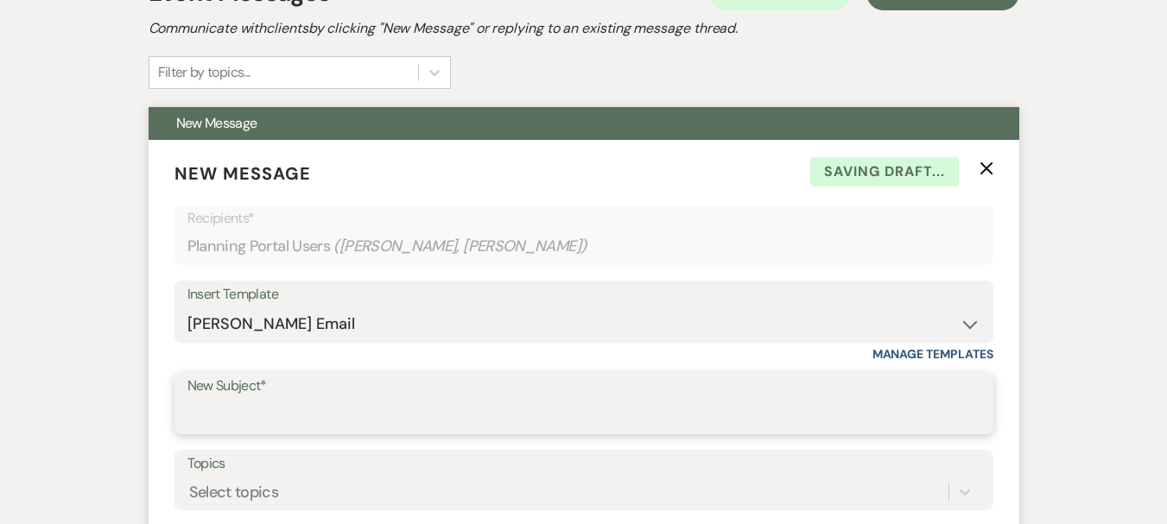
click at [257, 425] on input "New Subject*" at bounding box center [583, 416] width 793 height 34
type input "Requesting Vendor Information"
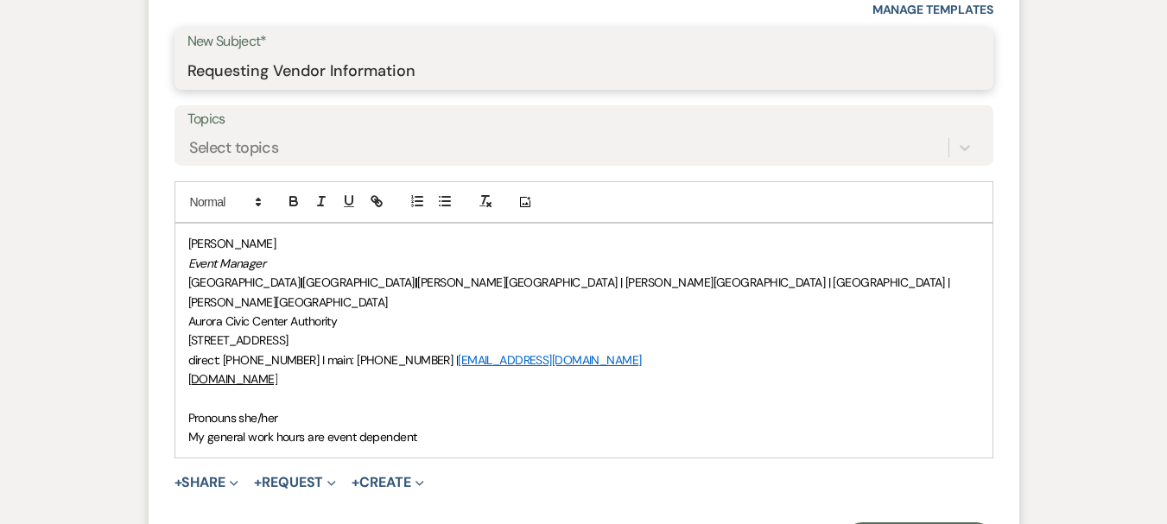
scroll to position [731, 0]
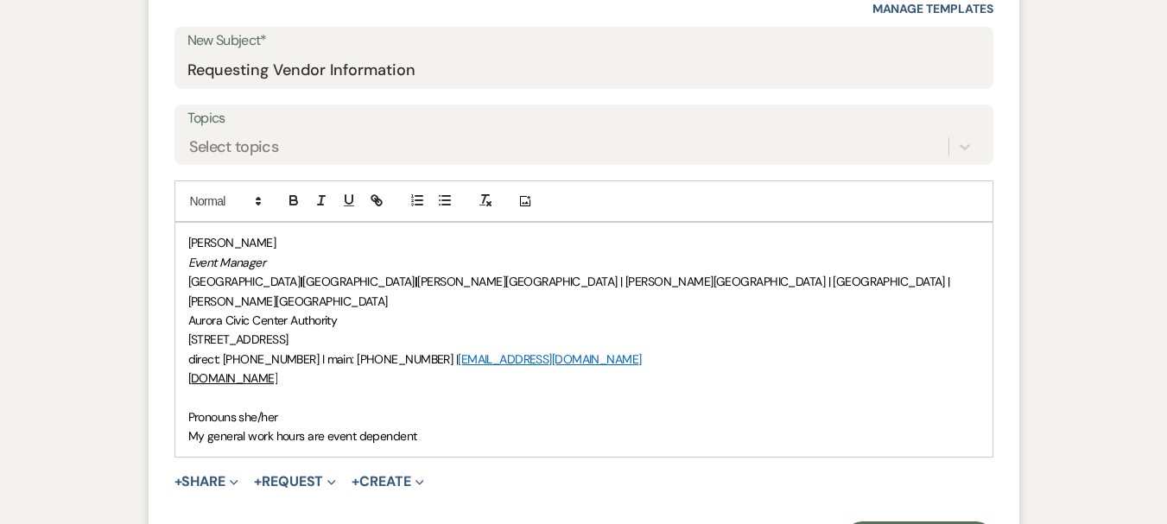
click at [183, 390] on div "[PERSON_NAME] Event Manager [GEOGRAPHIC_DATA] | [GEOGRAPHIC_DATA] | [PERSON_NAM…" at bounding box center [583, 339] width 817 height 233
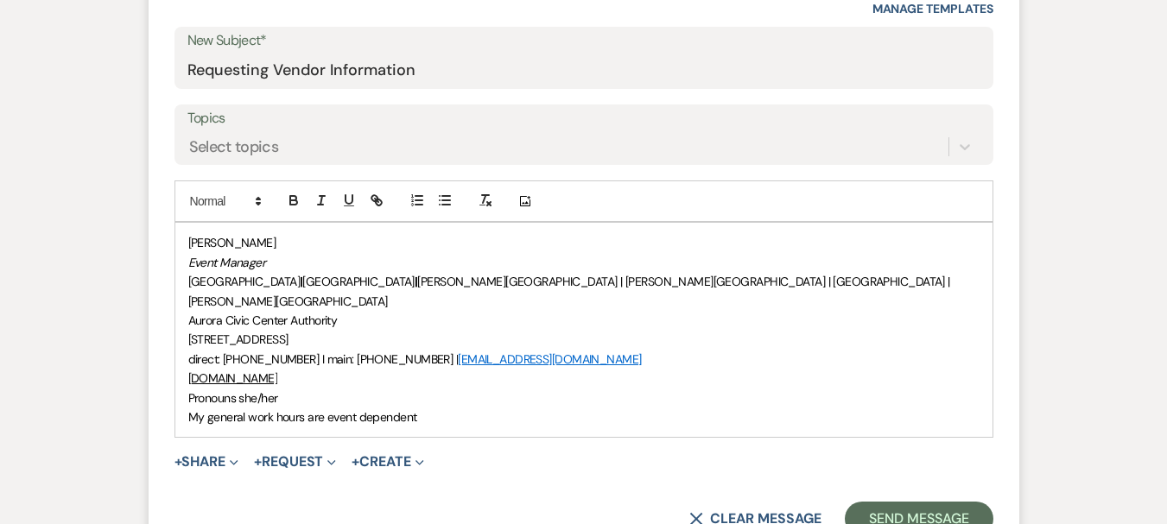
click at [186, 244] on div "[PERSON_NAME] Event Manager [GEOGRAPHIC_DATA] | [GEOGRAPHIC_DATA] | [PERSON_NAM…" at bounding box center [583, 330] width 817 height 214
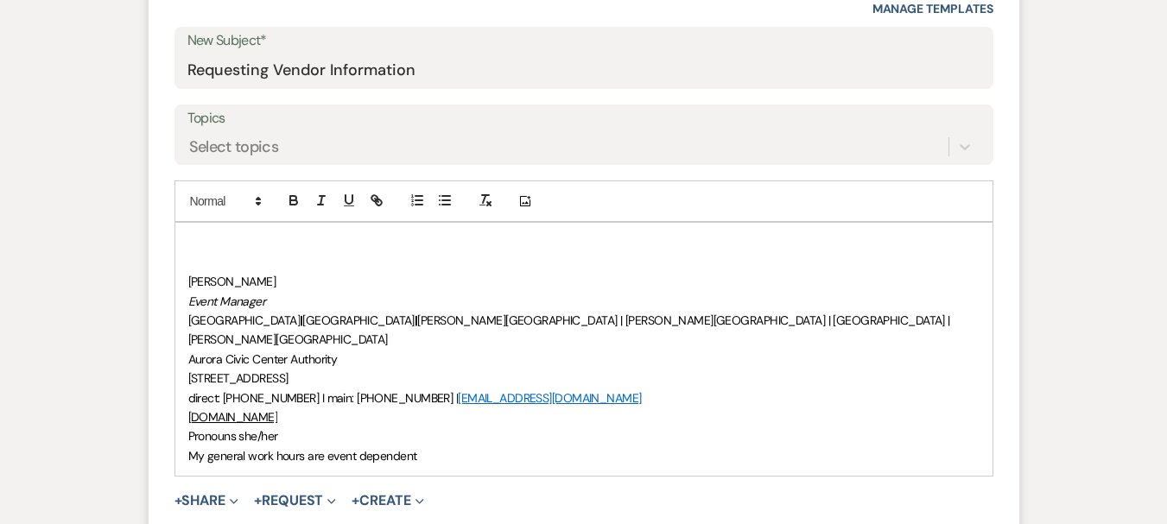
click at [206, 240] on p at bounding box center [583, 242] width 791 height 19
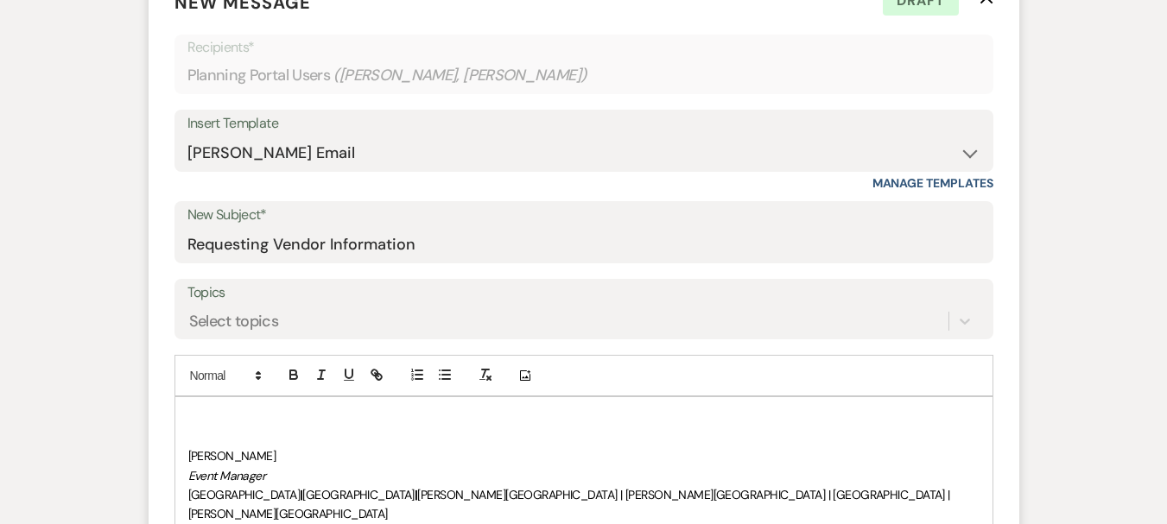
scroll to position [558, 0]
click at [187, 411] on div "[PERSON_NAME] Event Manager [GEOGRAPHIC_DATA] | [GEOGRAPHIC_DATA] | [PERSON_NAM…" at bounding box center [583, 522] width 817 height 253
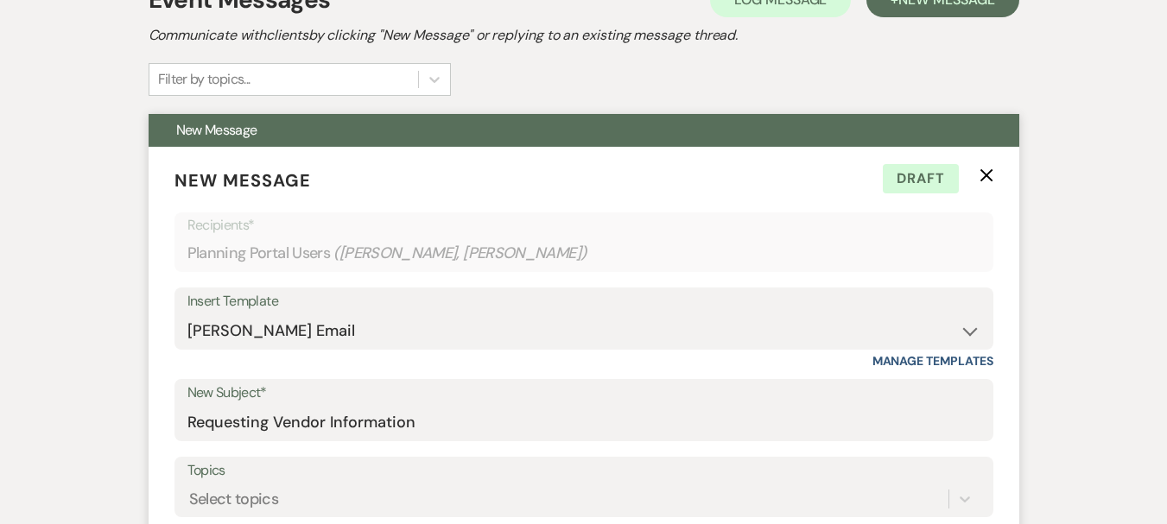
scroll to position [644, 0]
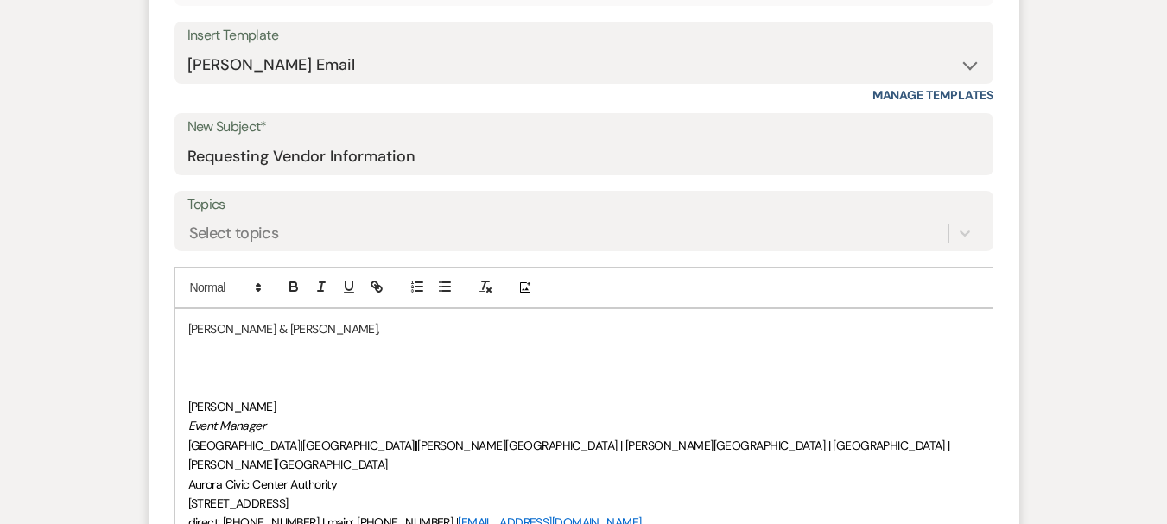
drag, startPoint x: 200, startPoint y: 369, endPoint x: 187, endPoint y: 363, distance: 14.3
click at [200, 369] on p at bounding box center [583, 367] width 791 height 19
click at [189, 353] on p at bounding box center [583, 348] width 791 height 19
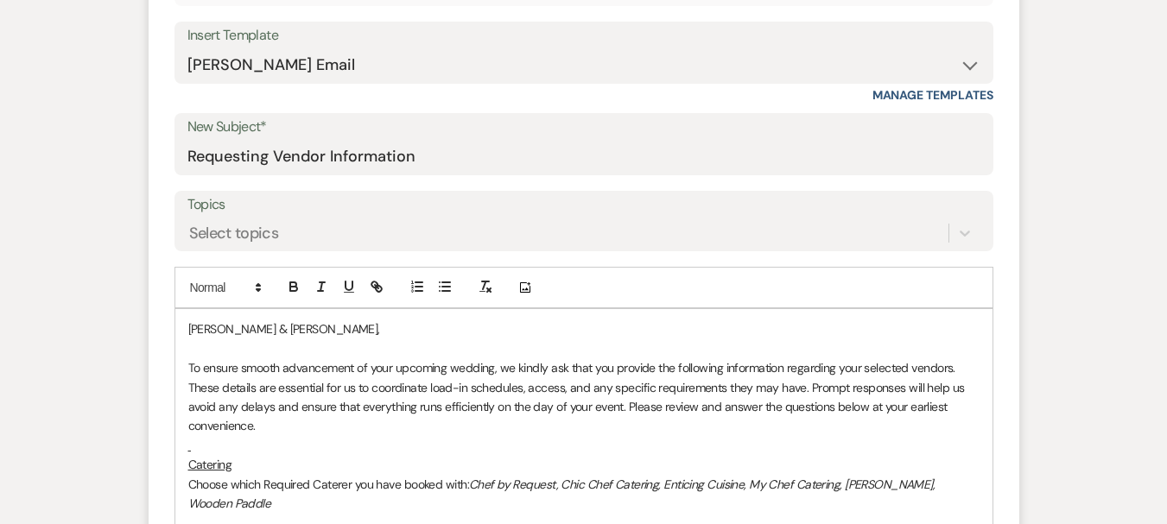
click at [223, 443] on p at bounding box center [583, 445] width 791 height 19
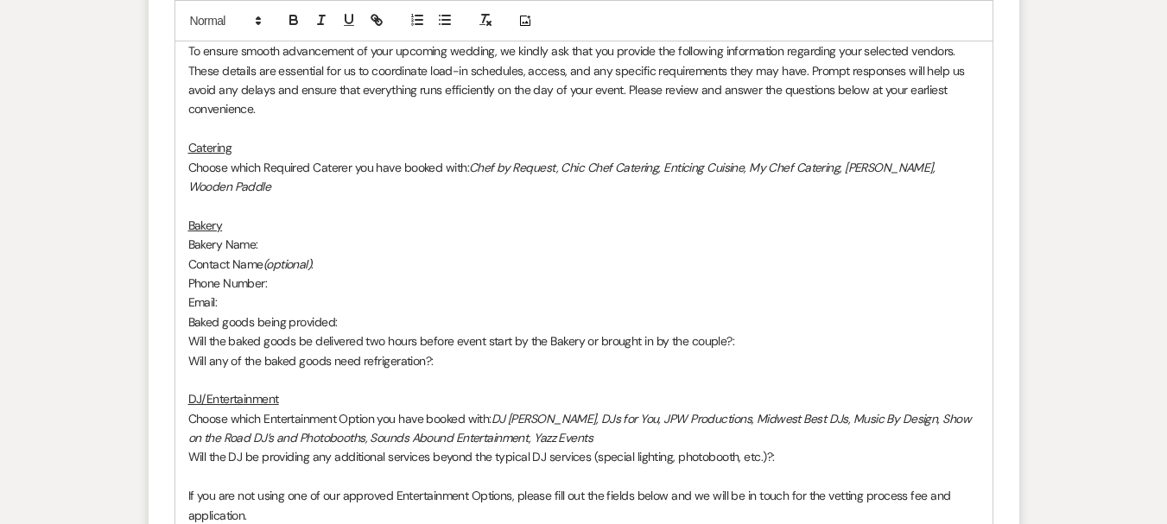
scroll to position [990, 0]
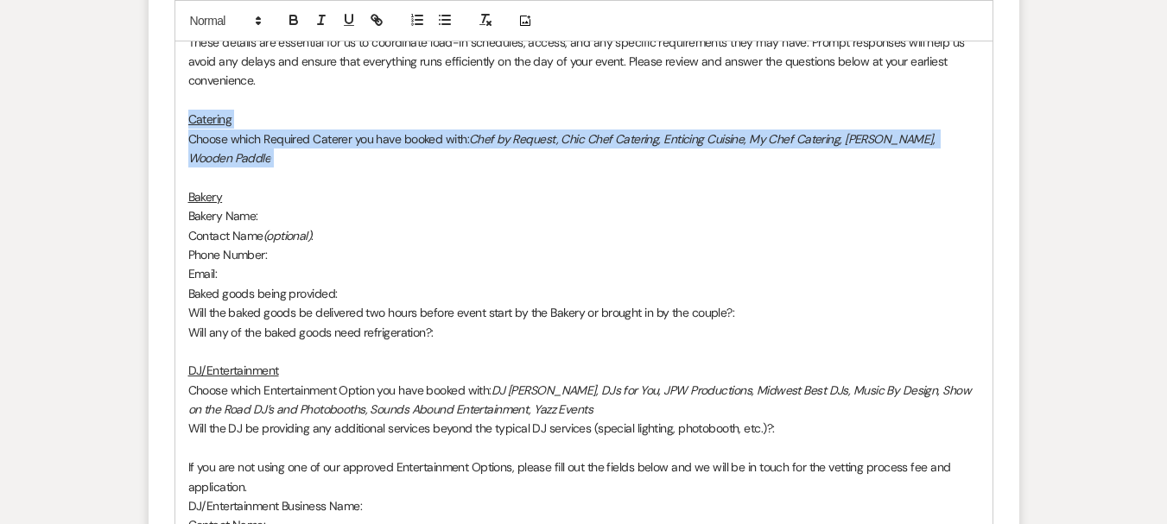
drag, startPoint x: 186, startPoint y: 121, endPoint x: 986, endPoint y: 140, distance: 801.0
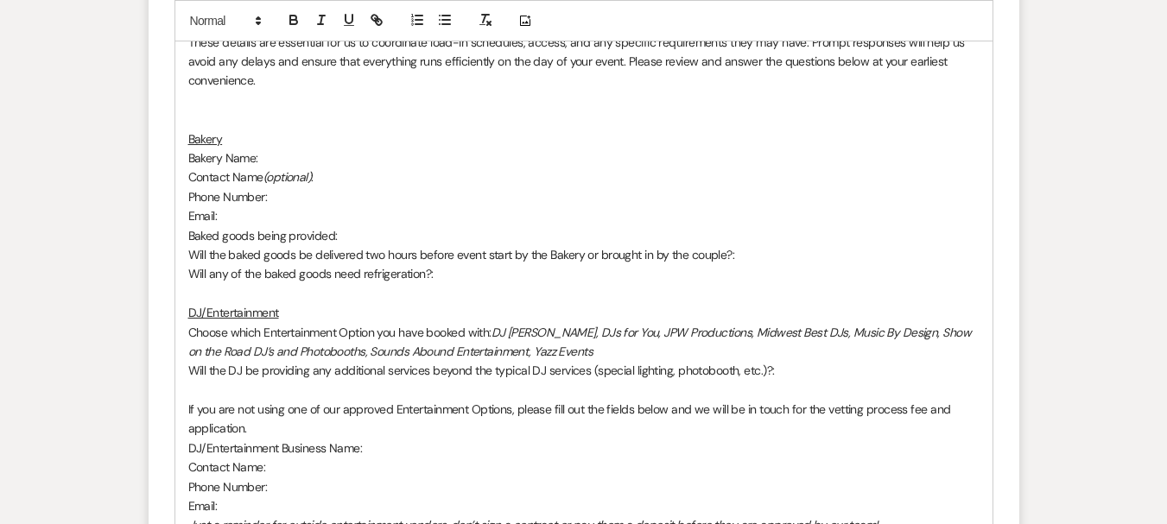
click at [206, 119] on p at bounding box center [583, 119] width 791 height 19
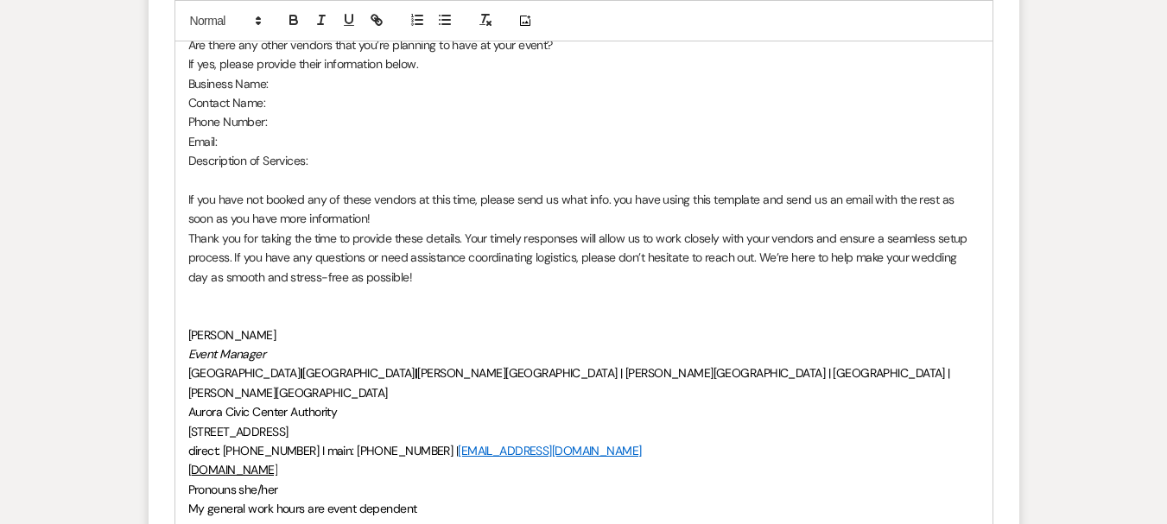
scroll to position [2286, 0]
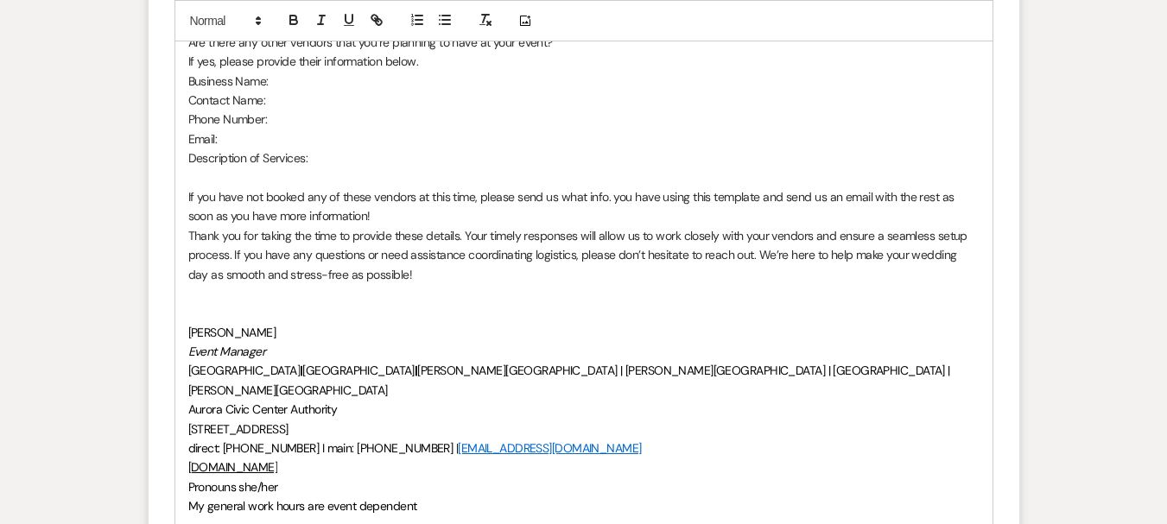
click at [381, 221] on p "If you have not booked any of these vendors at this time, please send us what i…" at bounding box center [583, 206] width 791 height 39
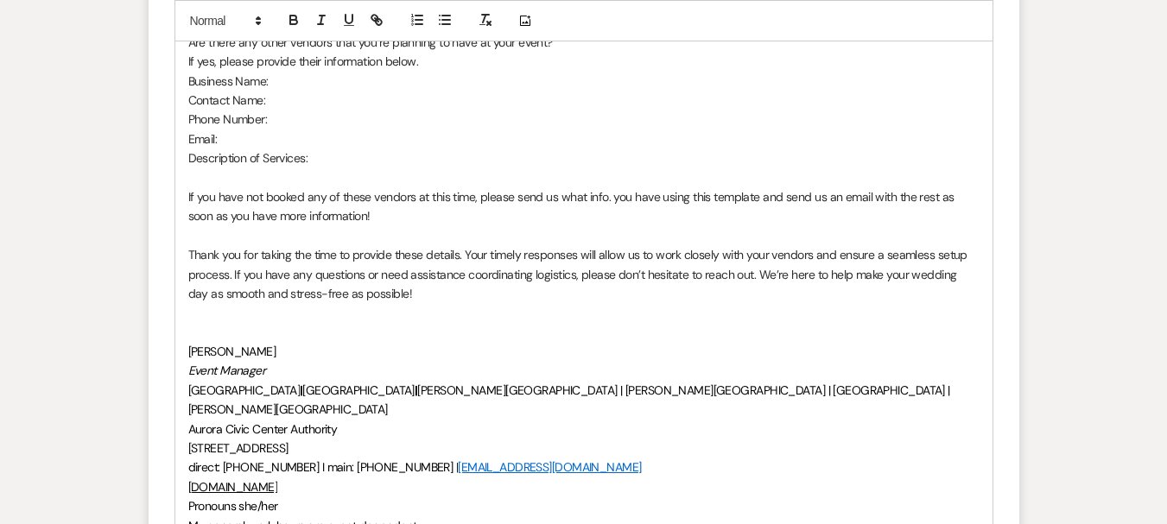
click at [270, 329] on p at bounding box center [583, 332] width 791 height 19
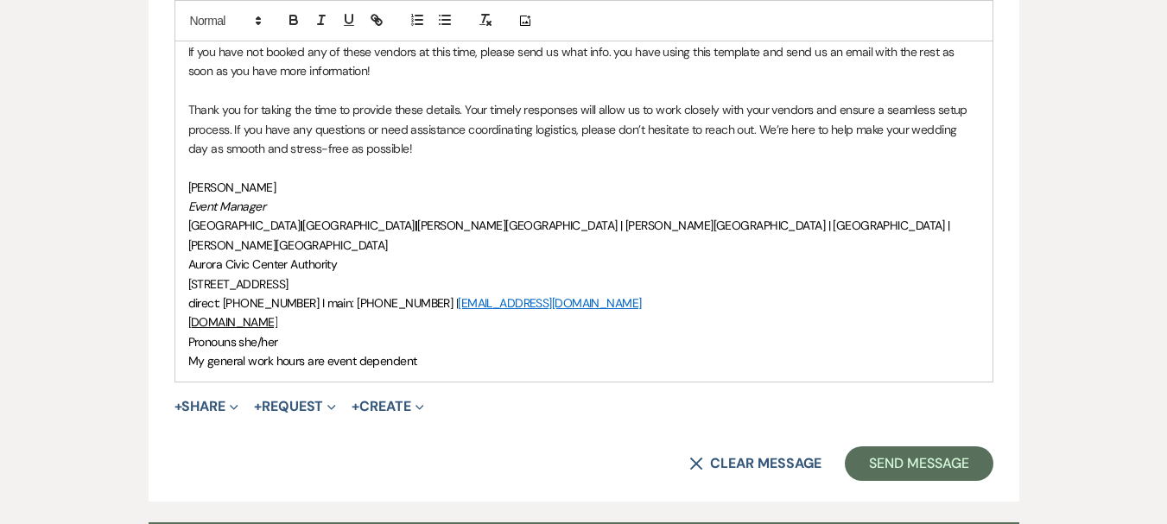
scroll to position [2458, 0]
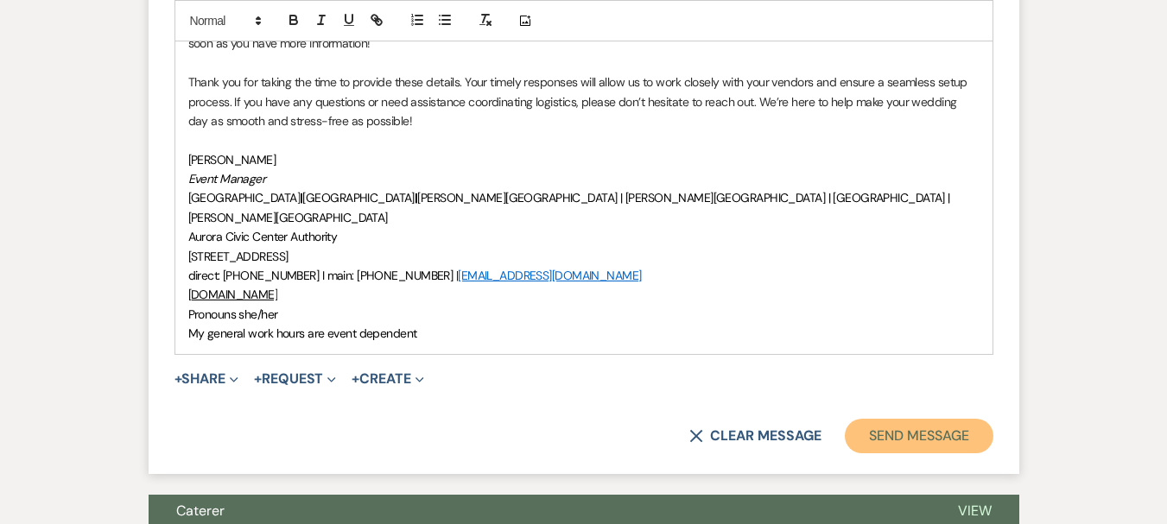
click at [925, 419] on button "Send Message" at bounding box center [919, 436] width 148 height 35
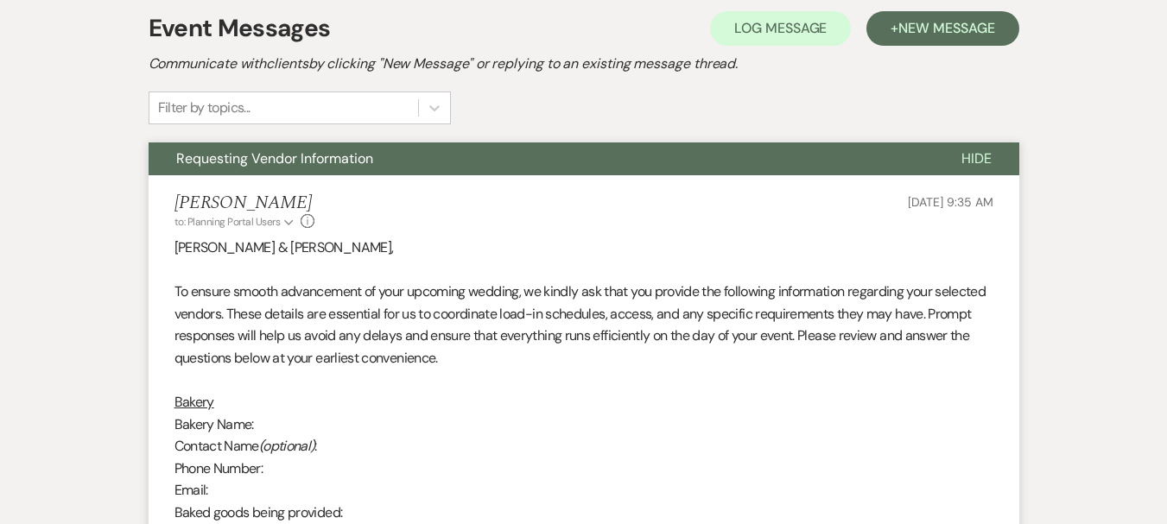
scroll to position [348, 0]
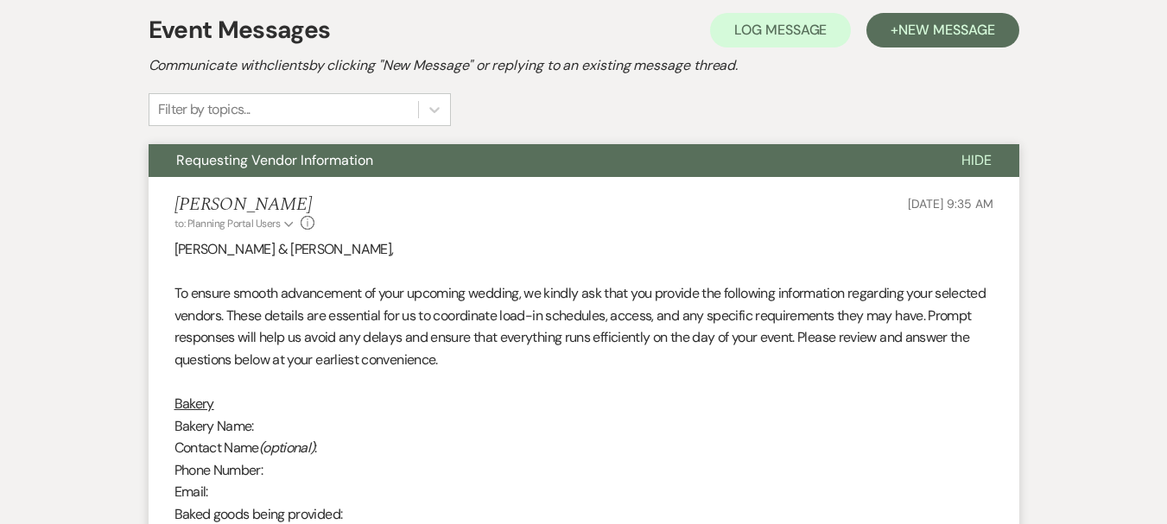
click at [305, 155] on span "Requesting Vendor Information" at bounding box center [274, 160] width 197 height 18
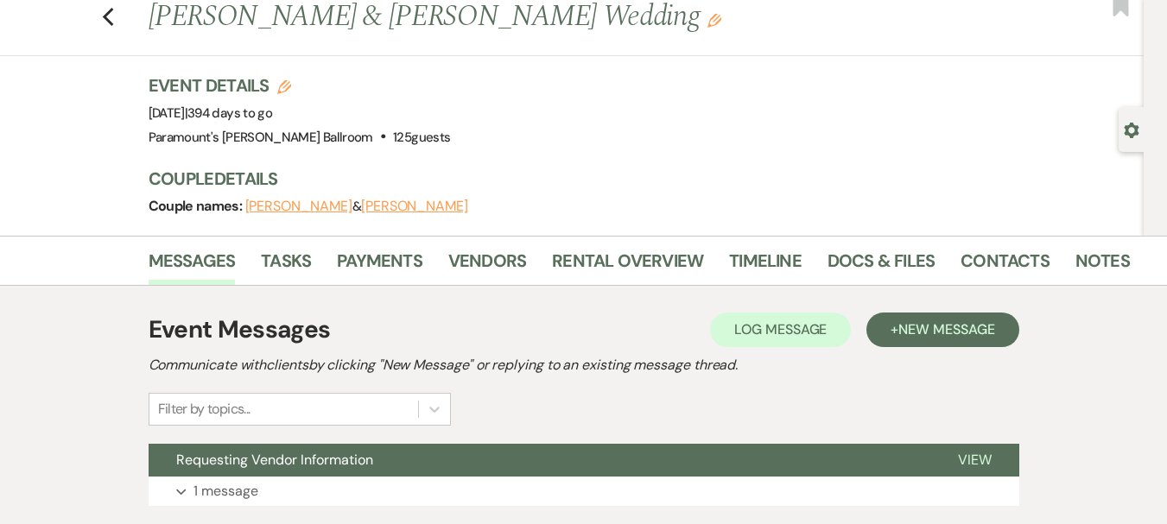
scroll to position [3, 0]
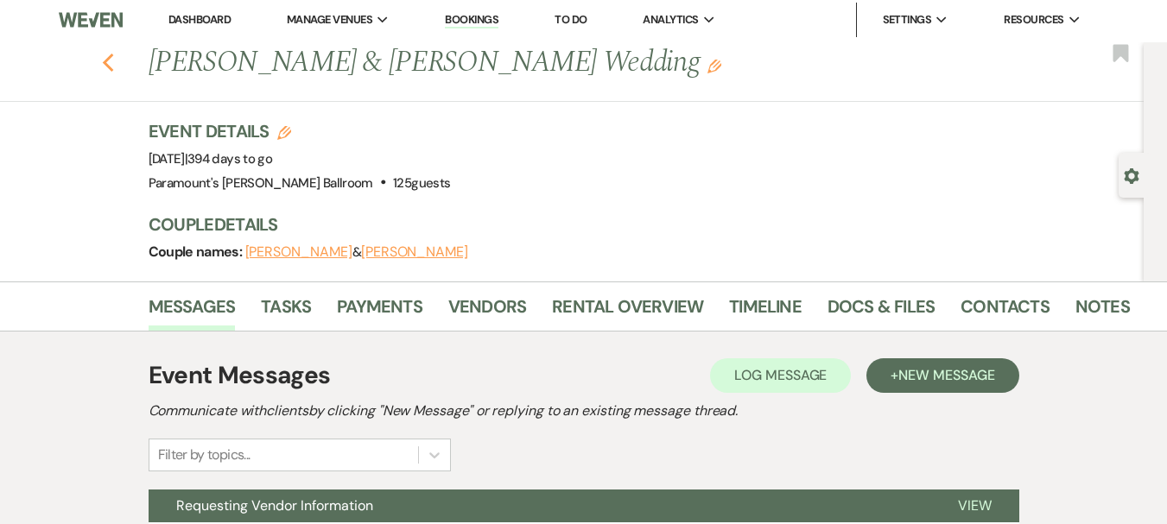
click at [115, 62] on icon "Previous" at bounding box center [108, 63] width 13 height 21
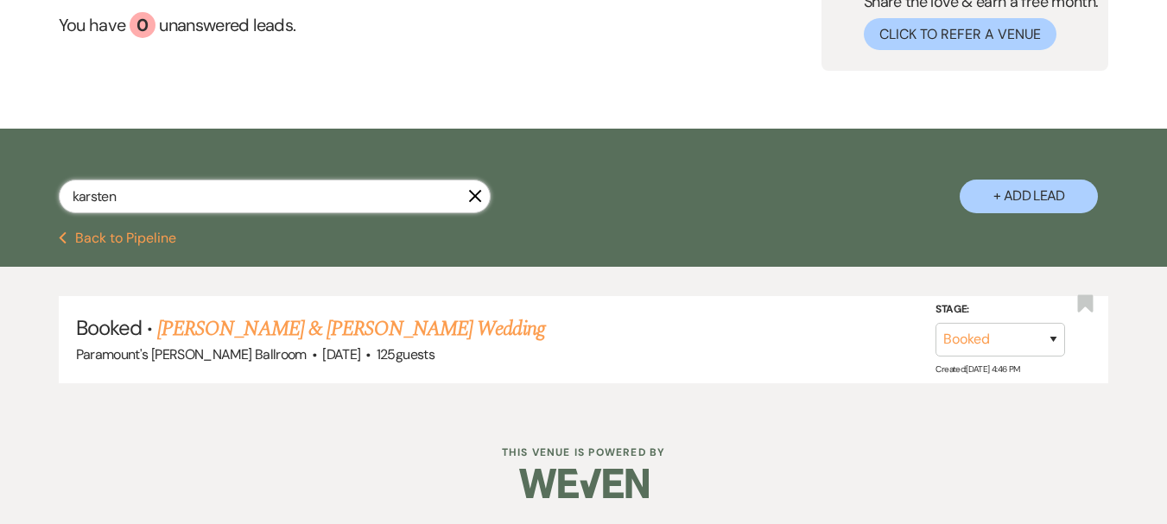
drag, startPoint x: 95, startPoint y: 190, endPoint x: 0, endPoint y: 201, distance: 95.7
click at [0, 201] on div "karsten X + Add Lead" at bounding box center [583, 182] width 1167 height 90
type input "[PERSON_NAME]"
click at [317, 340] on link "[PERSON_NAME] & [PERSON_NAME] Wedding" at bounding box center [350, 329] width 387 height 31
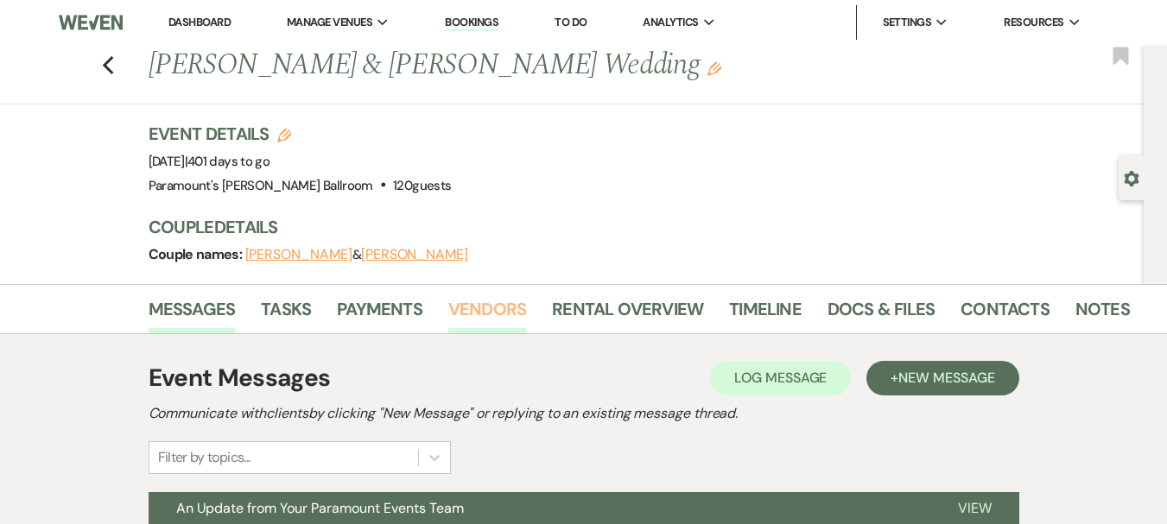
click at [495, 312] on link "Vendors" at bounding box center [487, 314] width 78 height 38
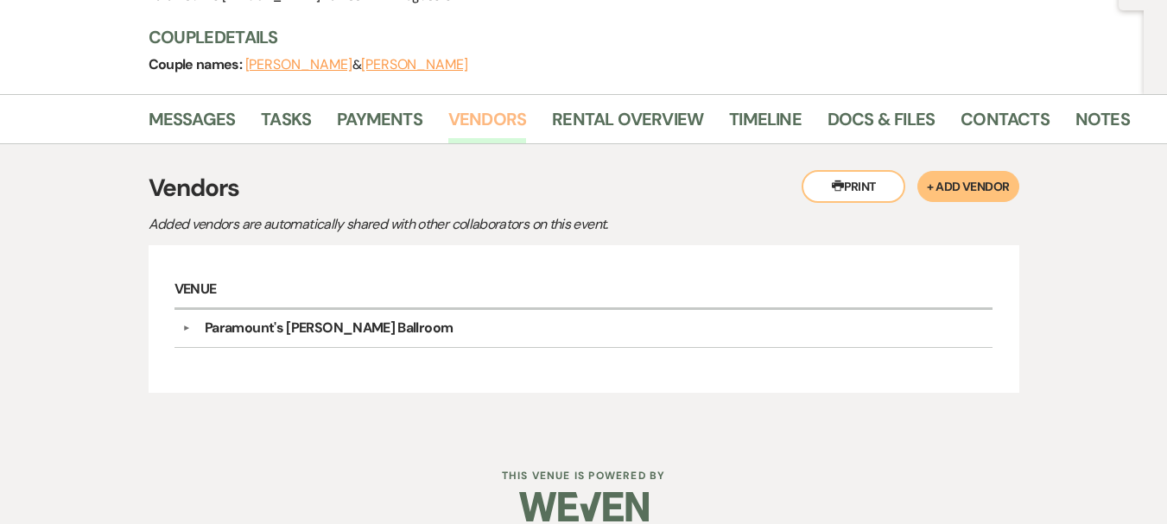
scroll to position [213, 0]
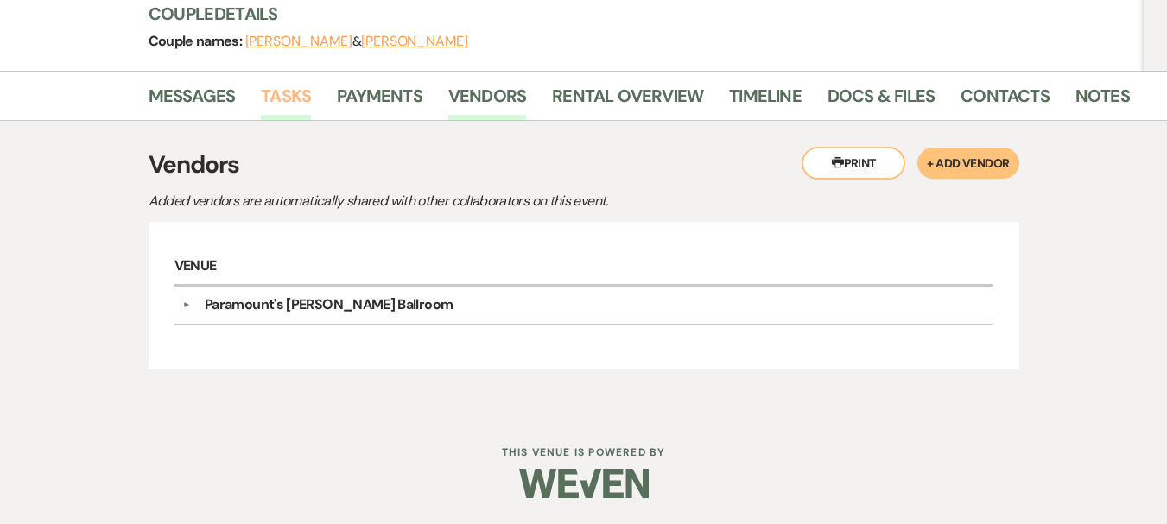
click at [274, 100] on link "Tasks" at bounding box center [286, 101] width 50 height 38
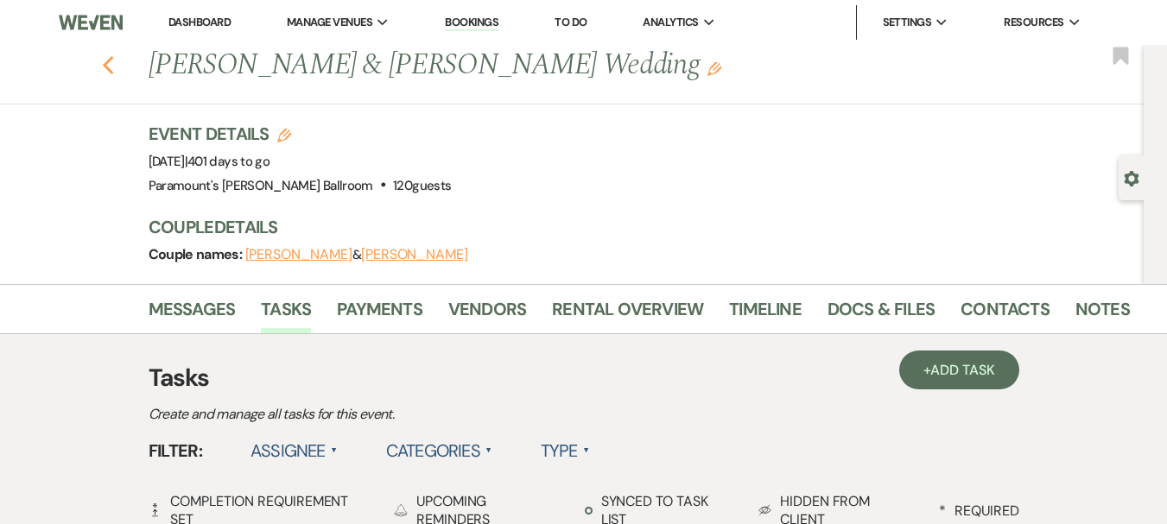
click at [113, 70] on use "button" at bounding box center [107, 65] width 11 height 19
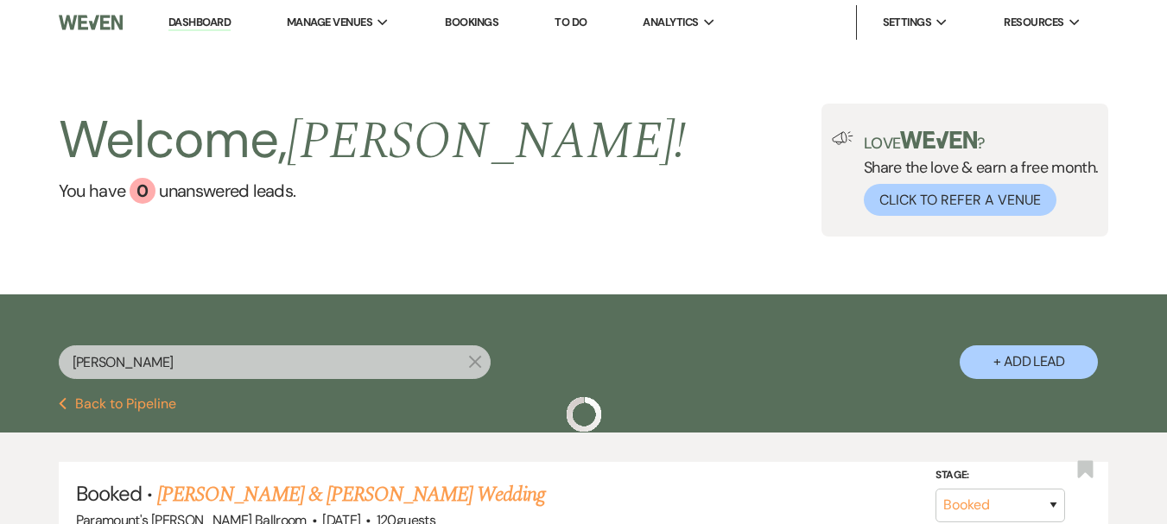
scroll to position [166, 0]
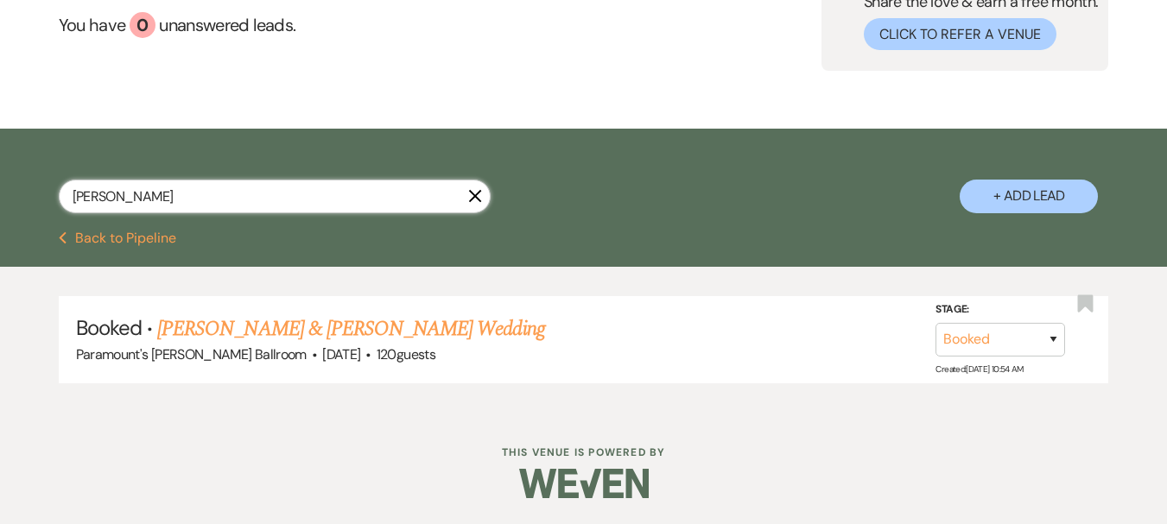
drag, startPoint x: 77, startPoint y: 194, endPoint x: 32, endPoint y: 185, distance: 45.9
click at [31, 203] on div "[PERSON_NAME] X + Add Lead" at bounding box center [583, 182] width 1167 height 90
type input "trubitt"
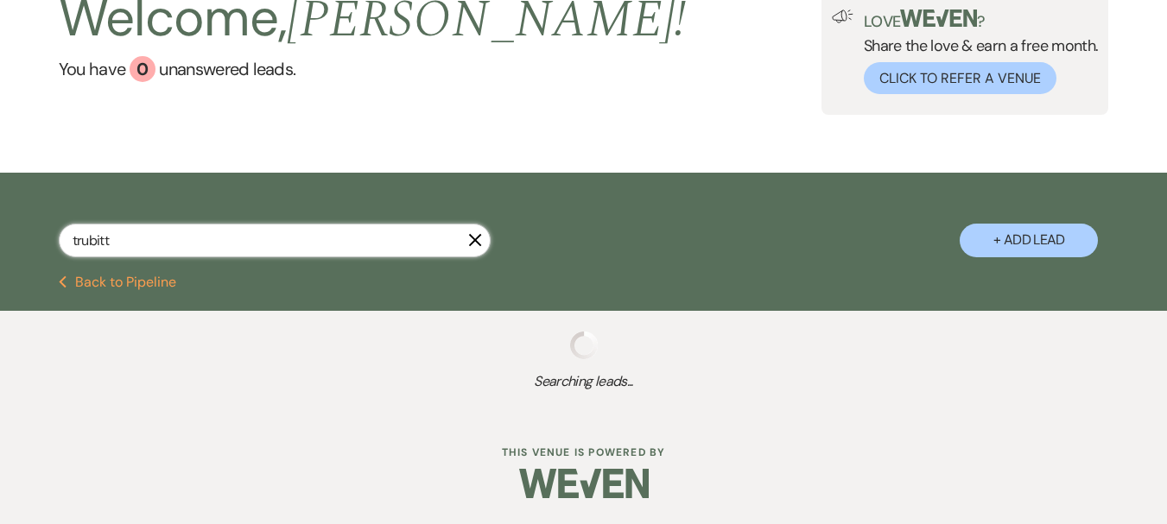
scroll to position [166, 0]
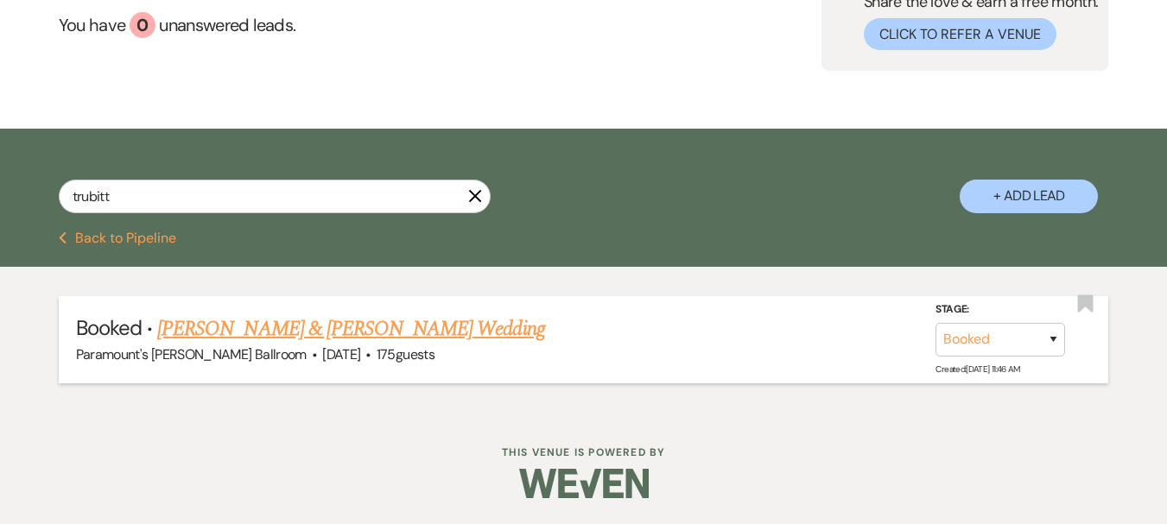
click at [334, 323] on link "[PERSON_NAME] & [PERSON_NAME] Wedding" at bounding box center [350, 329] width 387 height 31
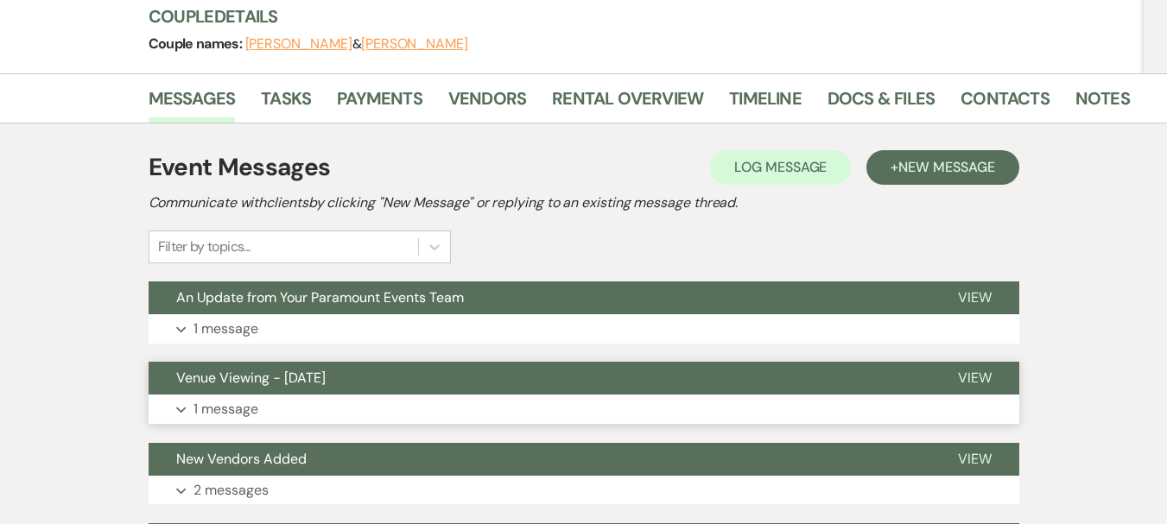
scroll to position [346, 0]
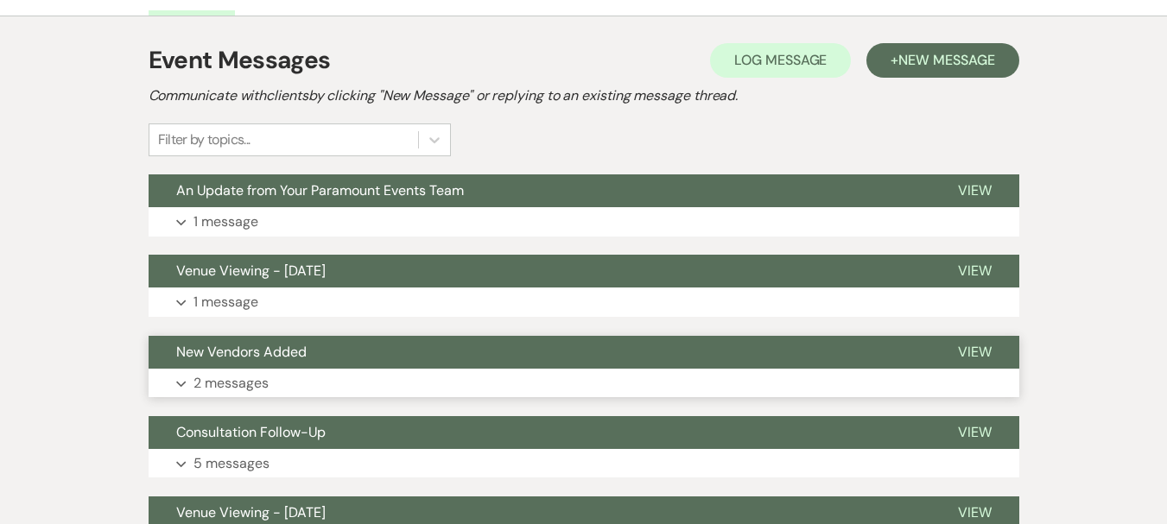
click at [265, 351] on span "New Vendors Added" at bounding box center [241, 352] width 130 height 18
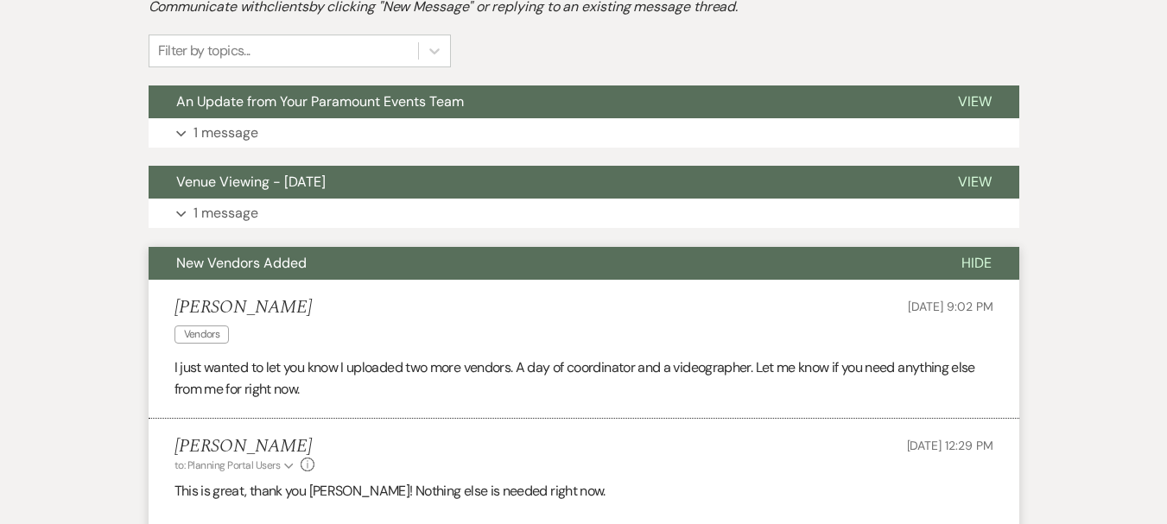
scroll to position [518, 0]
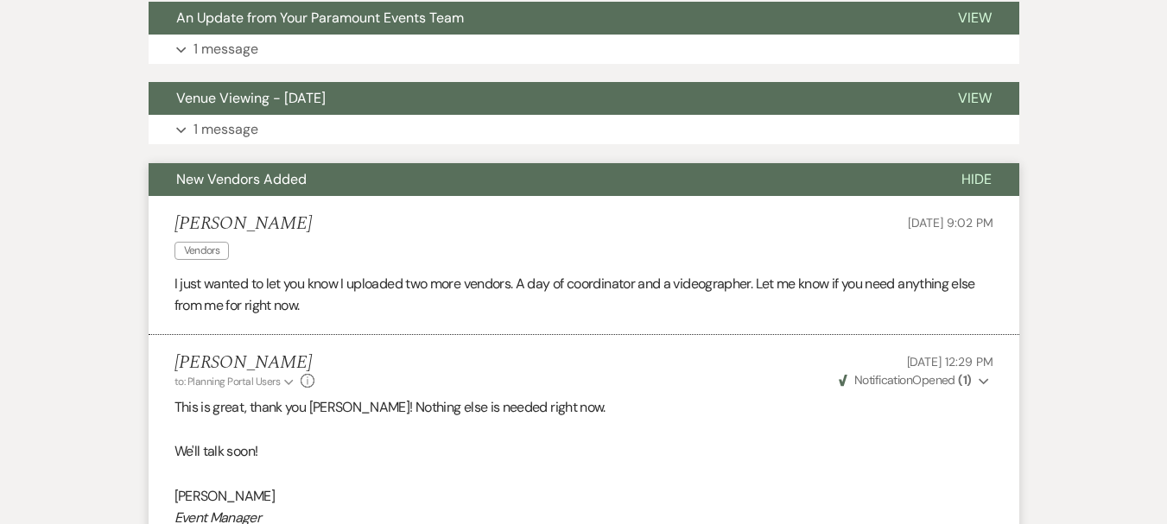
click at [252, 207] on li "[PERSON_NAME] Vendors [DATE] 9:02 PM I just wanted to let you know I uploaded t…" at bounding box center [584, 265] width 871 height 139
click at [253, 194] on button "New Vendors Added" at bounding box center [541, 179] width 785 height 33
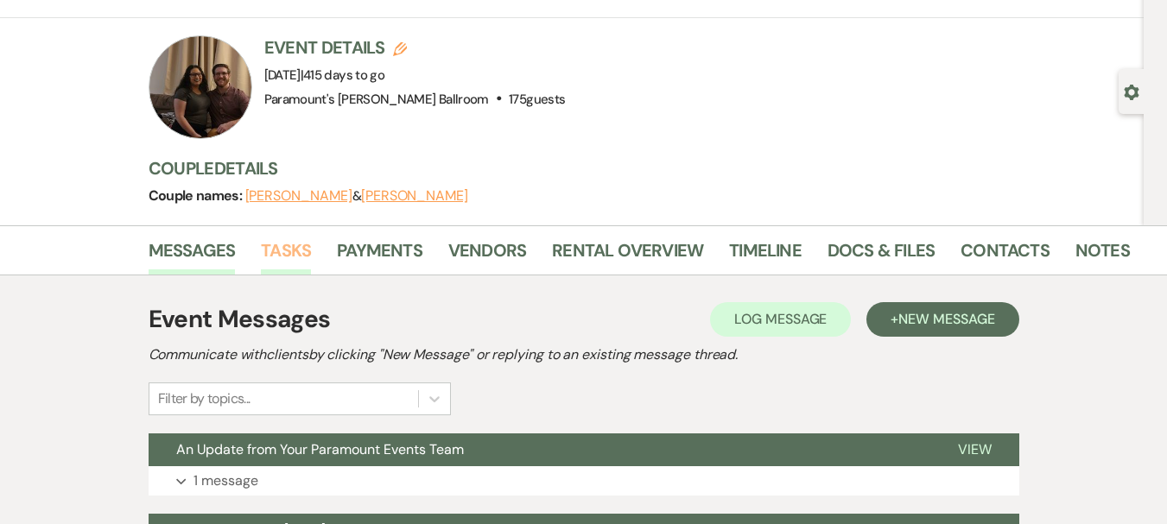
click at [286, 256] on link "Tasks" at bounding box center [286, 256] width 50 height 38
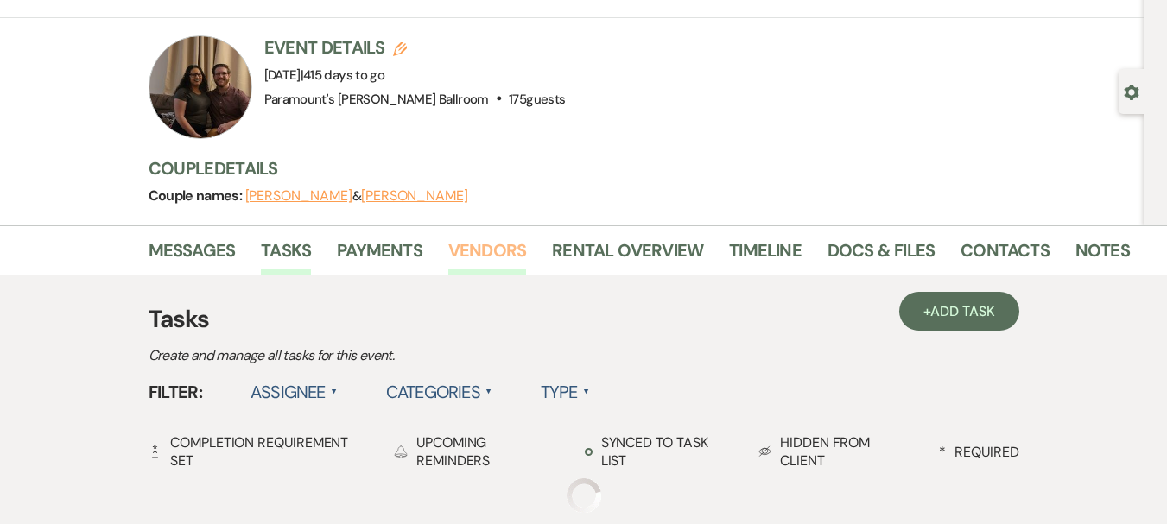
click at [507, 324] on h3 "Tasks" at bounding box center [584, 319] width 871 height 36
click at [494, 263] on link "Vendors" at bounding box center [487, 256] width 78 height 38
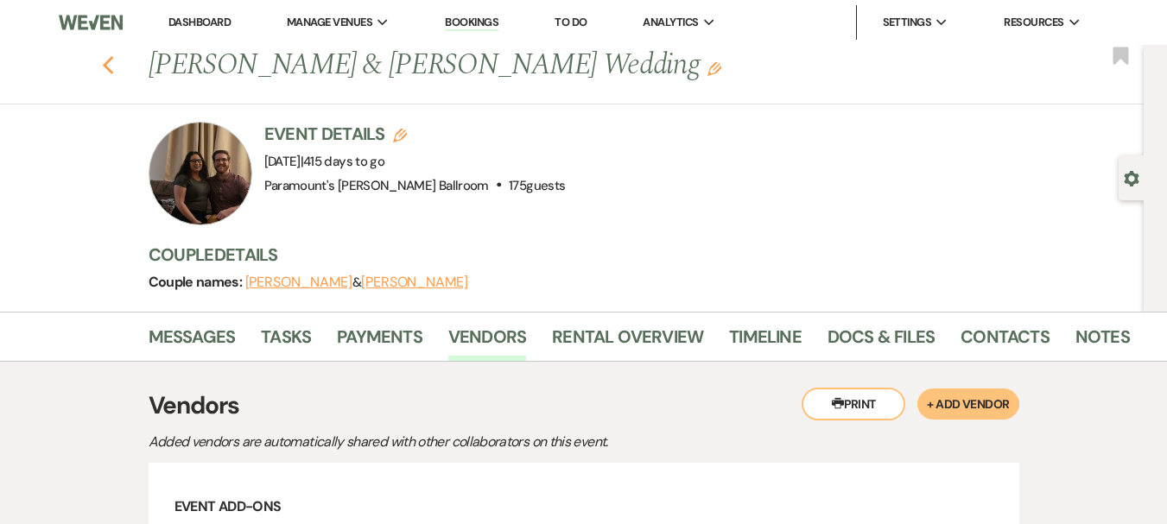
click at [111, 60] on icon "Previous" at bounding box center [108, 65] width 13 height 21
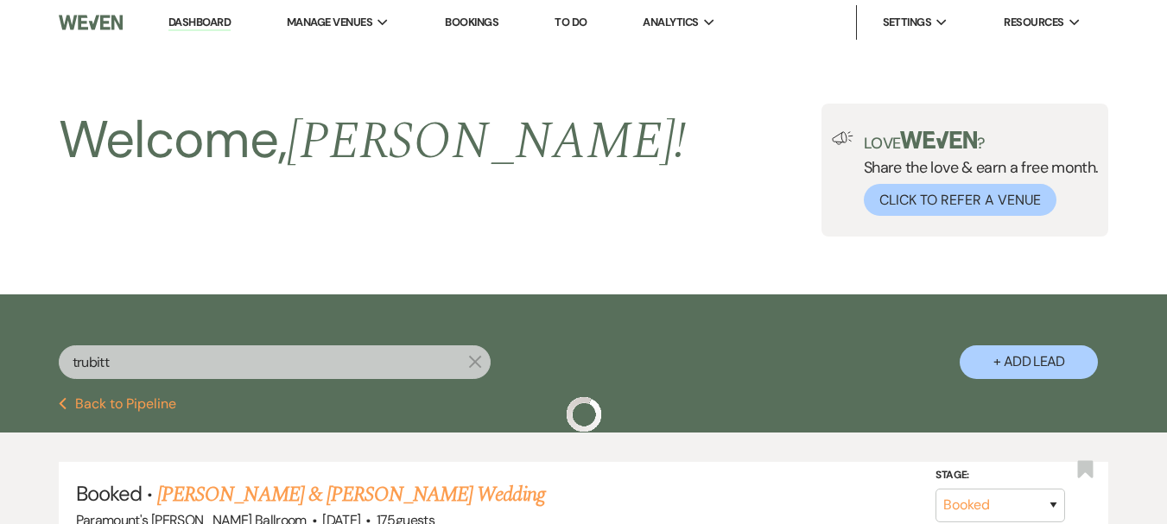
scroll to position [166, 0]
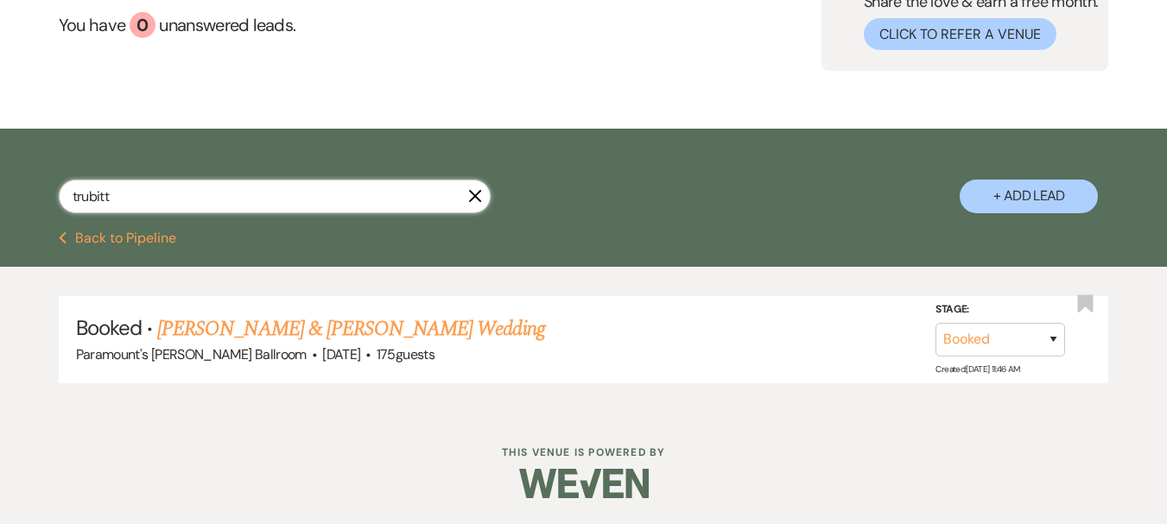
drag, startPoint x: 174, startPoint y: 188, endPoint x: 0, endPoint y: 181, distance: 174.7
click at [0, 181] on div "trubitt X + Add Lead" at bounding box center [583, 182] width 1167 height 90
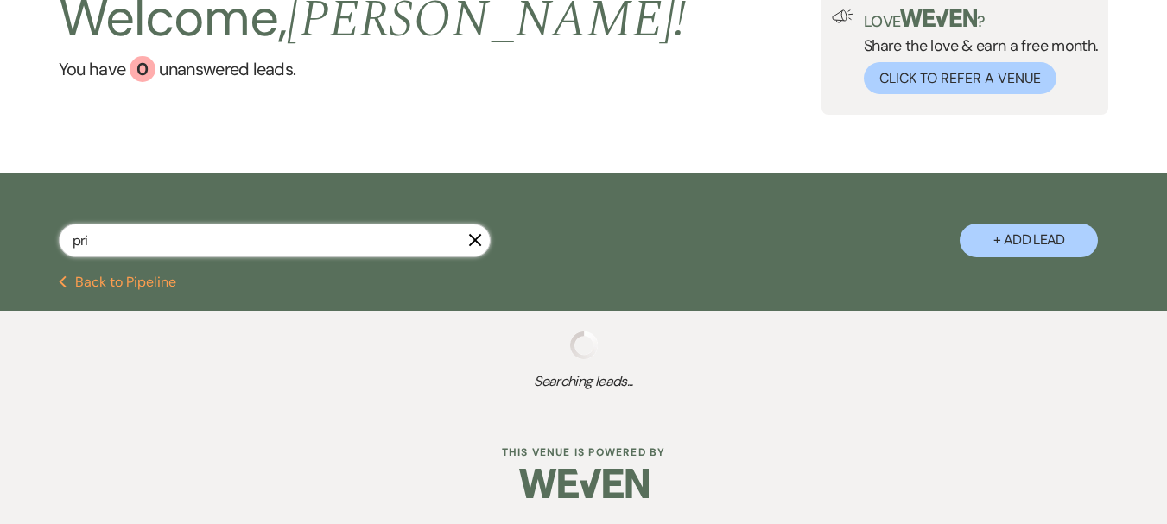
scroll to position [166, 0]
type input "prib"
select select "8"
select select "10"
select select "8"
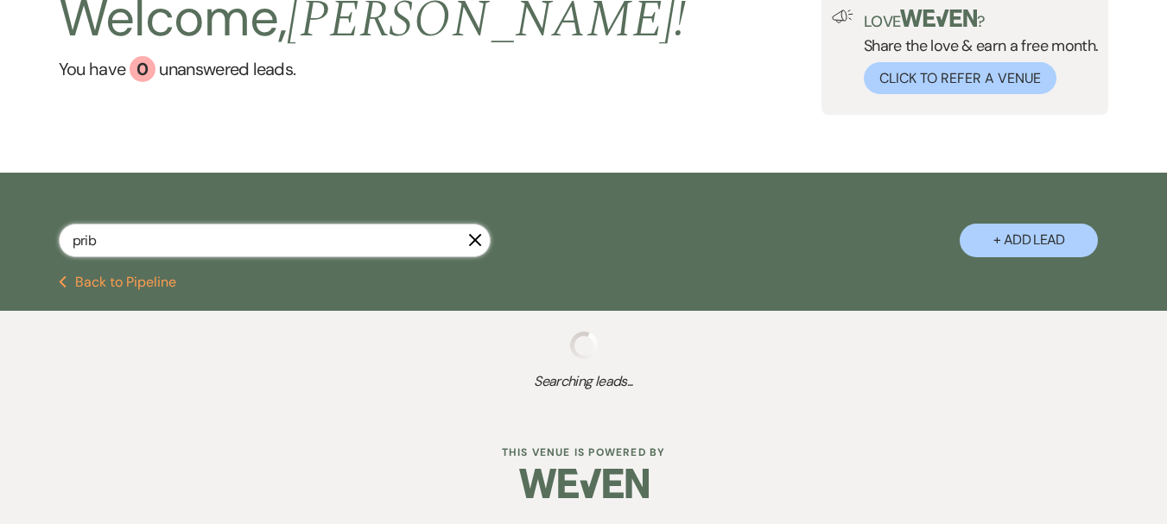
select select "11"
select select "8"
select select "2"
select select "8"
select select "4"
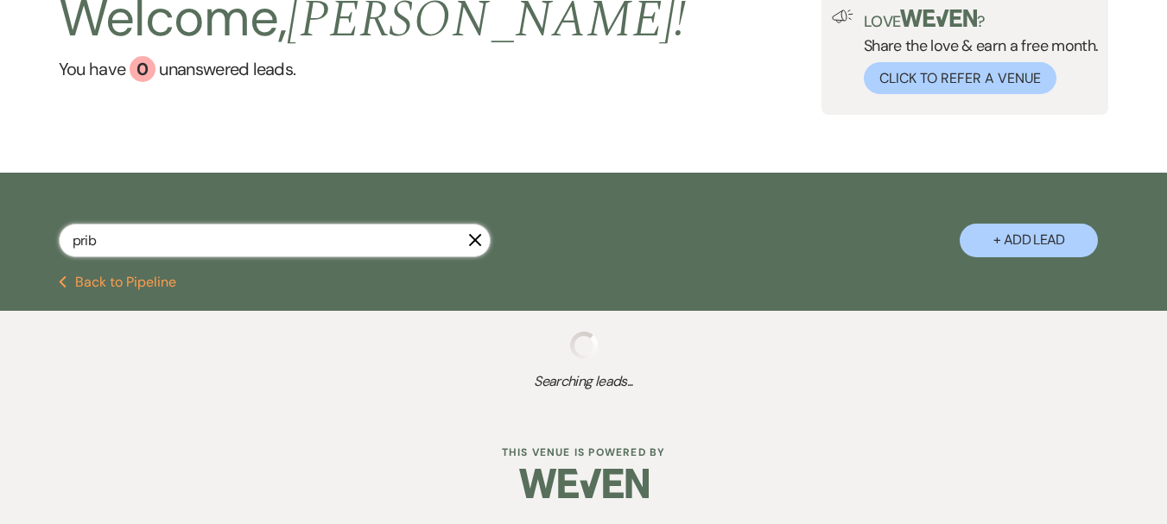
select select "8"
select select "11"
select select "8"
select select "1"
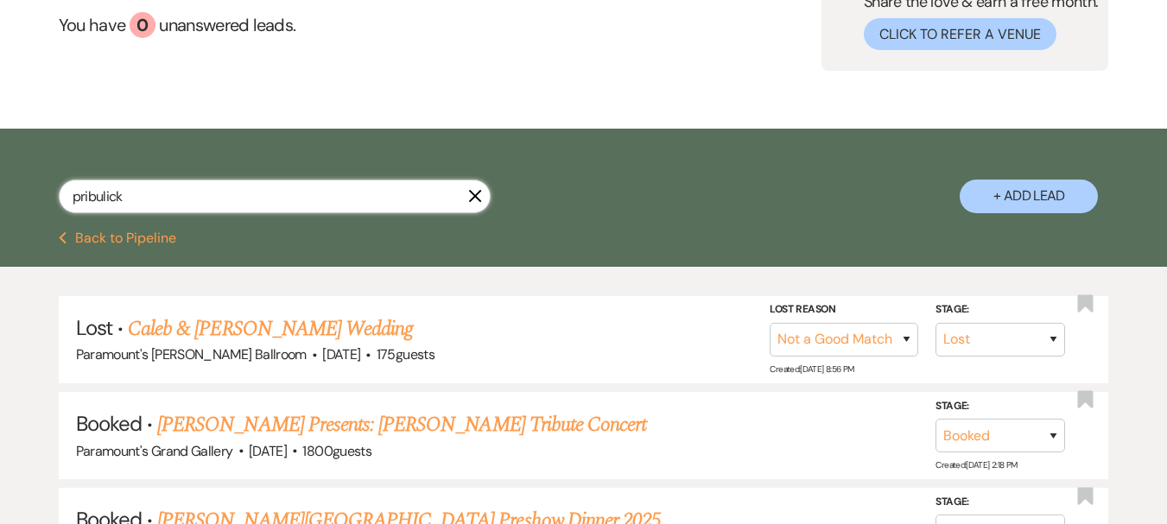
type input "pribulick"
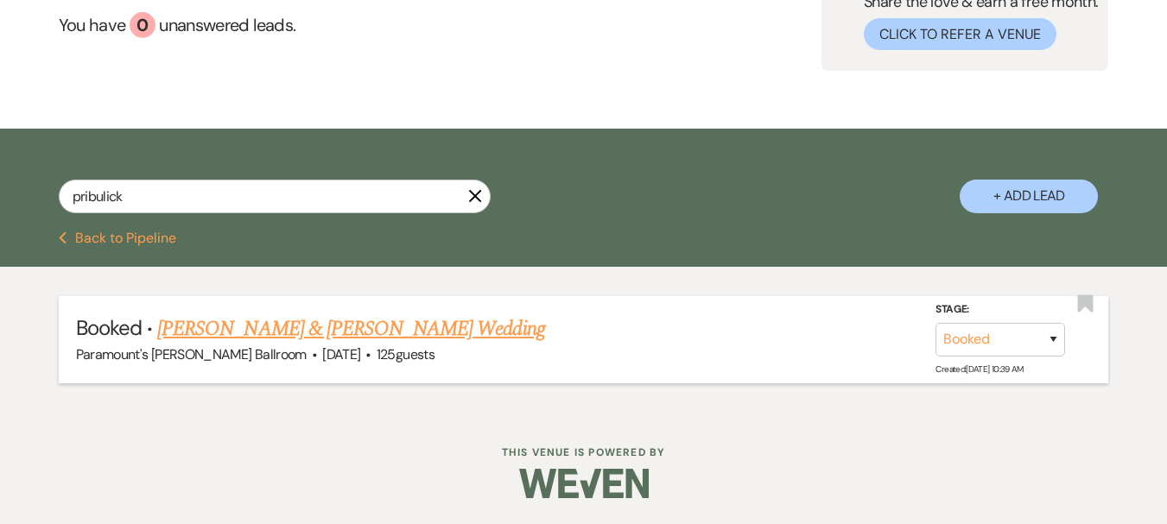
click at [354, 327] on link "[PERSON_NAME] & [PERSON_NAME] Wedding" at bounding box center [350, 329] width 387 height 31
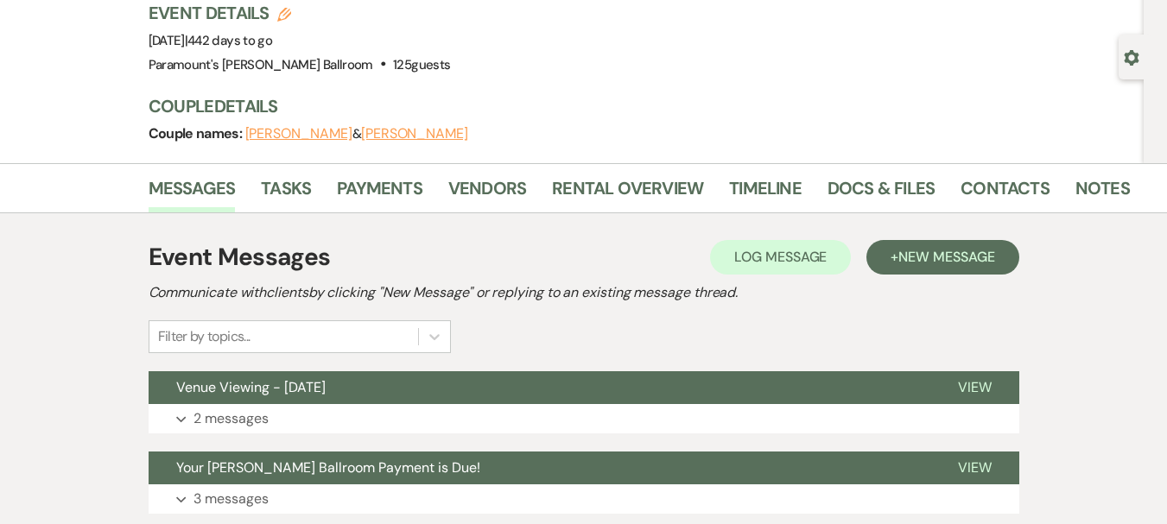
scroll to position [120, 0]
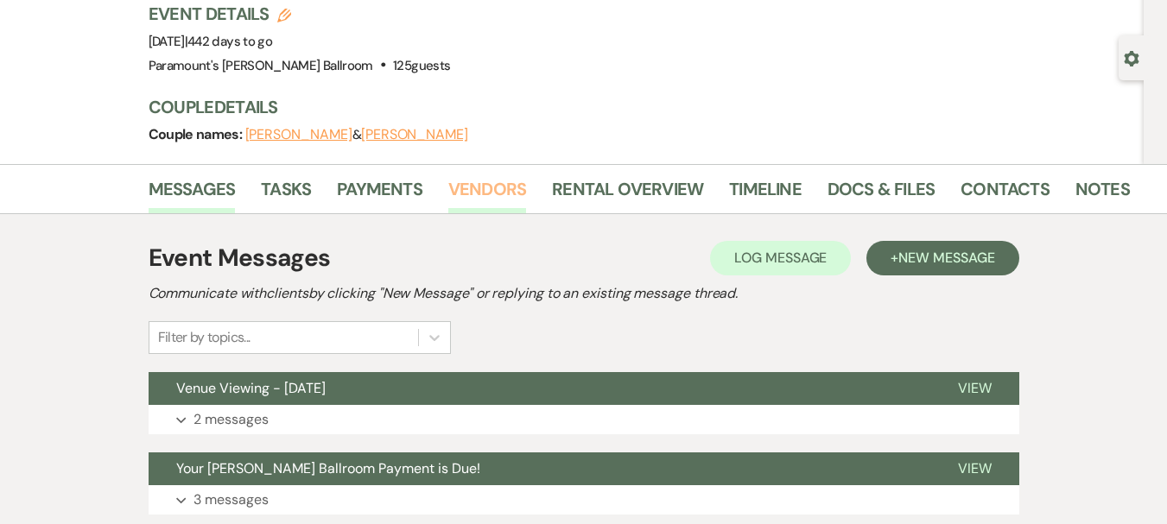
click at [489, 204] on link "Vendors" at bounding box center [487, 194] width 78 height 38
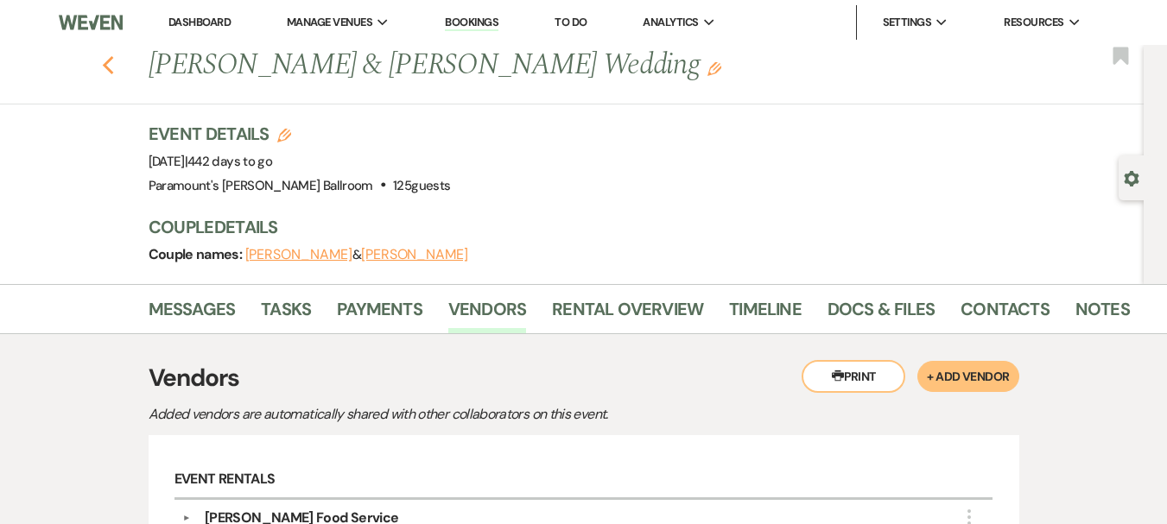
click at [113, 67] on use "button" at bounding box center [107, 65] width 11 height 19
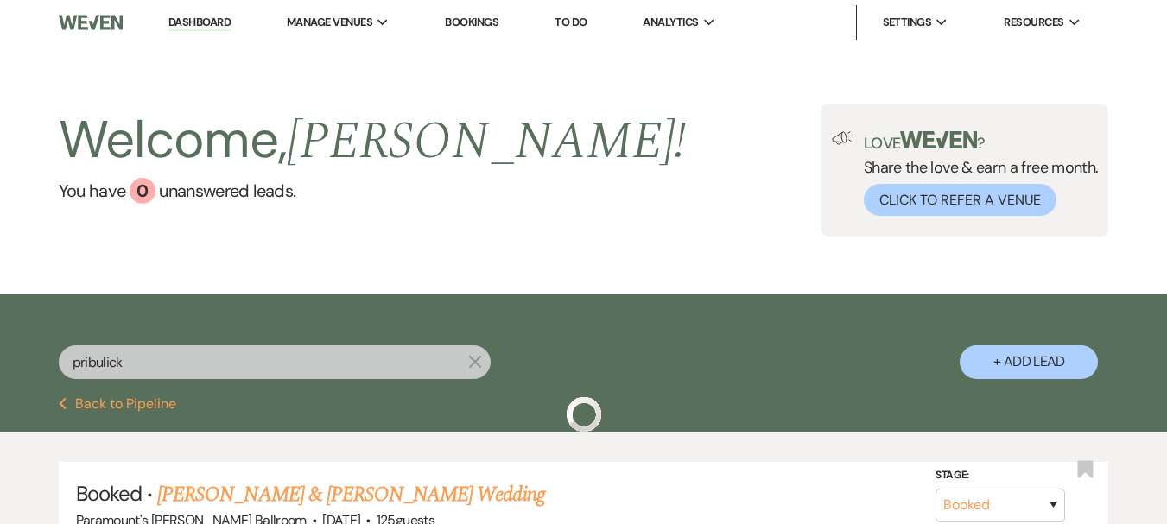
scroll to position [166, 0]
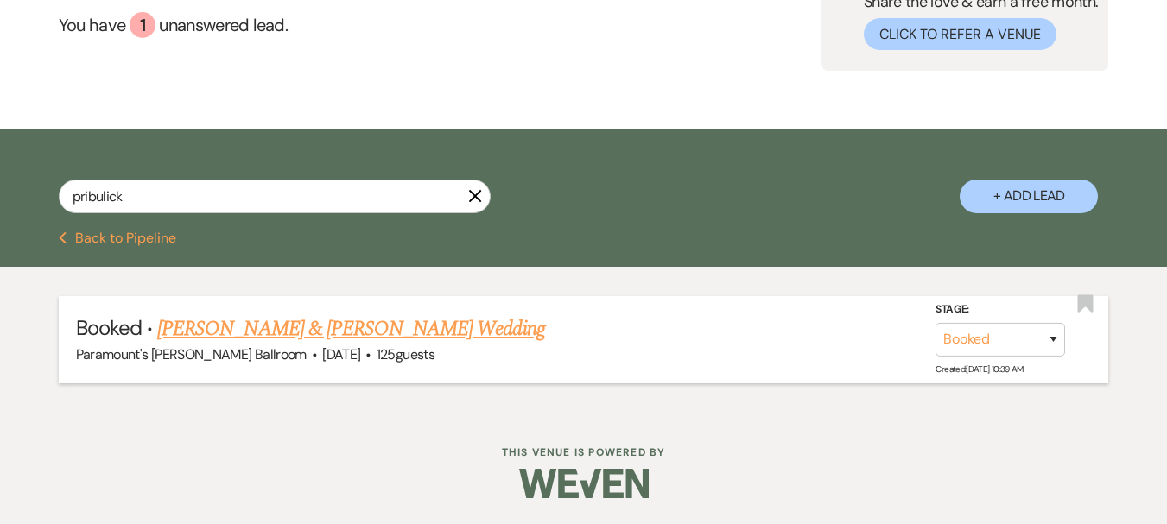
click at [276, 333] on link "[PERSON_NAME] & [PERSON_NAME] Wedding" at bounding box center [350, 329] width 387 height 31
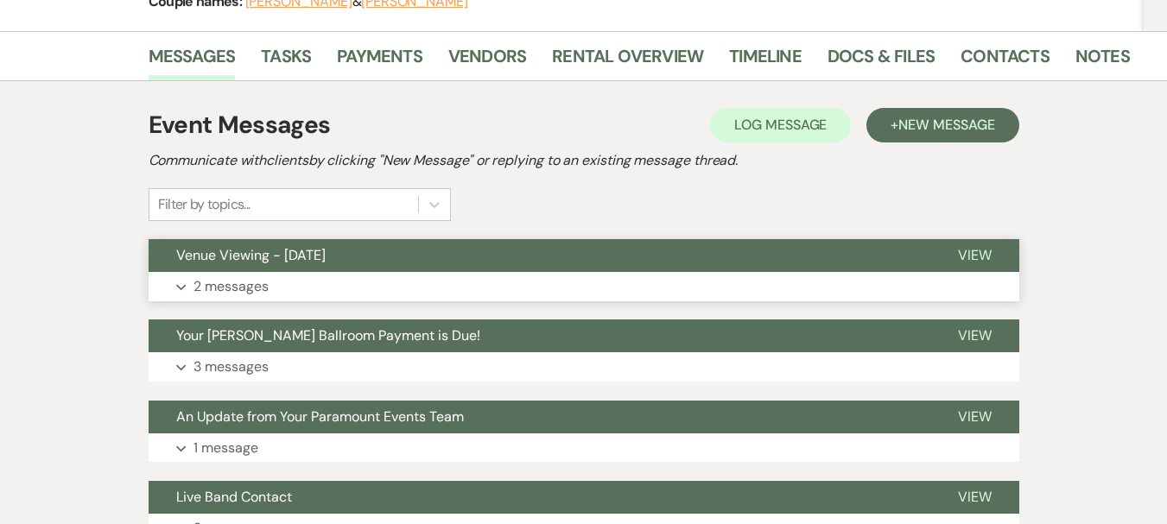
scroll to position [252, 0]
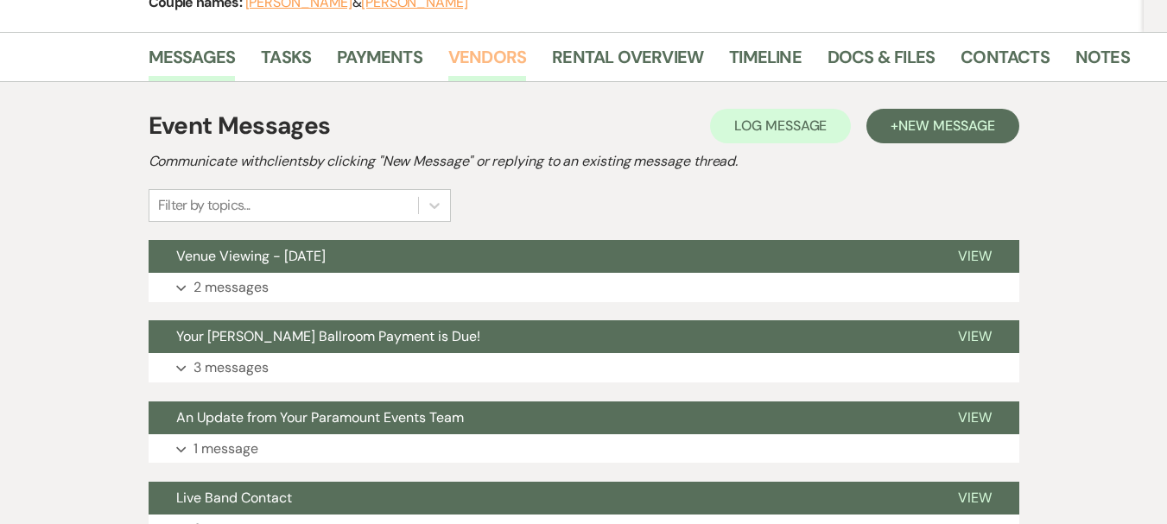
click at [488, 67] on link "Vendors" at bounding box center [487, 62] width 78 height 38
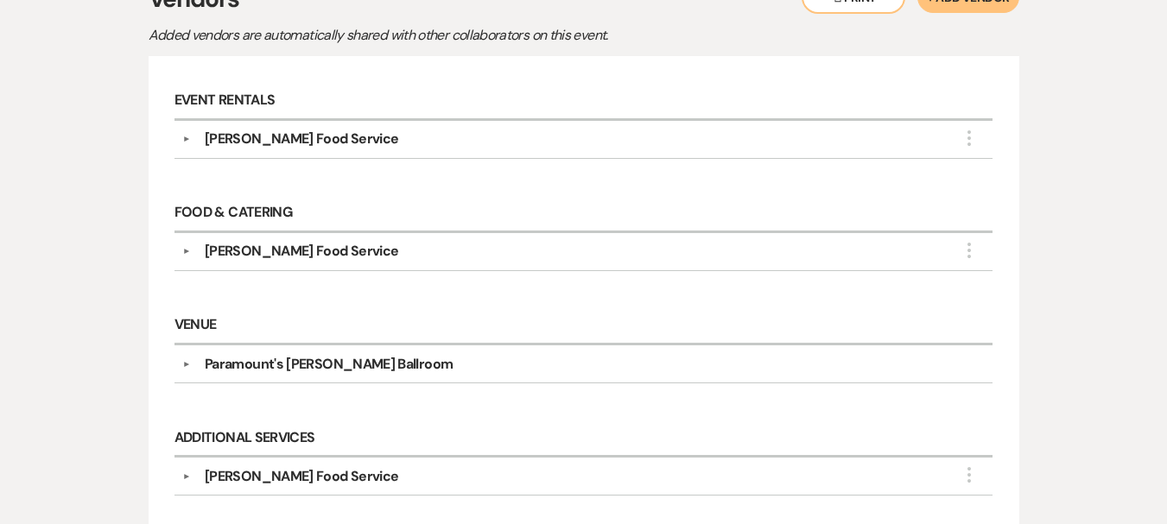
scroll to position [79, 0]
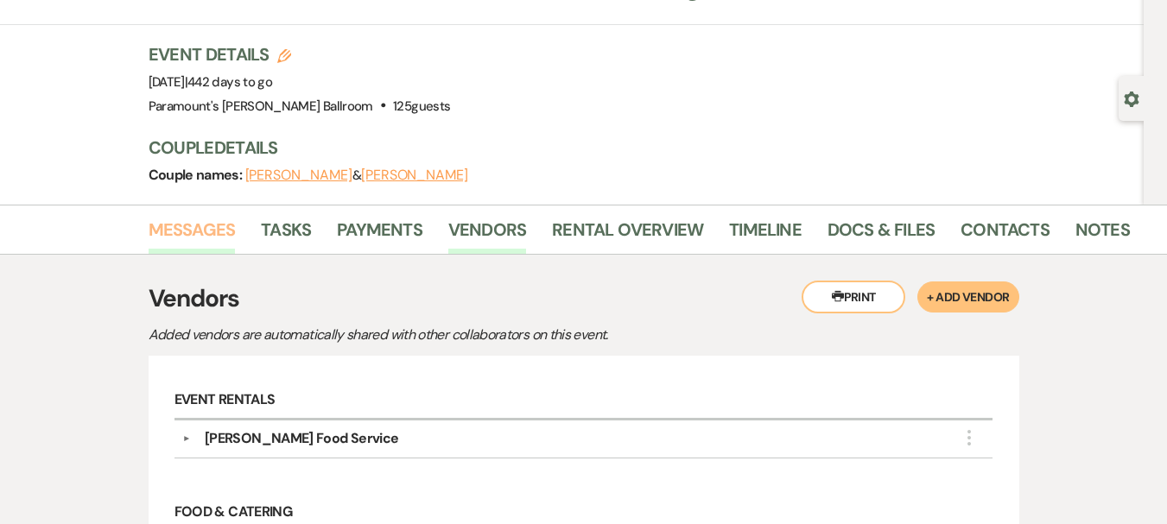
click at [213, 233] on link "Messages" at bounding box center [192, 235] width 87 height 38
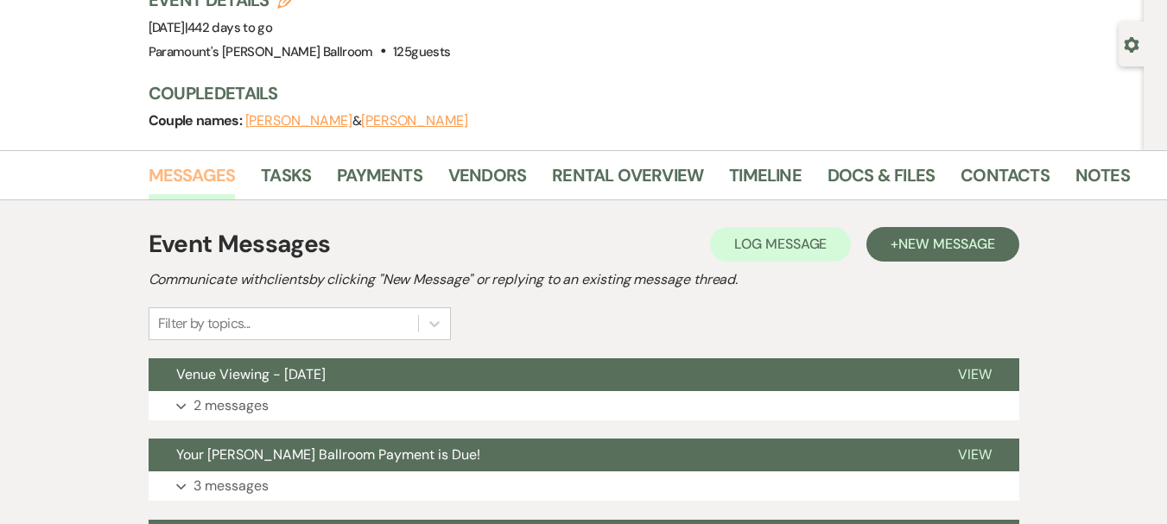
scroll to position [79, 0]
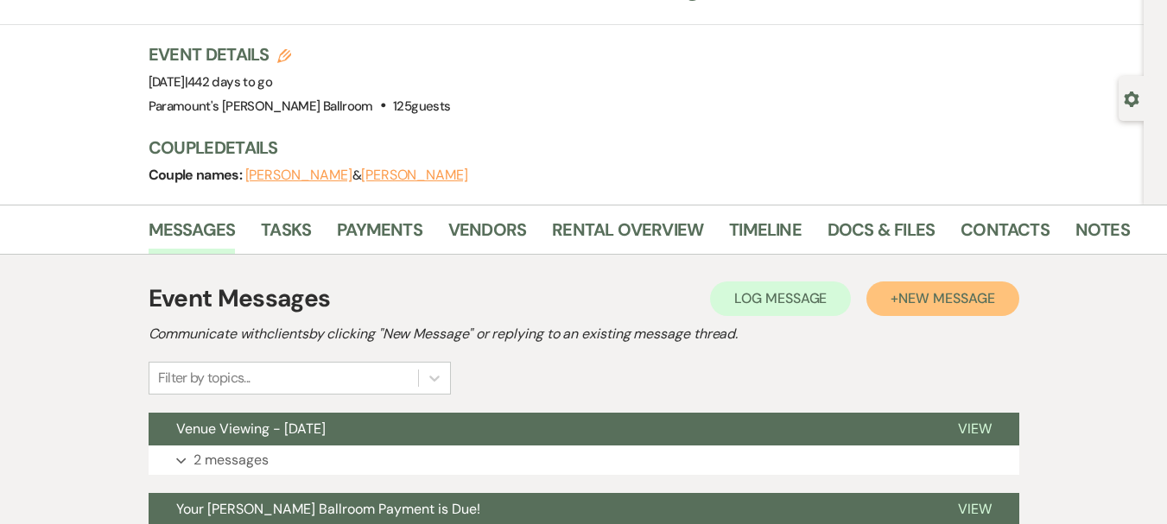
click at [979, 295] on span "New Message" at bounding box center [946, 298] width 96 height 18
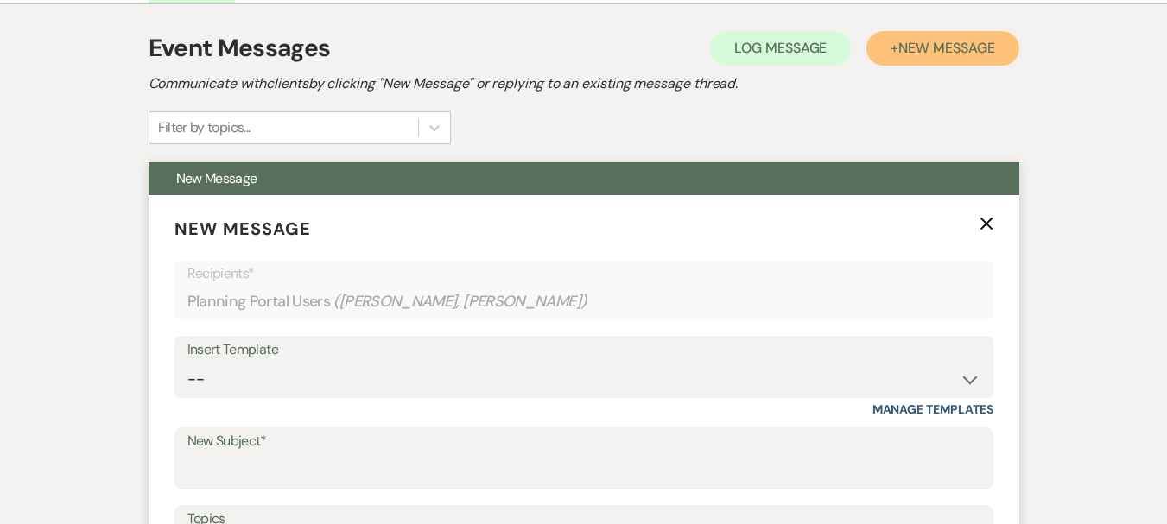
scroll to position [339, 0]
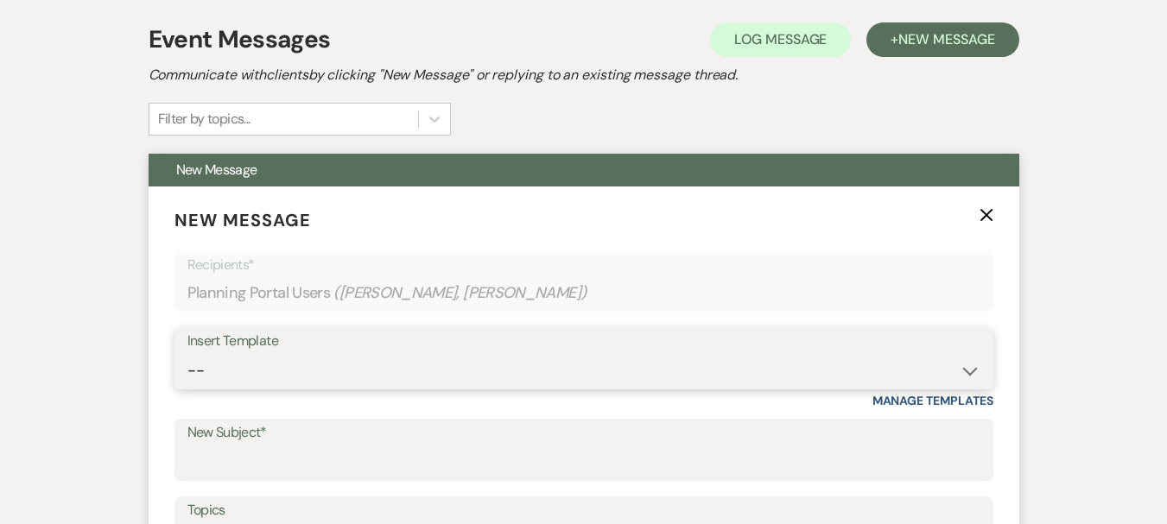
click at [370, 365] on select "-- Weven Planning Portal Introduction (Booked Events) 6 Month Consultation 9 Mo…" at bounding box center [583, 371] width 793 height 34
select select "4089"
click at [187, 354] on select "-- Weven Planning Portal Introduction (Booked Events) 6 Month Consultation 9 Mo…" at bounding box center [583, 371] width 793 height 34
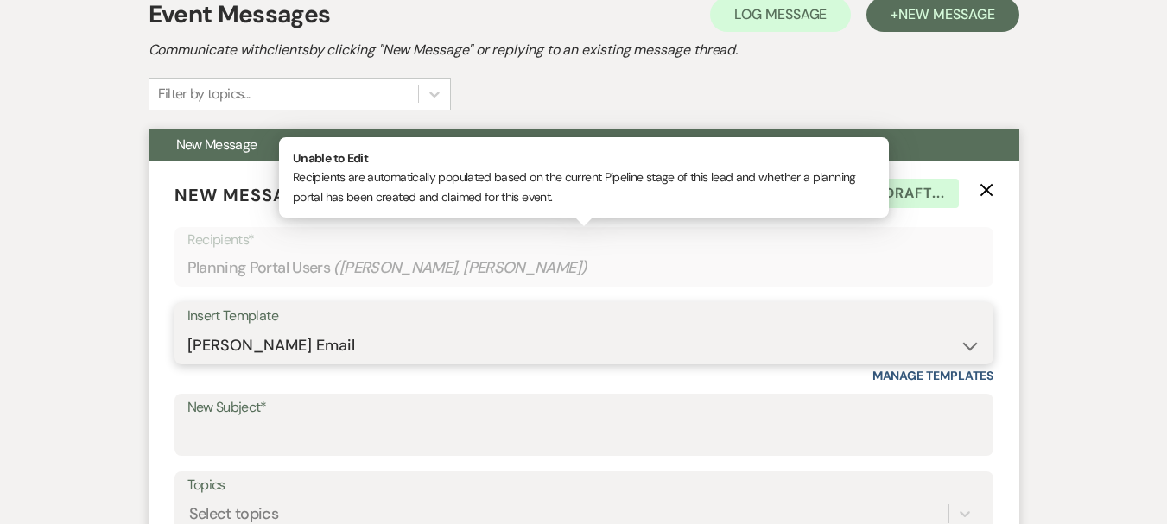
scroll to position [511, 0]
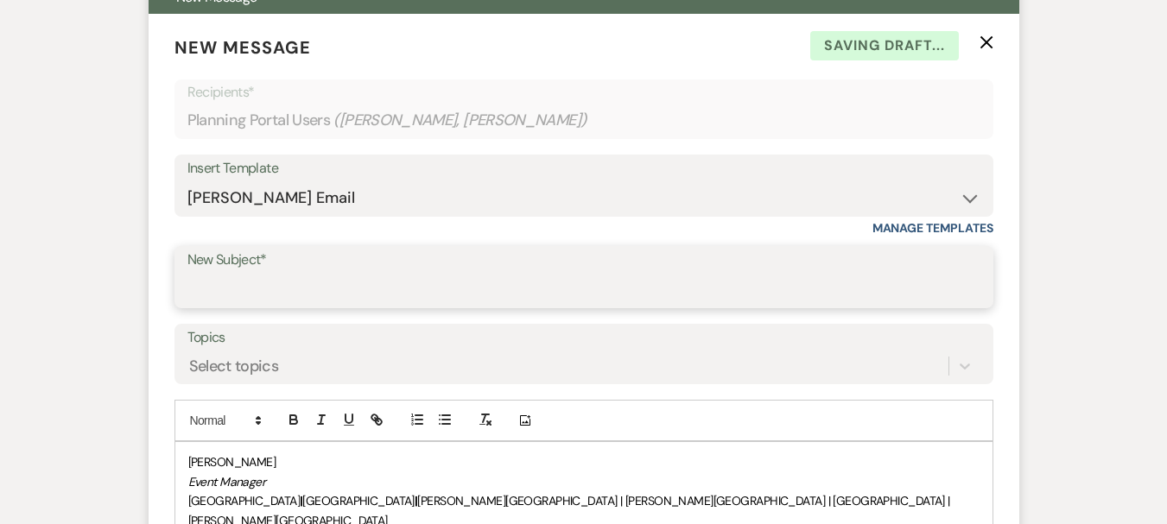
click at [338, 287] on input "New Subject*" at bounding box center [583, 290] width 793 height 34
type input "Requesting Vendor Information"
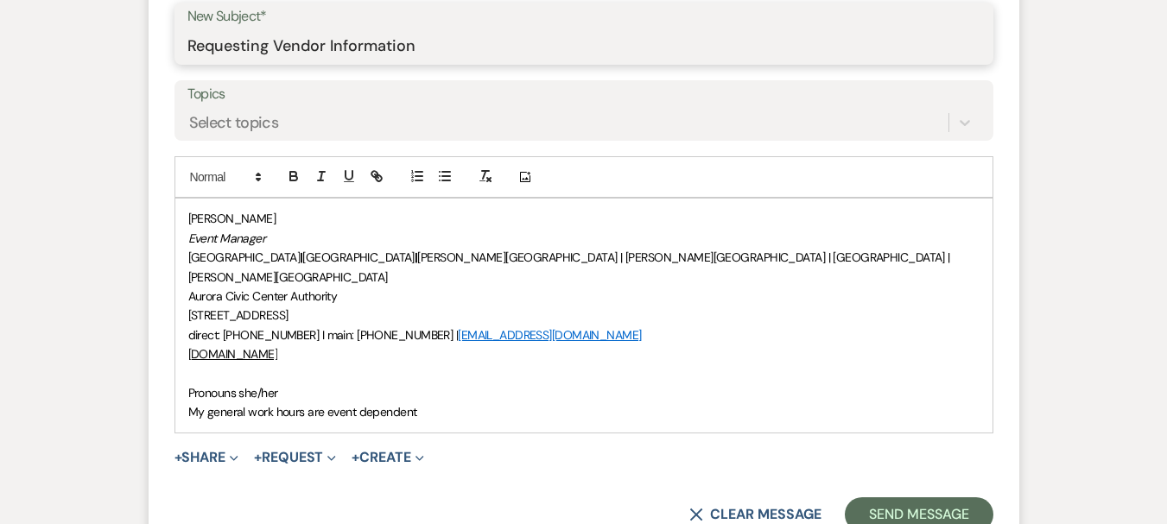
scroll to position [771, 0]
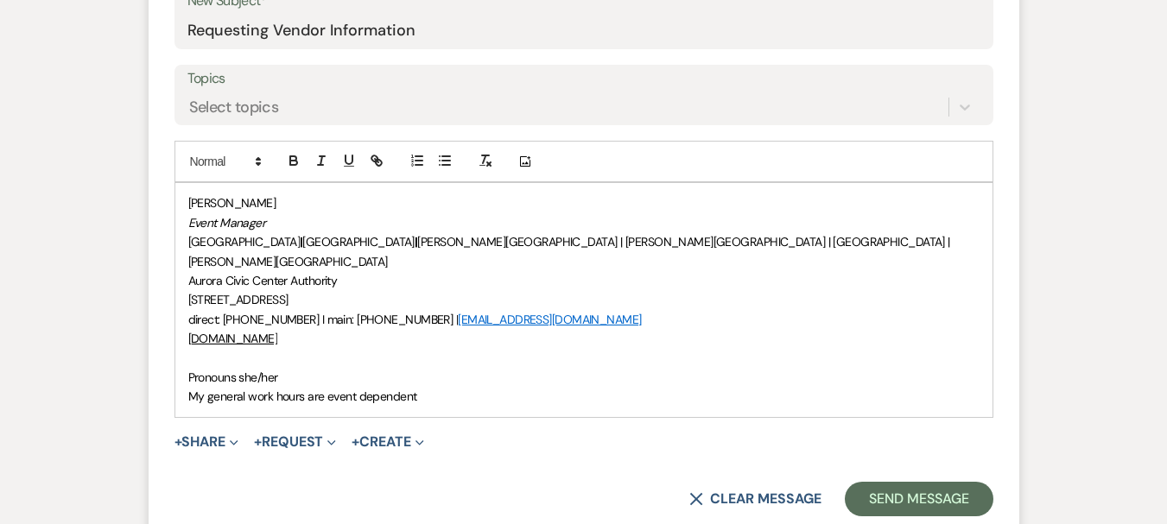
click at [190, 370] on span "Pronouns she/her" at bounding box center [233, 378] width 90 height 16
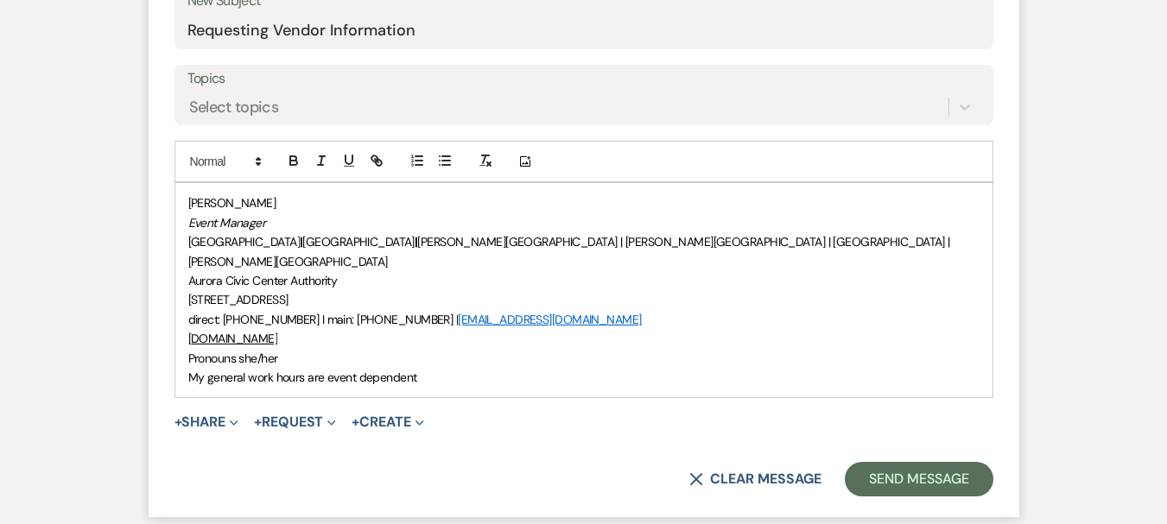
click at [184, 207] on div "[PERSON_NAME] Event Manager [GEOGRAPHIC_DATA] | [GEOGRAPHIC_DATA] | [PERSON_NAM…" at bounding box center [583, 290] width 817 height 214
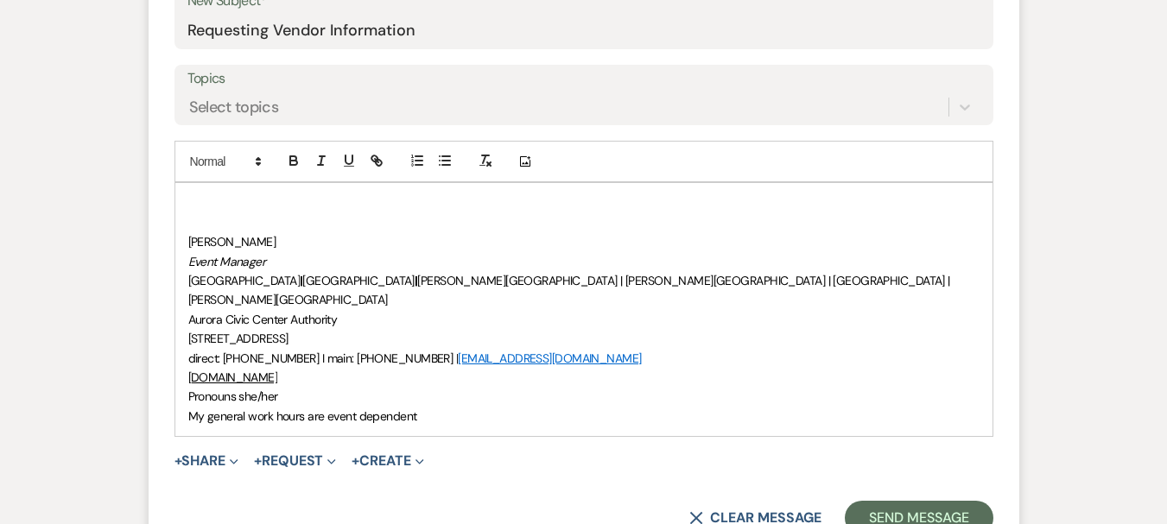
click at [195, 177] on div "Add Photo" at bounding box center [583, 161] width 819 height 41
click at [195, 192] on div "﻿ [PERSON_NAME] Event Manager [GEOGRAPHIC_DATA] | [GEOGRAPHIC_DATA] | [PERSON_N…" at bounding box center [583, 309] width 817 height 253
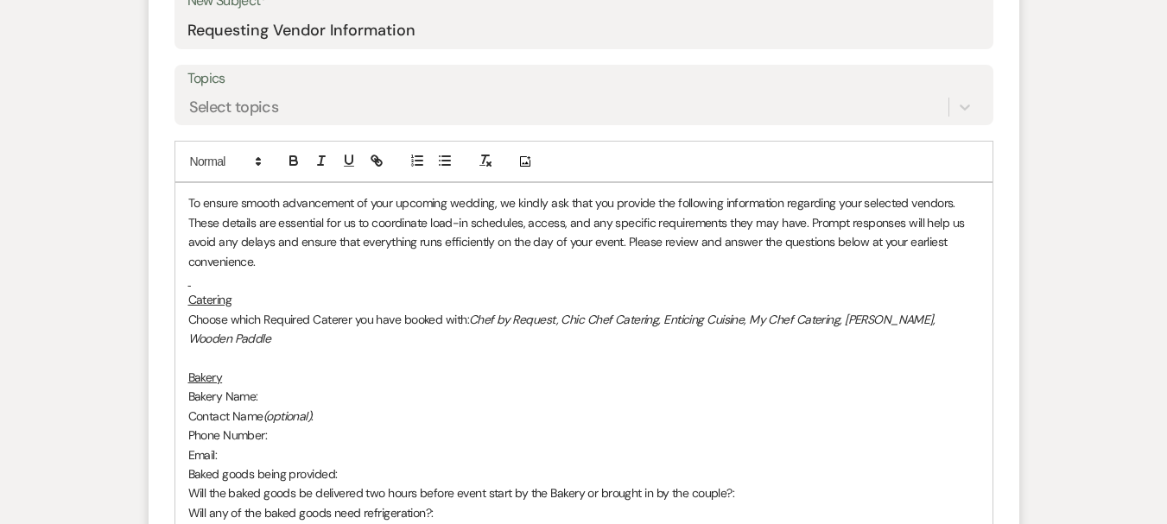
click at [257, 291] on p "Catering" at bounding box center [583, 299] width 791 height 19
click at [225, 286] on p at bounding box center [583, 280] width 791 height 19
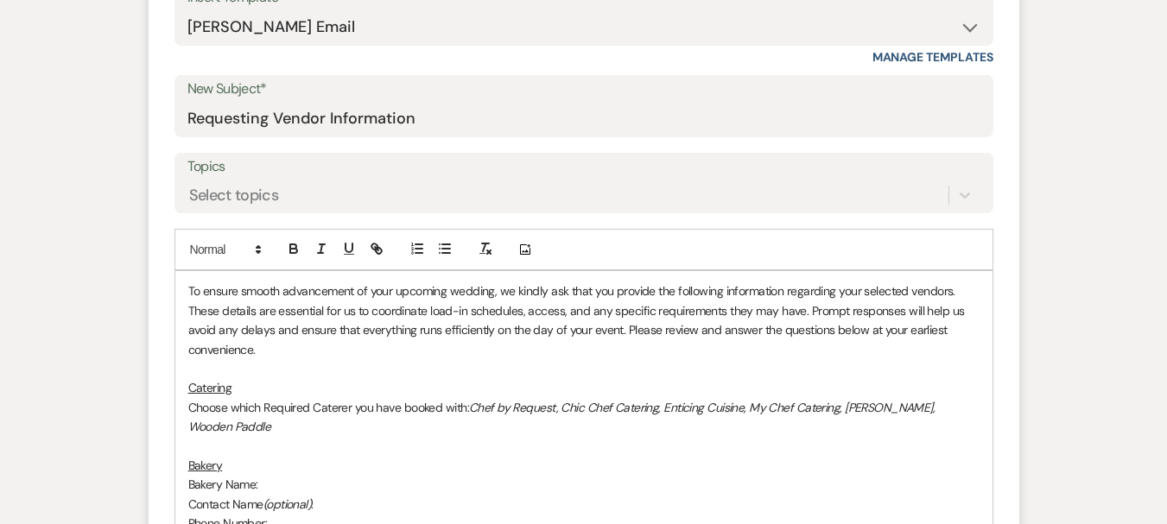
scroll to position [684, 0]
click at [188, 289] on p "To ensure smooth advancement of your upcoming wedding, we kindly ask that you p…" at bounding box center [583, 319] width 791 height 78
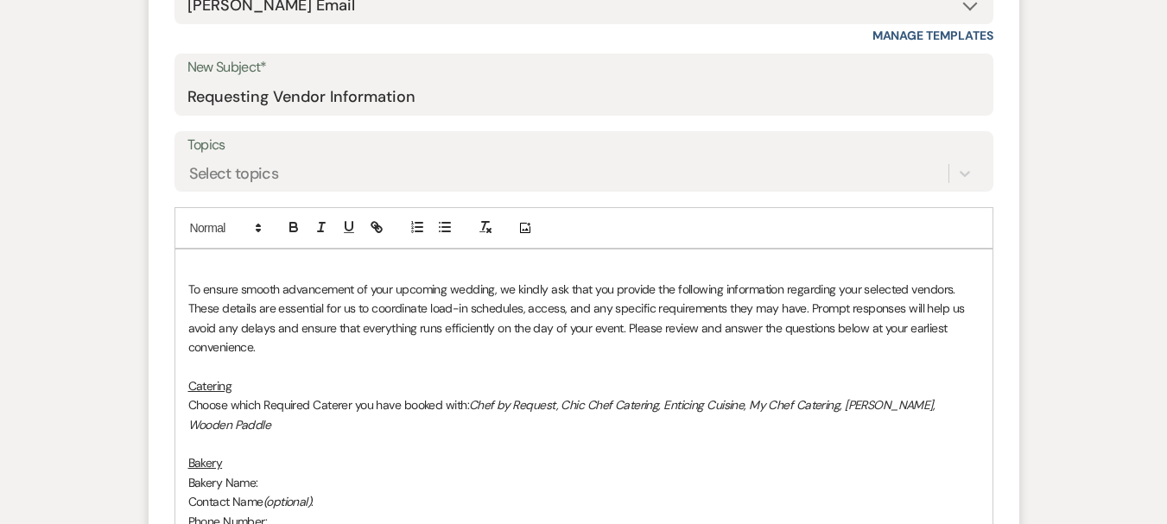
scroll to position [723, 0]
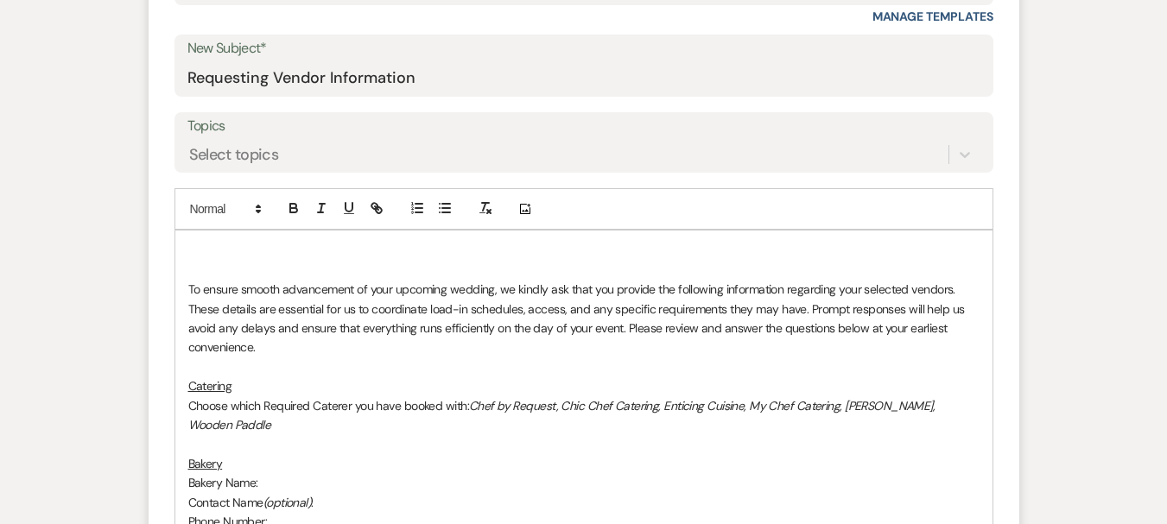
click at [198, 246] on p at bounding box center [583, 250] width 791 height 19
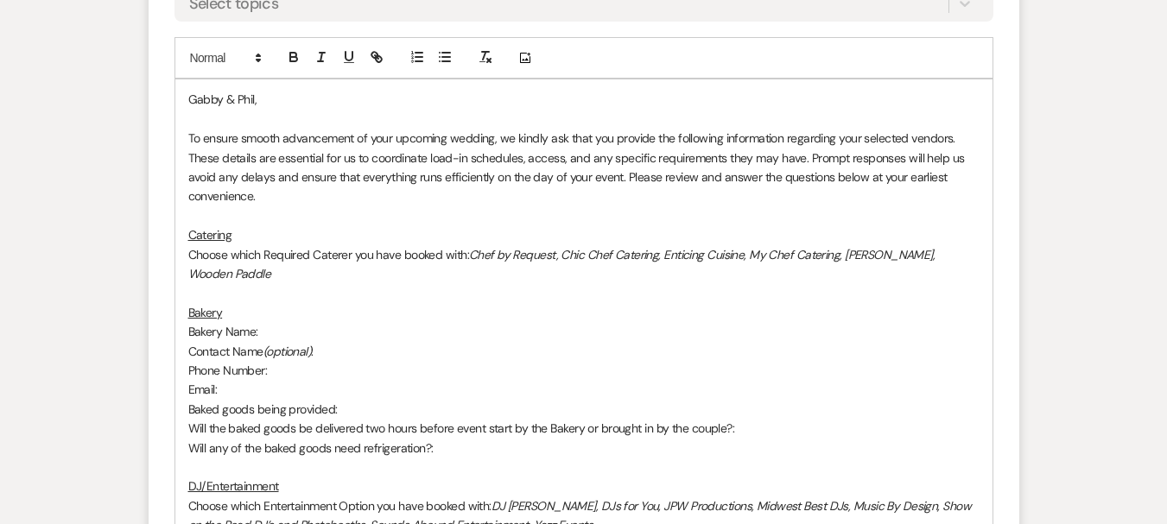
scroll to position [896, 0]
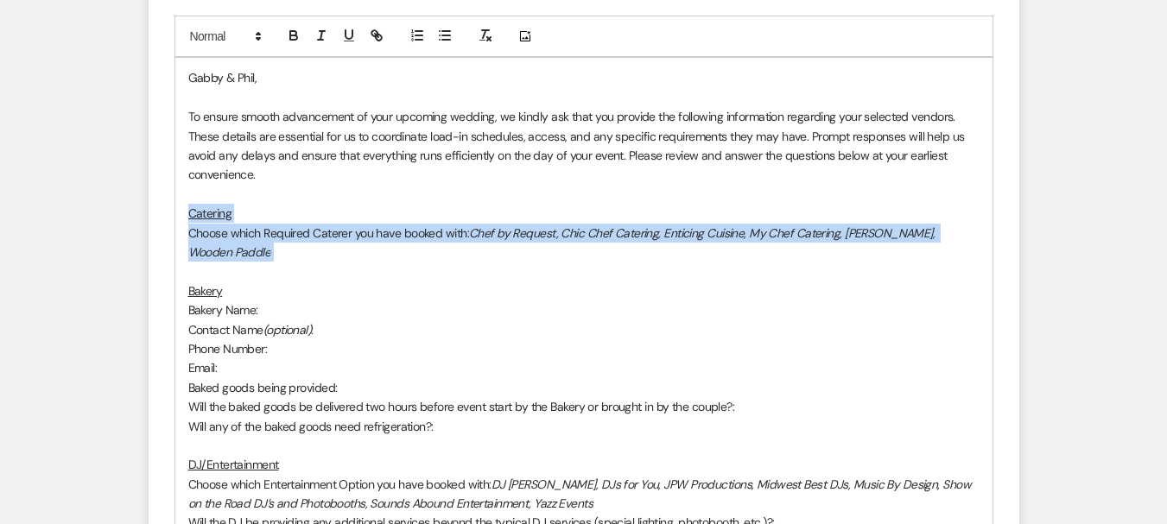
drag, startPoint x: 183, startPoint y: 211, endPoint x: 993, endPoint y: 232, distance: 810.6
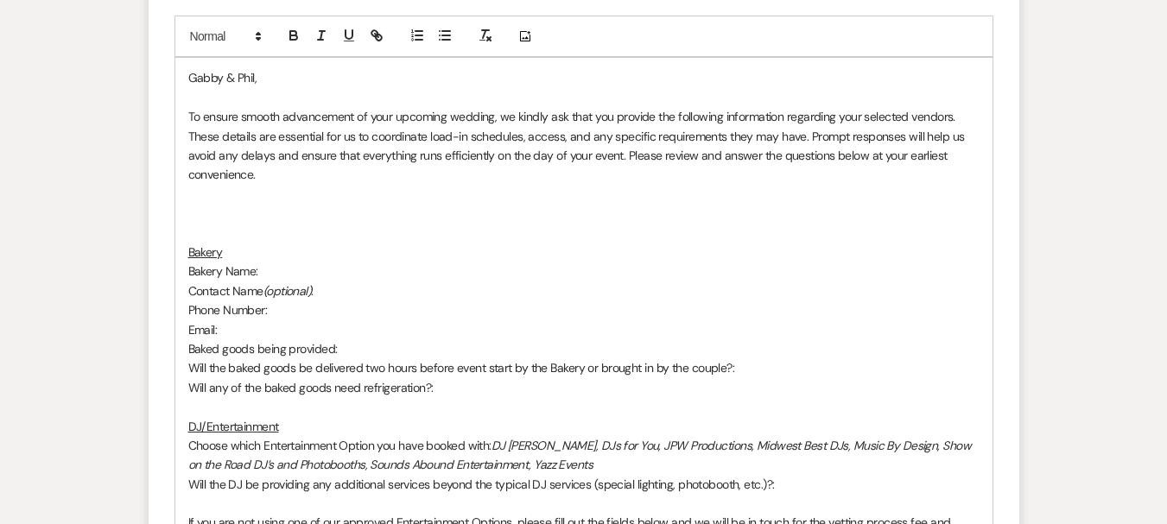
click at [233, 230] on p at bounding box center [583, 233] width 791 height 19
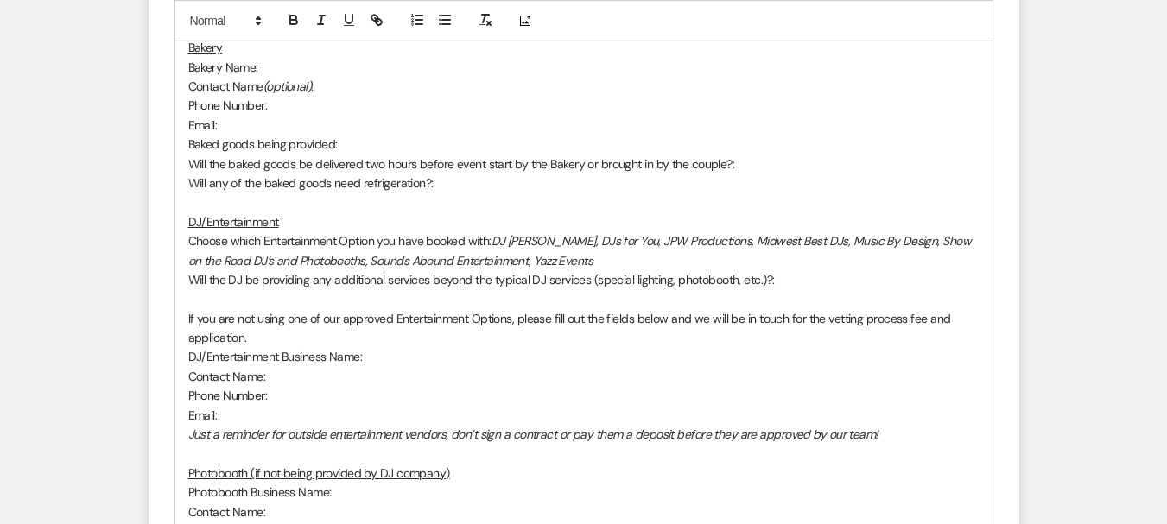
scroll to position [1069, 0]
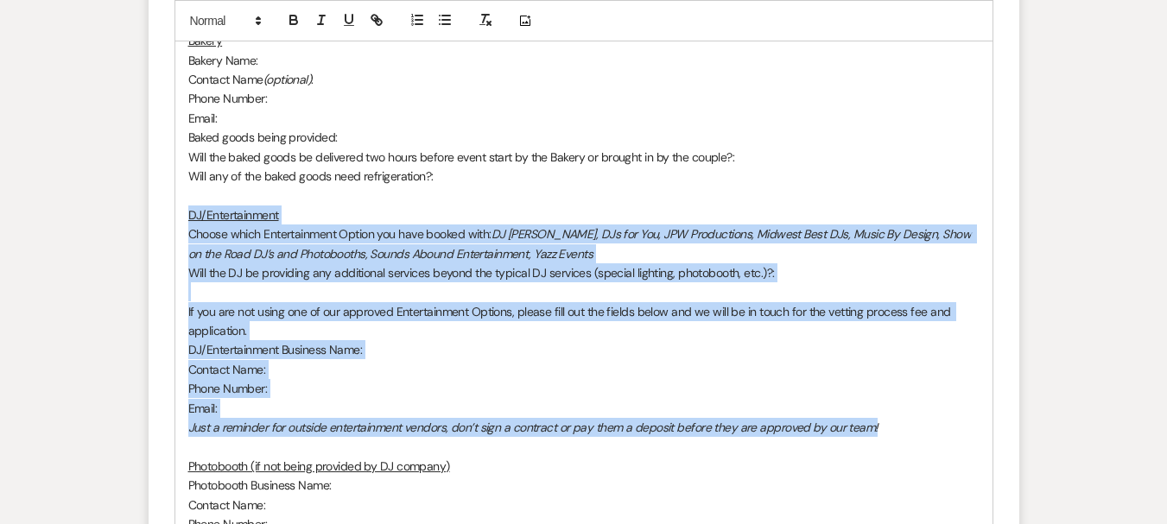
drag, startPoint x: 187, startPoint y: 214, endPoint x: 904, endPoint y: 432, distance: 749.3
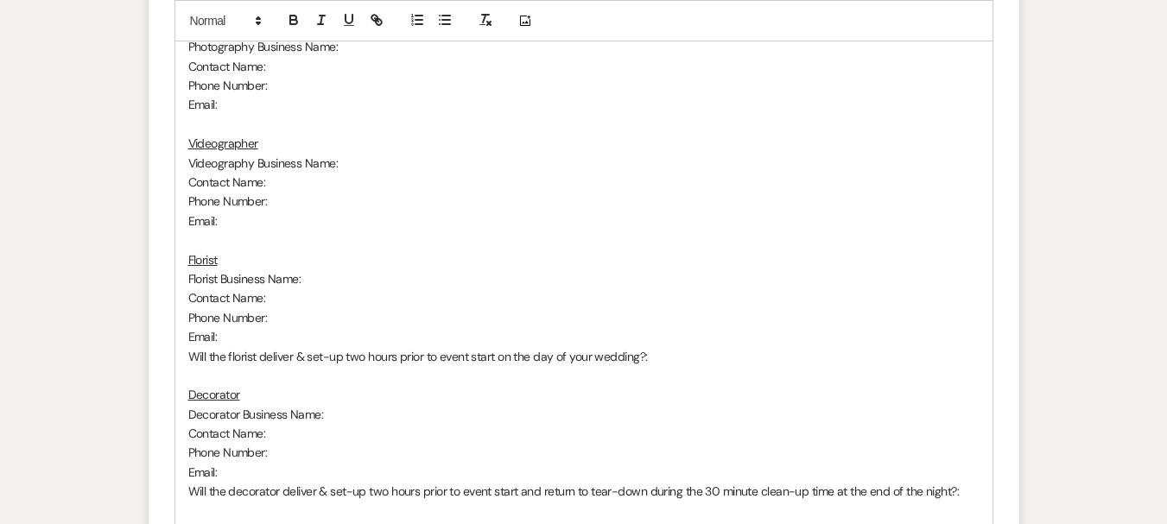
scroll to position [1500, 0]
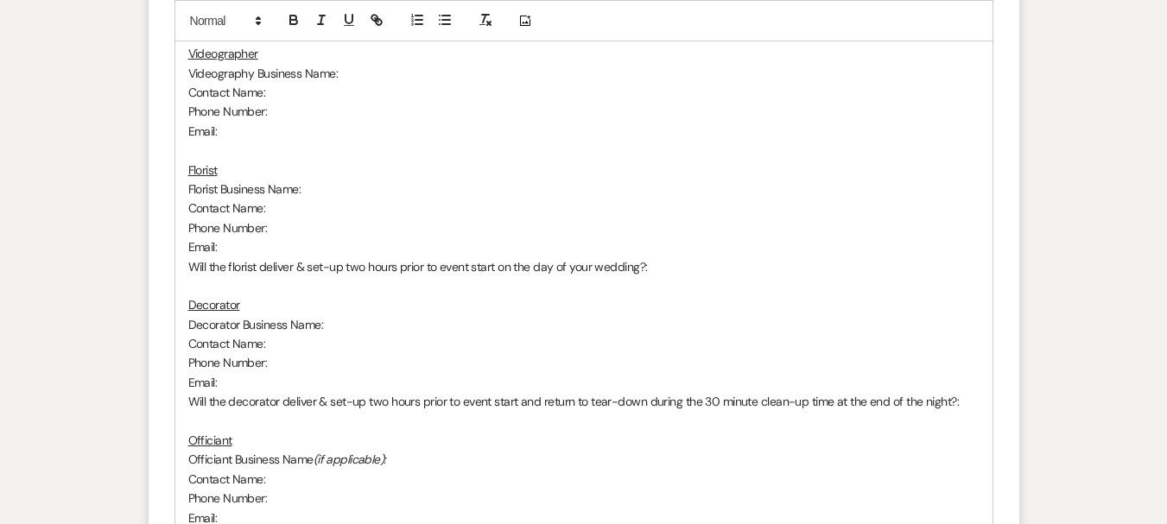
drag, startPoint x: 193, startPoint y: 170, endPoint x: 671, endPoint y: 268, distance: 487.6
click at [671, 267] on div "Gabby & Phil, To ensure smooth advancement of your upcoming wedding, we kindly …" at bounding box center [583, 256] width 817 height 1607
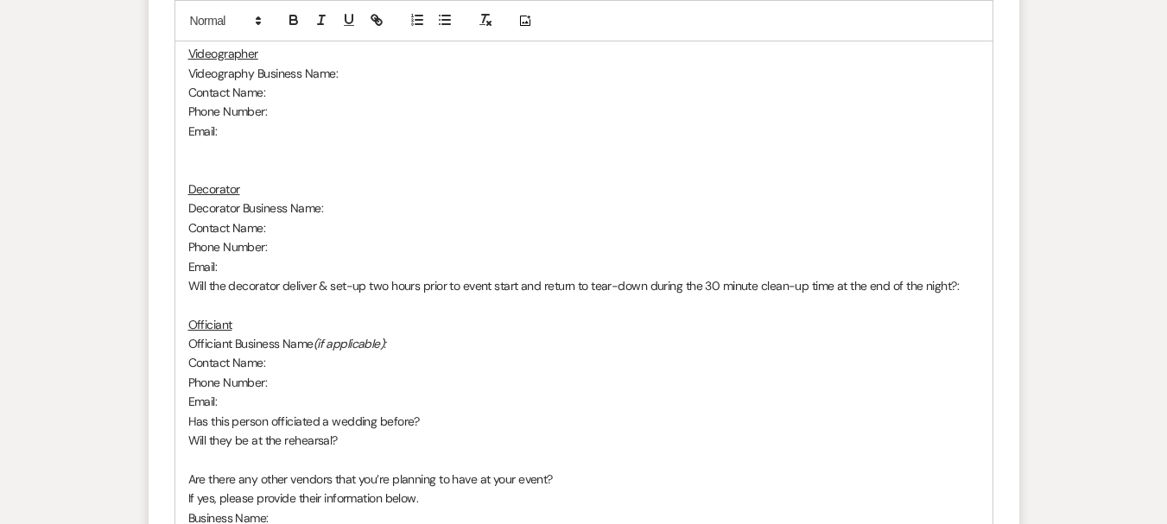
click at [199, 162] on p at bounding box center [583, 170] width 791 height 19
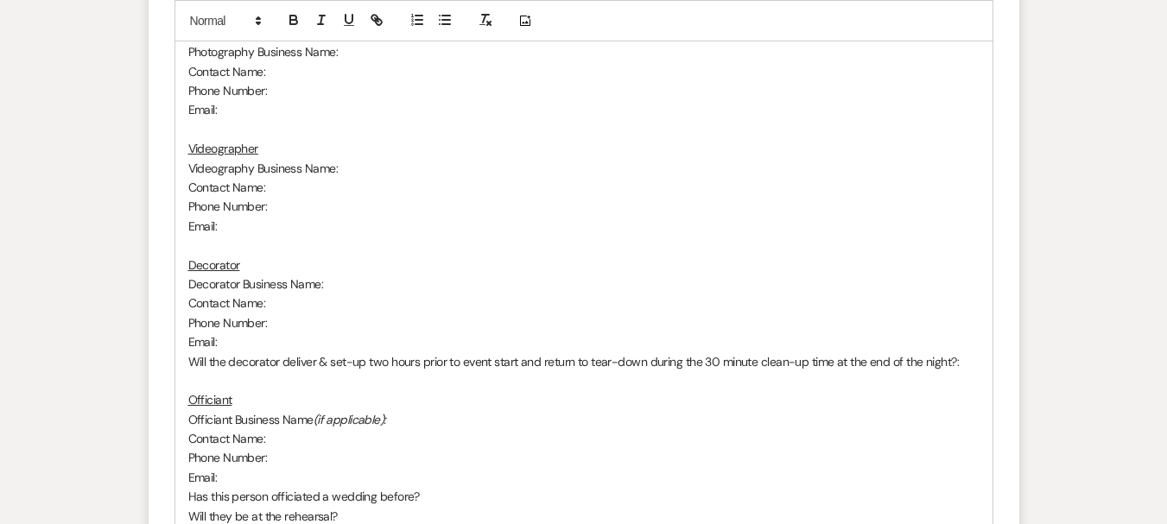
scroll to position [1155, 0]
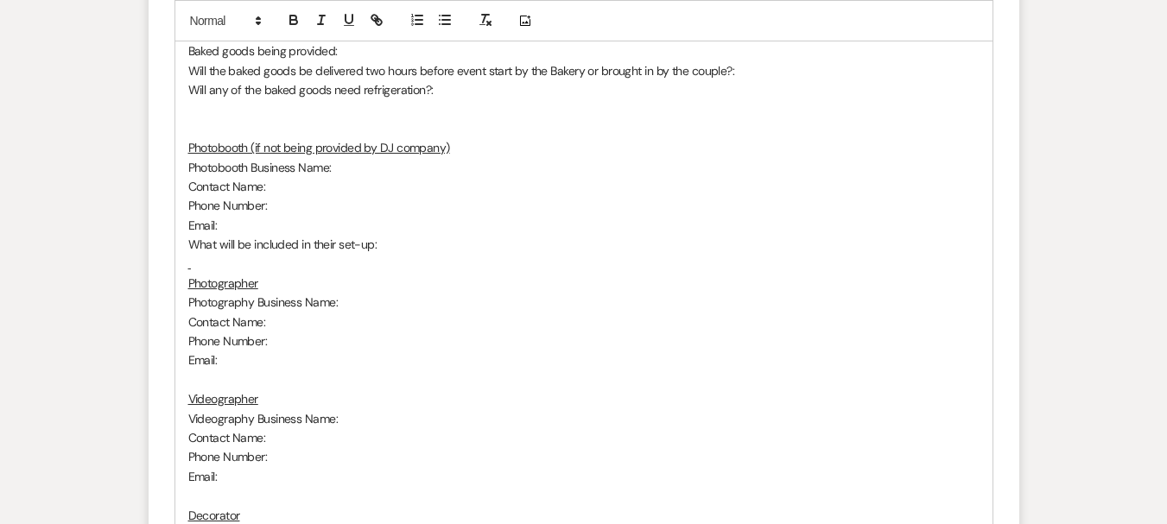
click at [217, 137] on p at bounding box center [583, 128] width 791 height 19
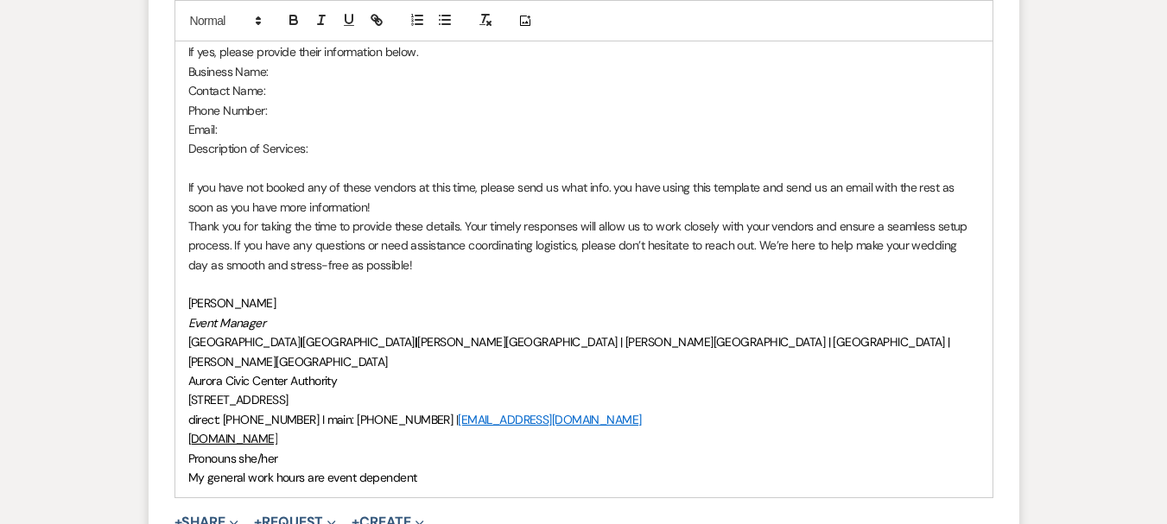
scroll to position [1932, 0]
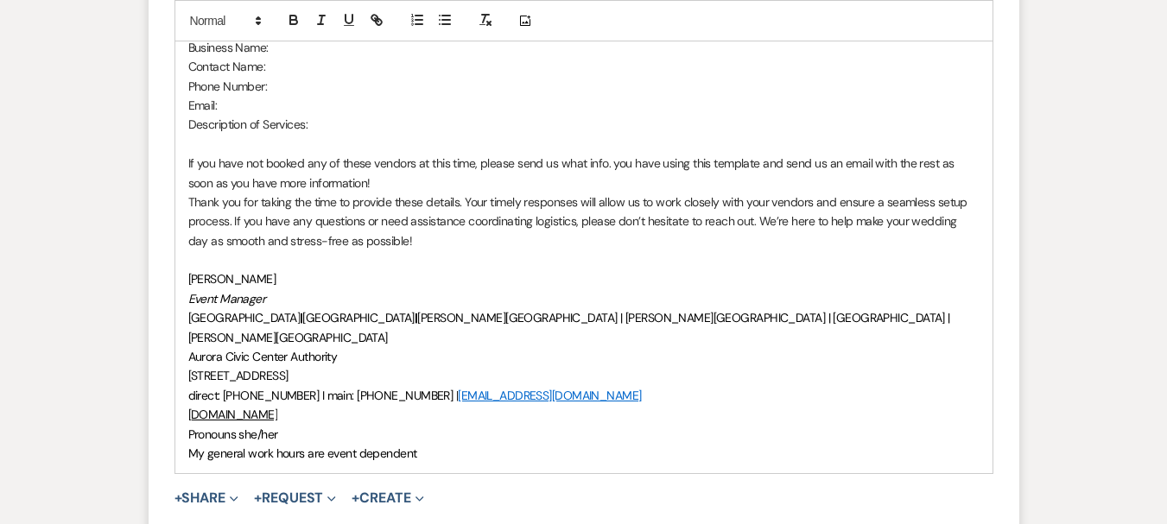
click at [386, 185] on p "If you have not booked any of these vendors at this time, please send us what i…" at bounding box center [583, 173] width 791 height 39
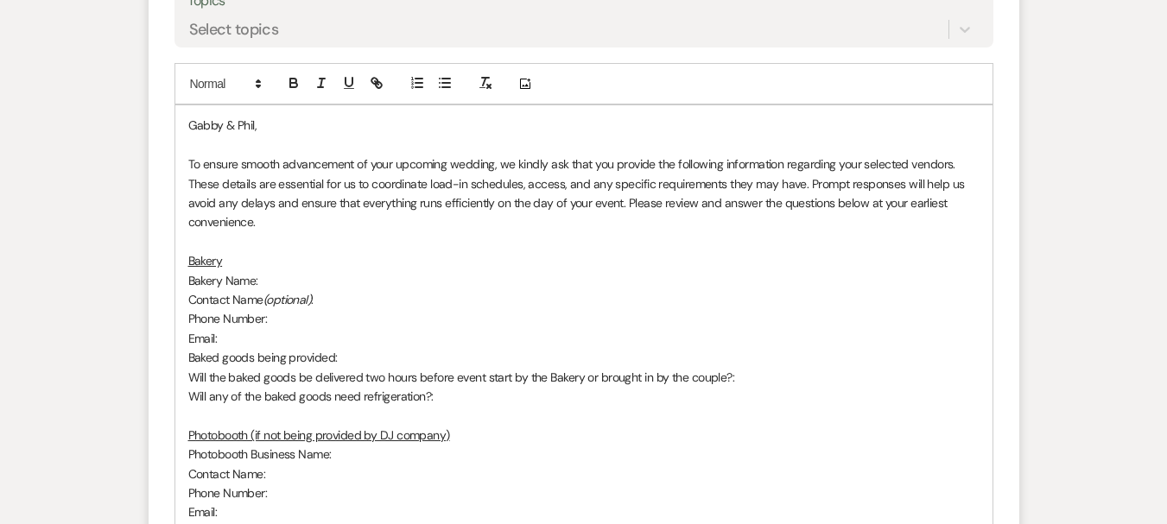
scroll to position [809, 0]
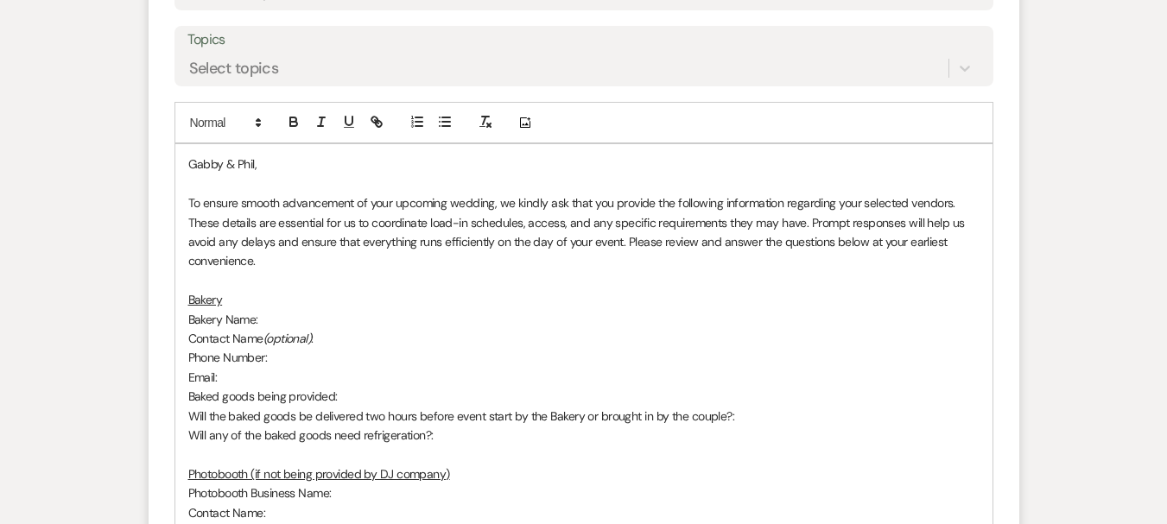
click at [244, 284] on p at bounding box center [583, 280] width 791 height 19
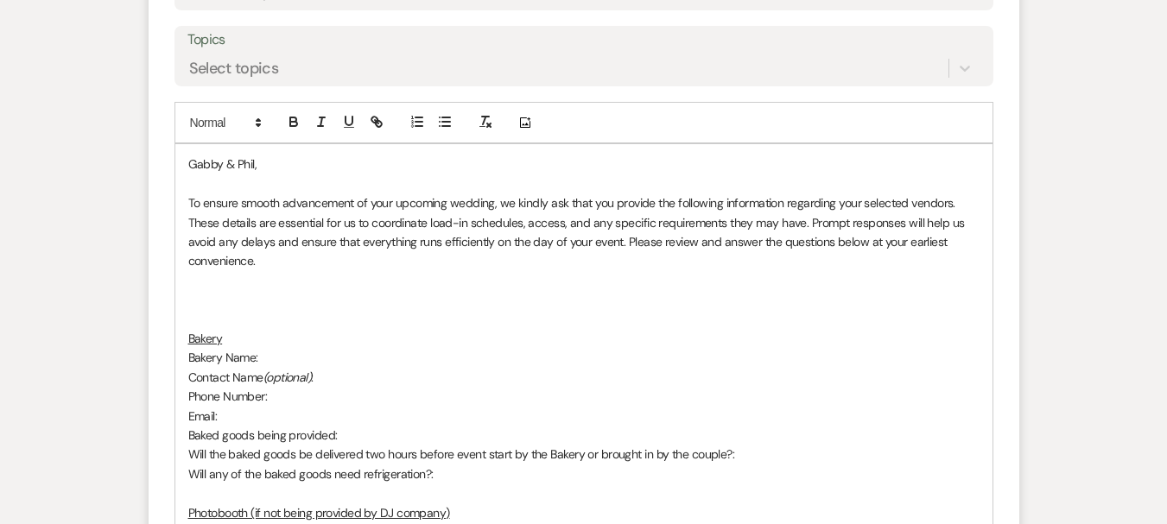
click at [201, 299] on p at bounding box center [583, 299] width 791 height 19
drag, startPoint x: 257, startPoint y: 319, endPoint x: 256, endPoint y: 309, distance: 9.7
click at [257, 317] on p at bounding box center [583, 319] width 791 height 19
click at [252, 305] on p "We have recieved your caterer & DJ information." at bounding box center [583, 299] width 791 height 19
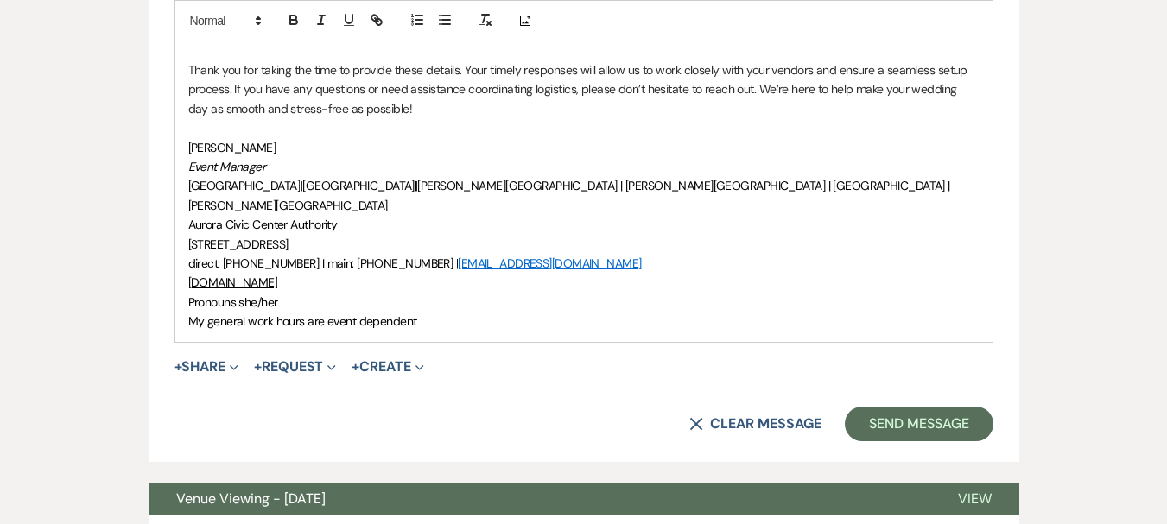
scroll to position [2364, 0]
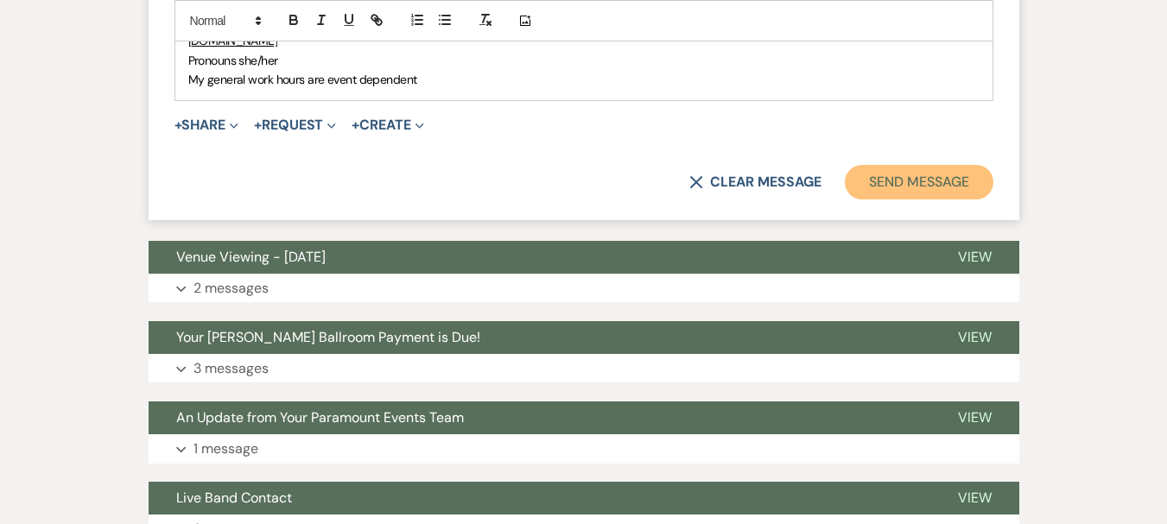
click at [934, 171] on button "Send Message" at bounding box center [919, 182] width 148 height 35
